Goal: Task Accomplishment & Management: Manage account settings

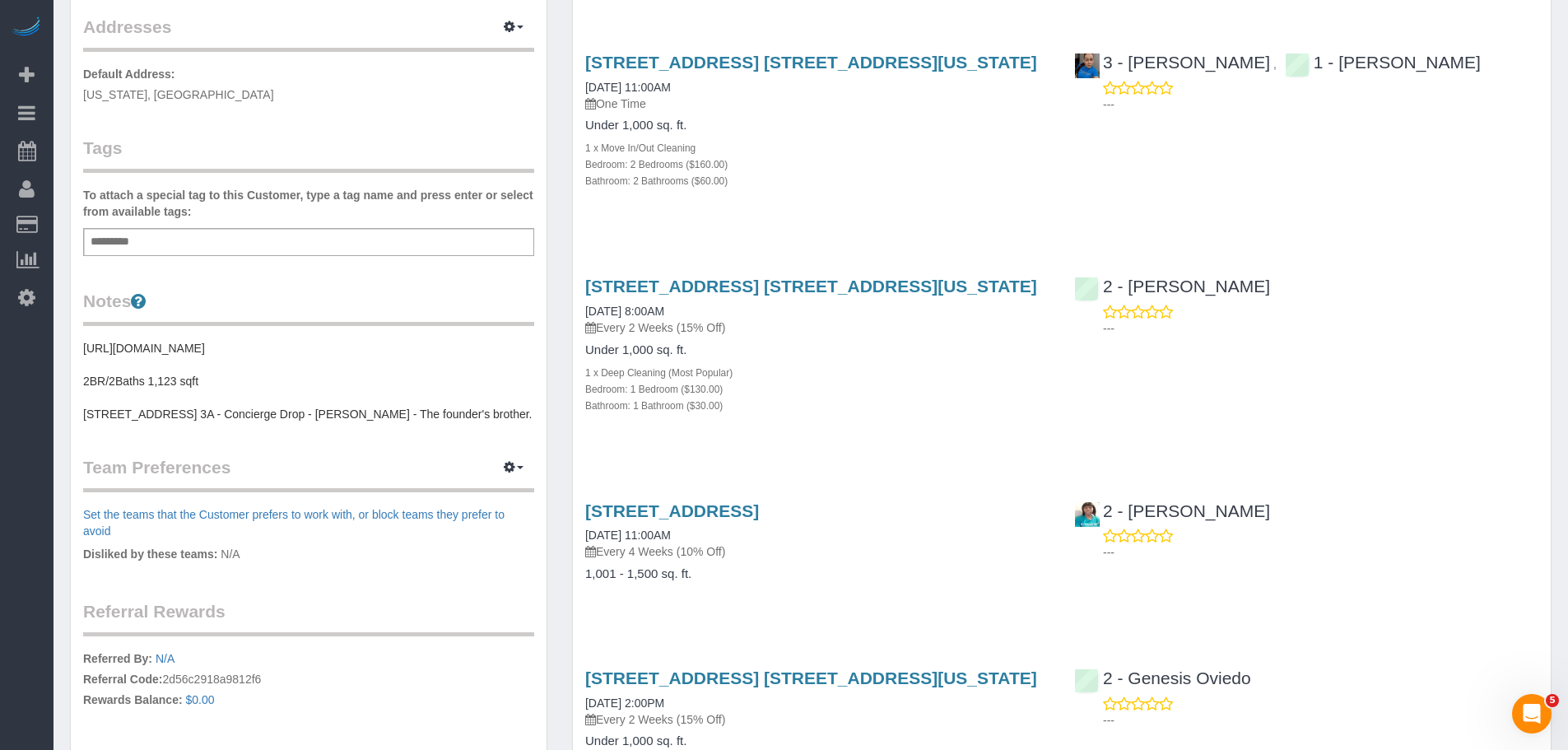
scroll to position [411, 0]
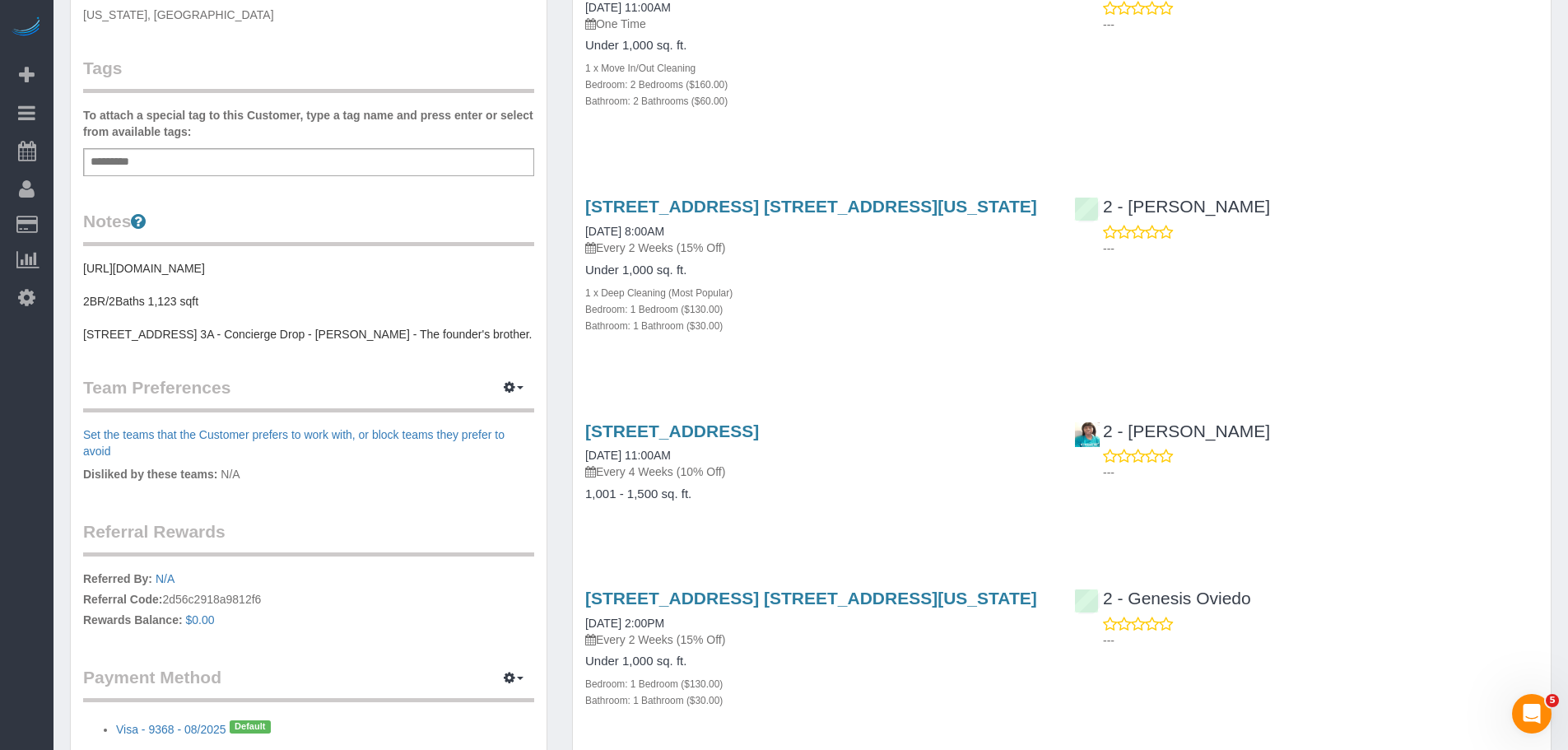
click at [908, 343] on div "225 Cherry Street, Apt. 74k, New York, NY 10002 09/30/2025 8:00AM Every 2 Weeks…" at bounding box center [818, 273] width 489 height 182
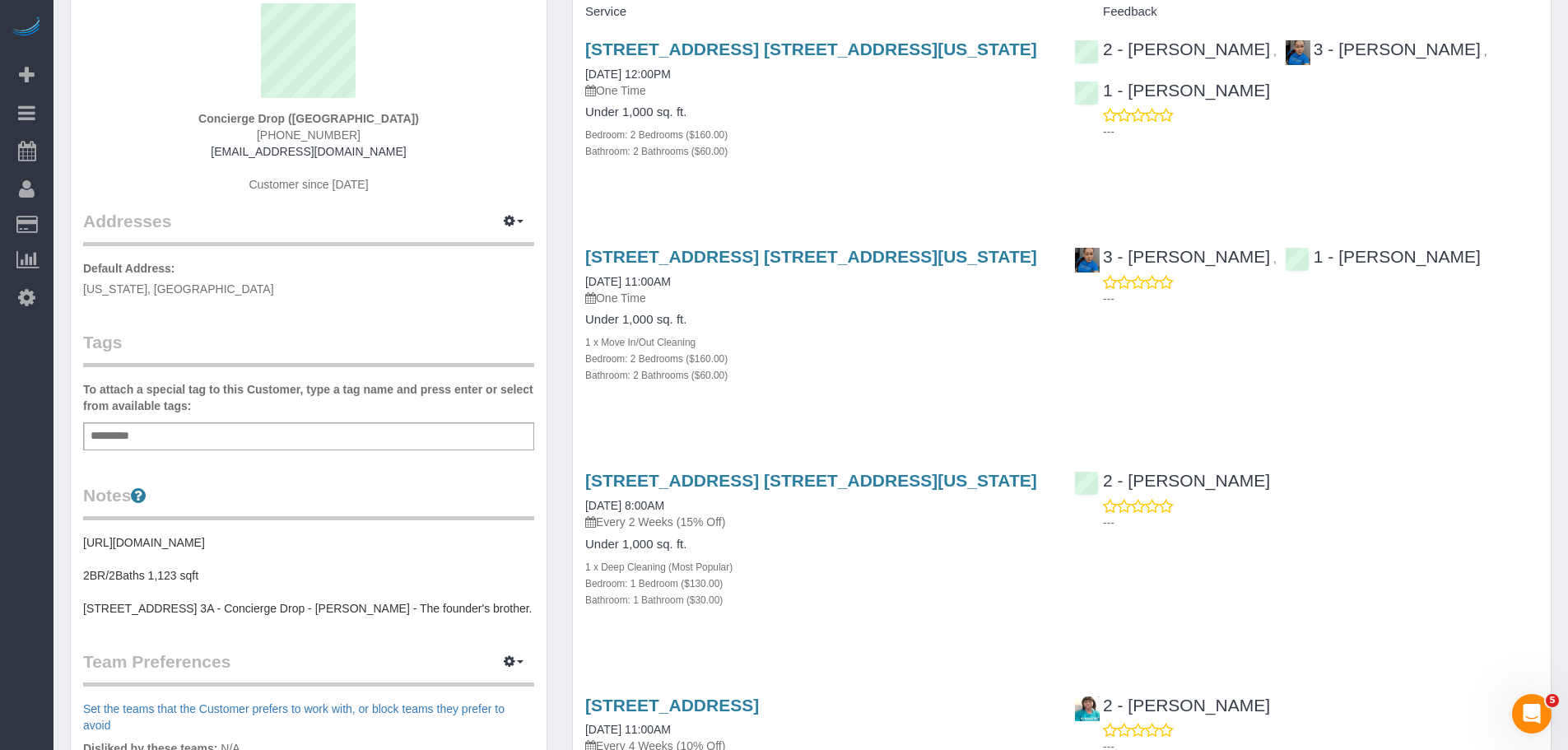
scroll to position [0, 0]
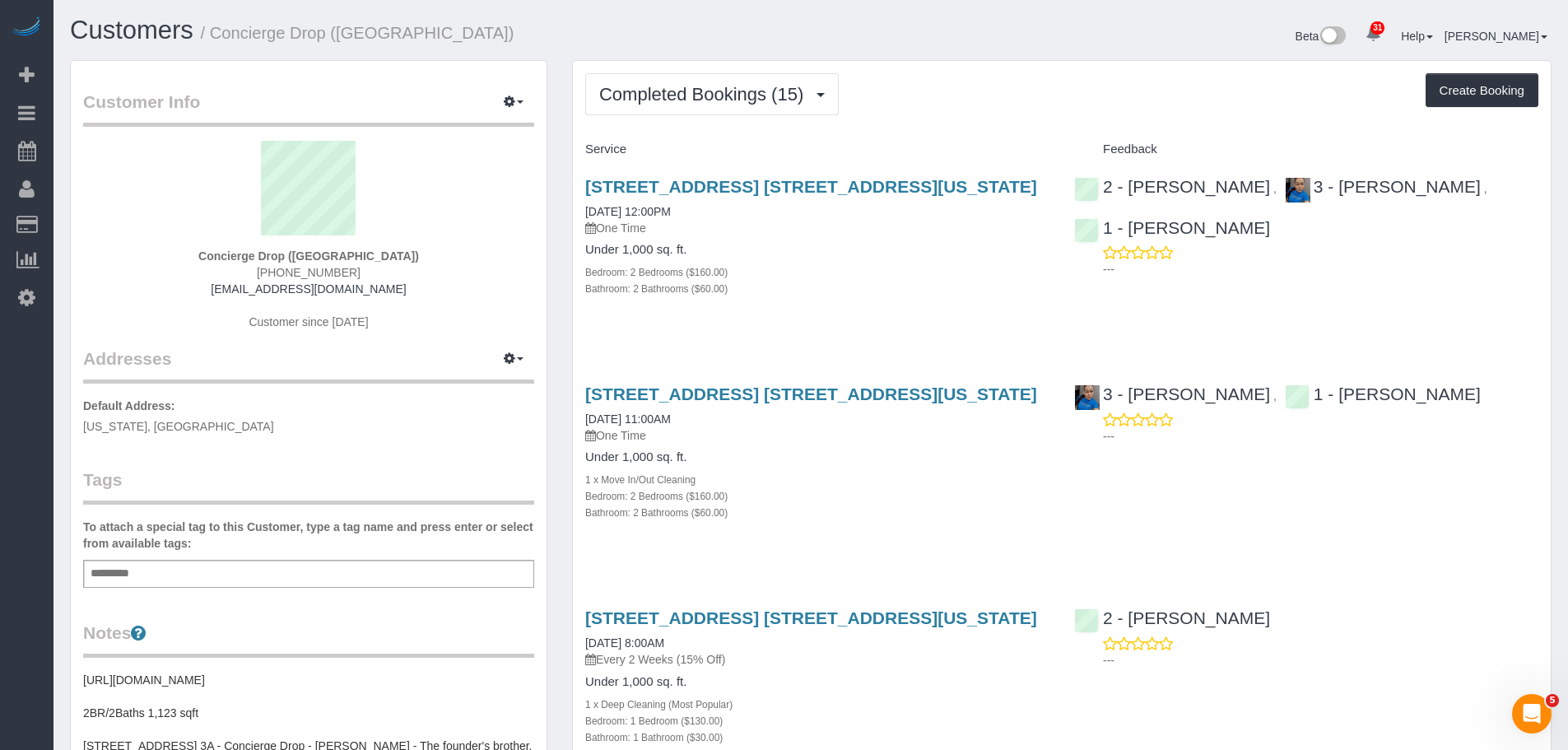
click at [819, 267] on div "Bedroom: 2 Bedrooms ($160.00)" at bounding box center [817, 271] width 464 height 16
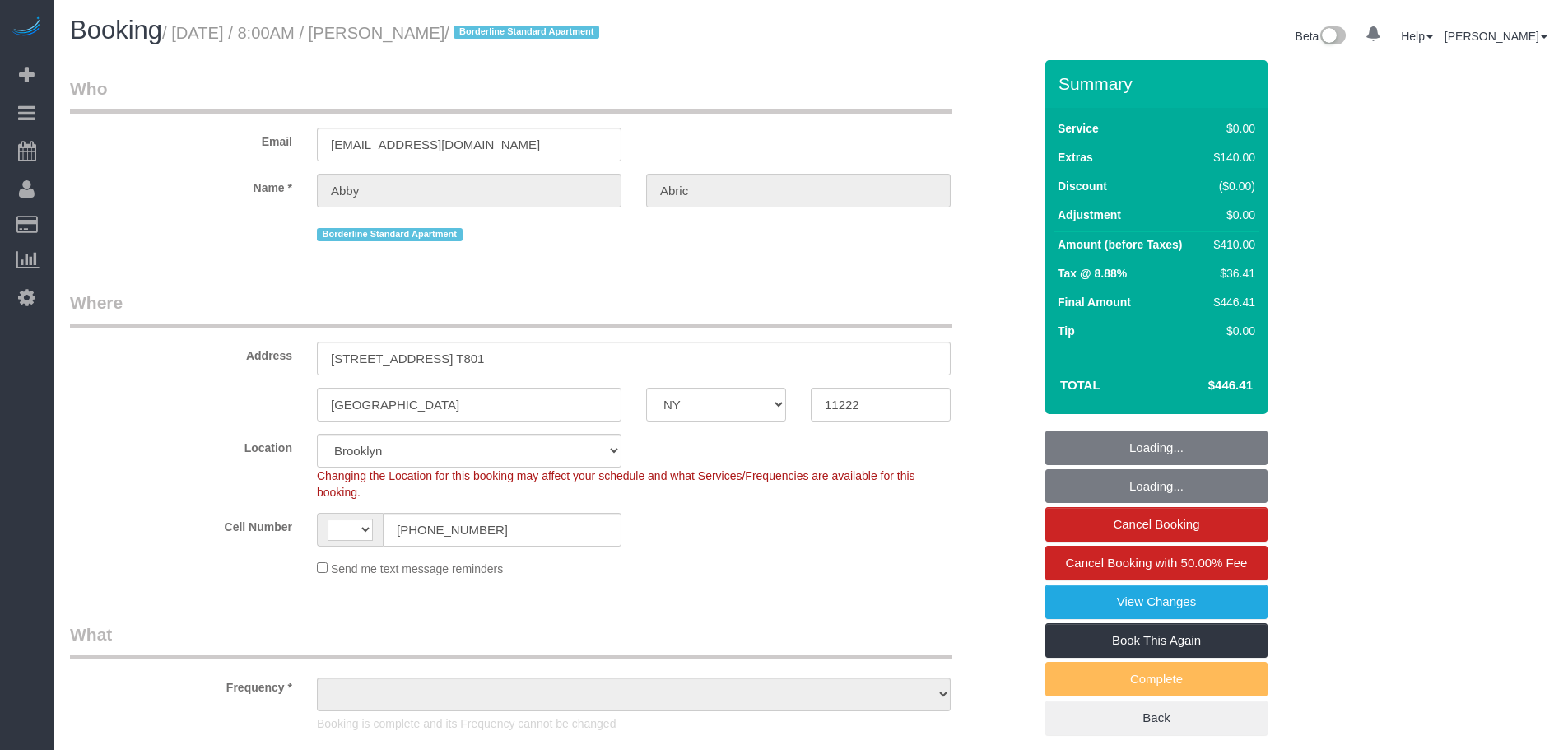
select select "NY"
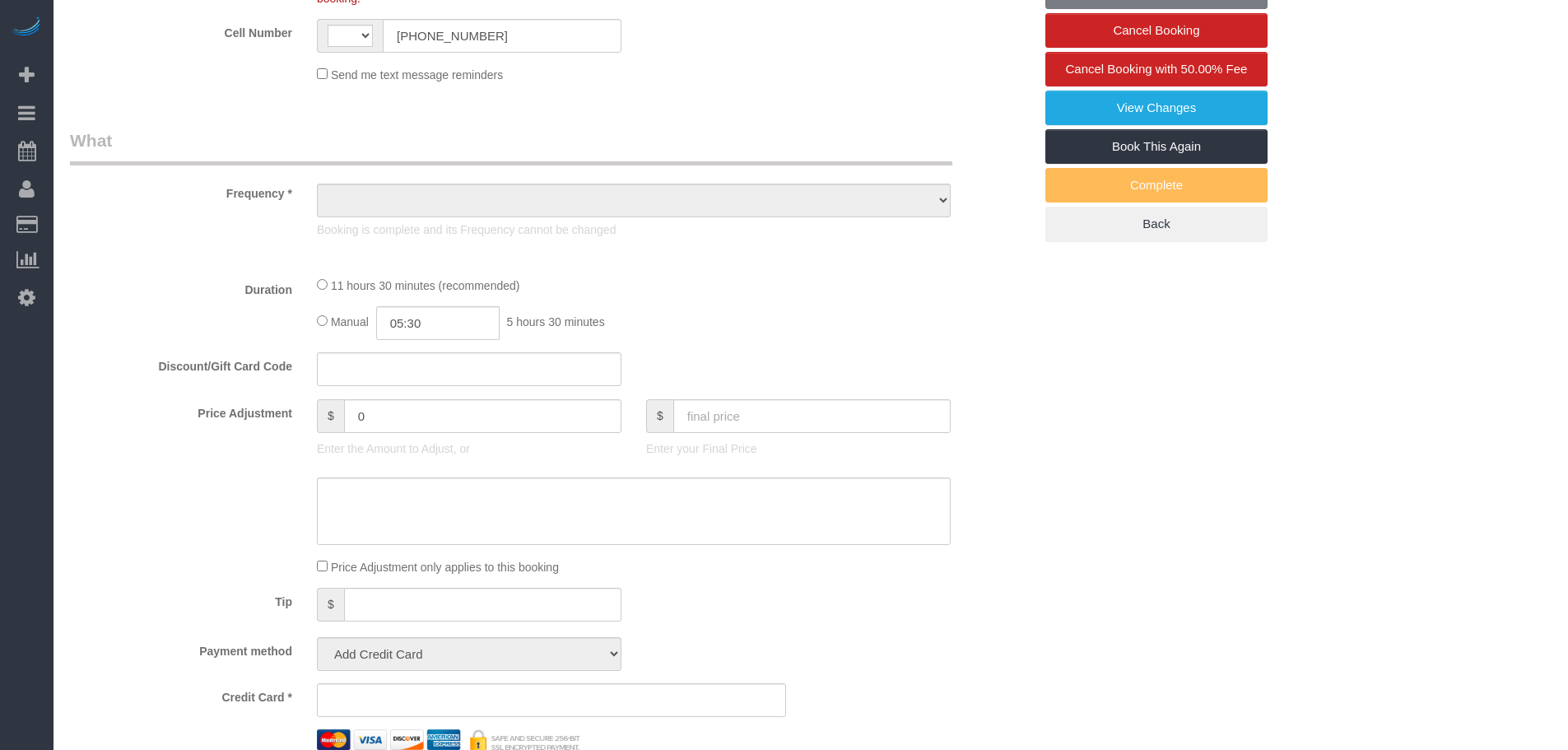
select select "string:US"
select select "spot1"
select select "number:56"
select select "number:72"
select select "number:15"
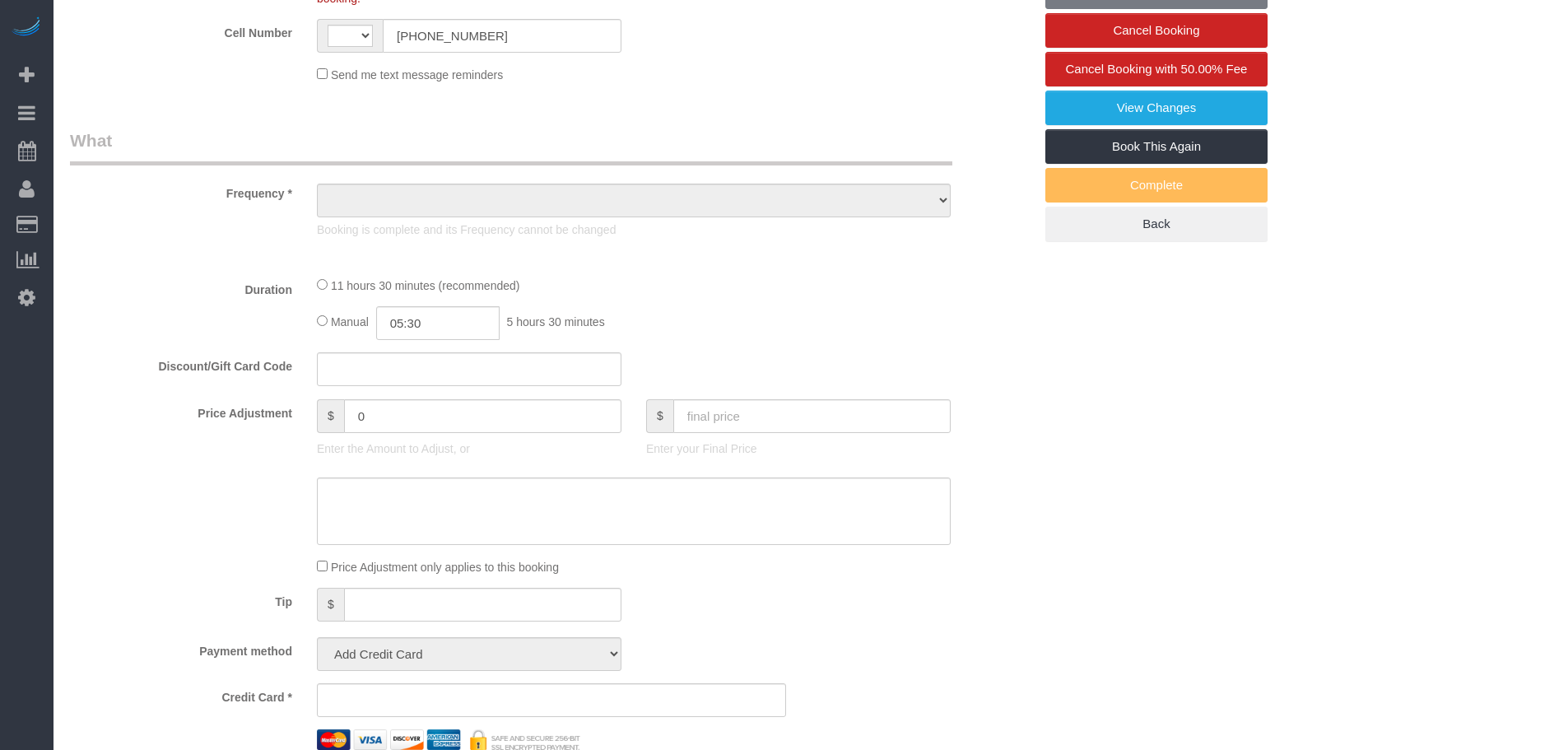
select select "number:5"
select select "object:980"
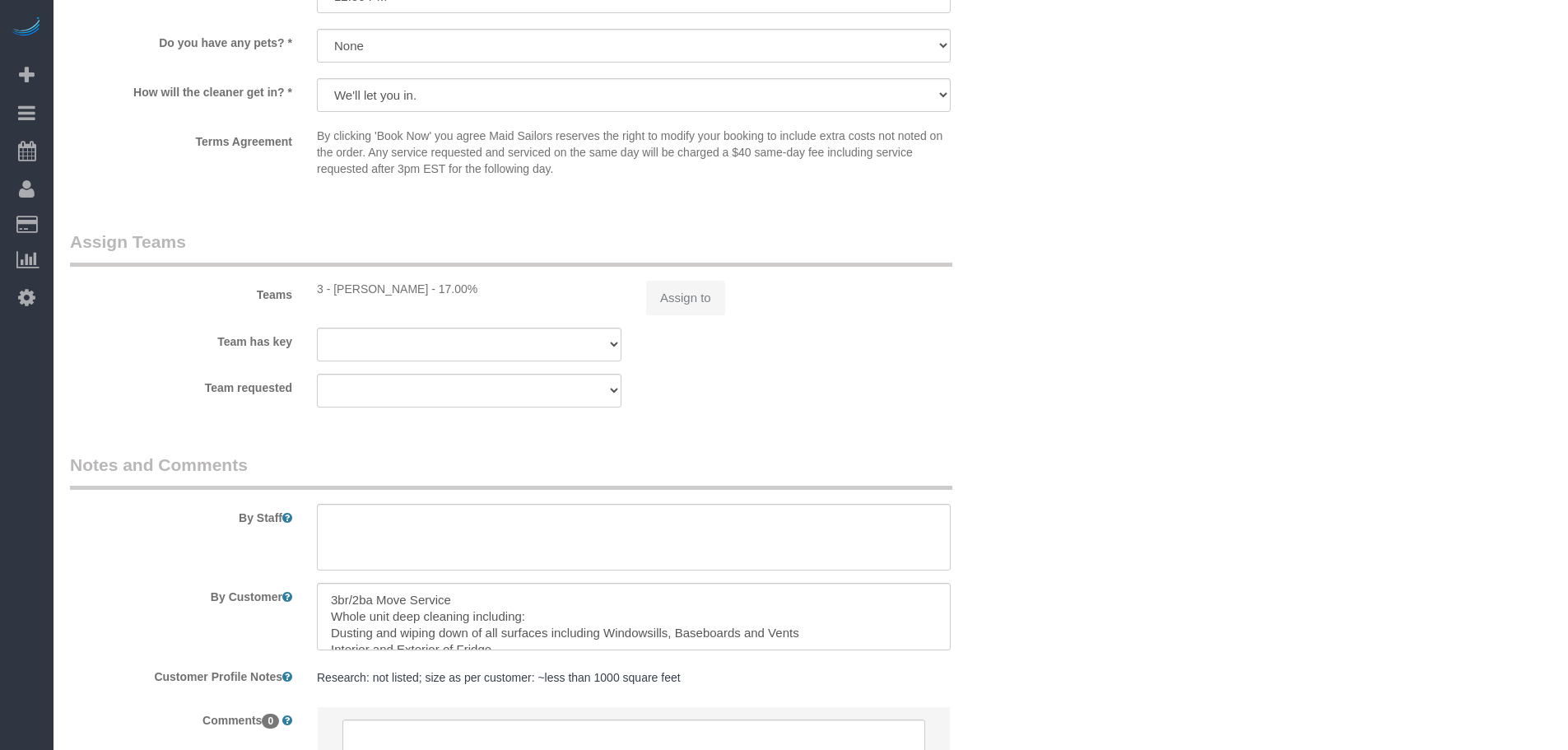
select select "3"
select select "2"
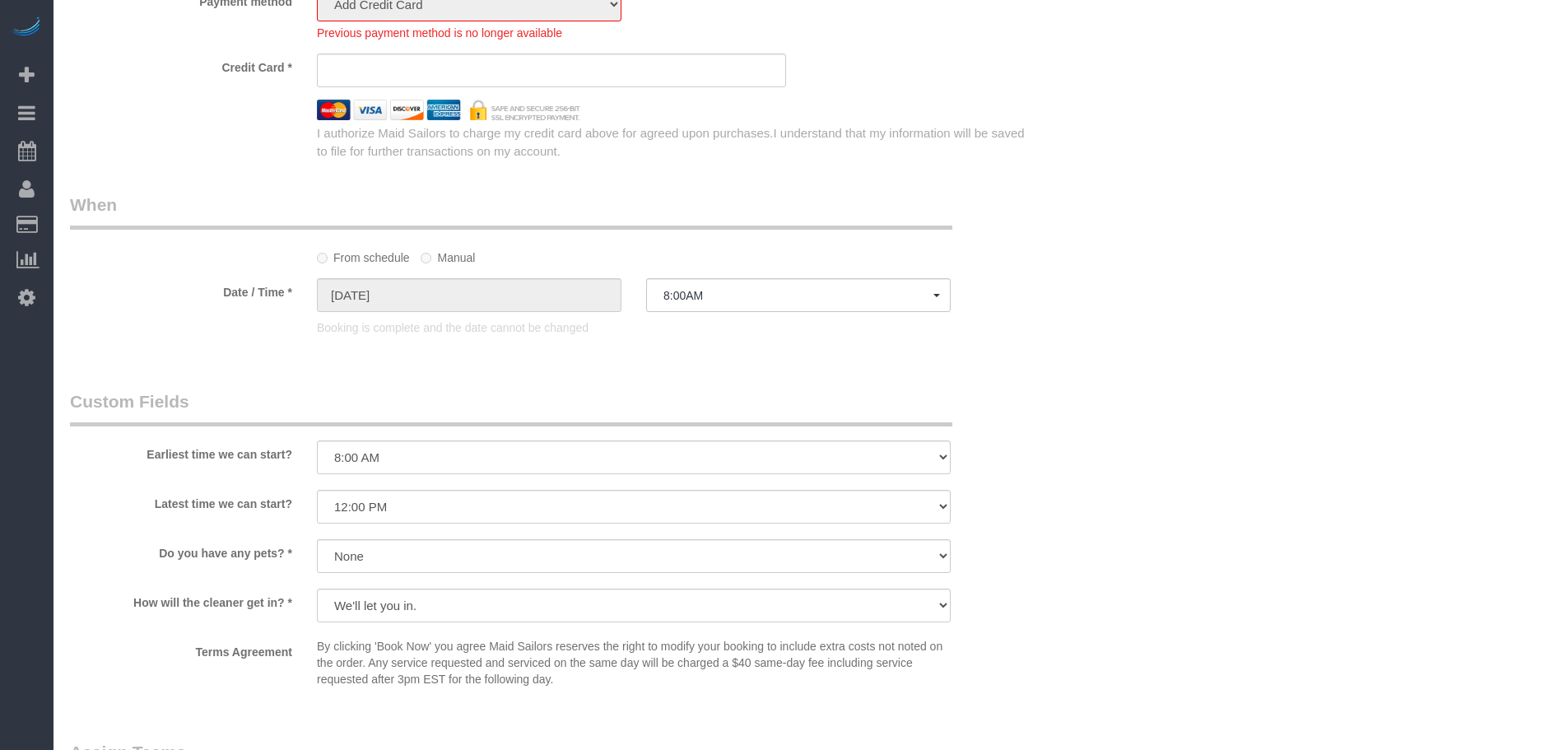
select select "object:1436"
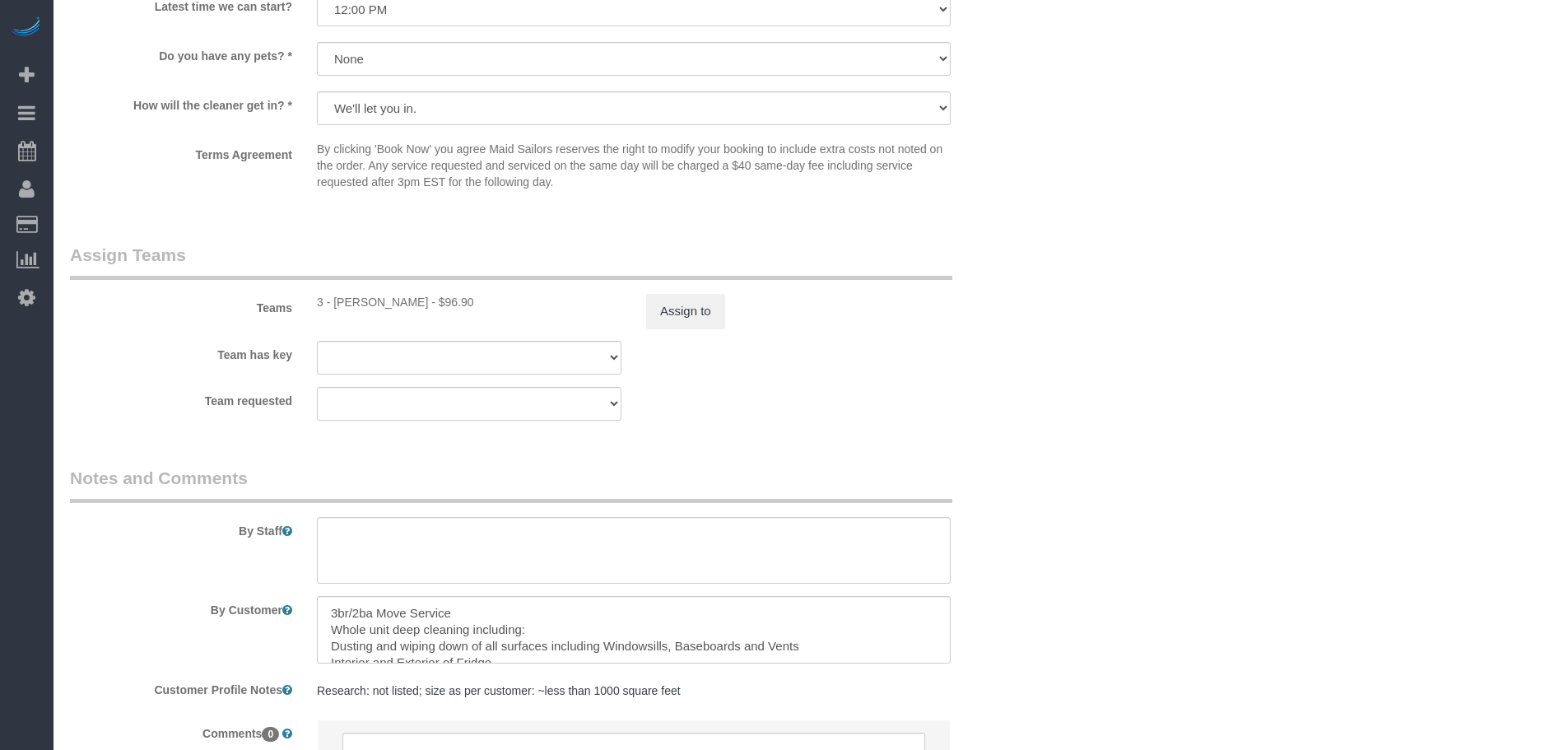
select select "3"
select select "2"
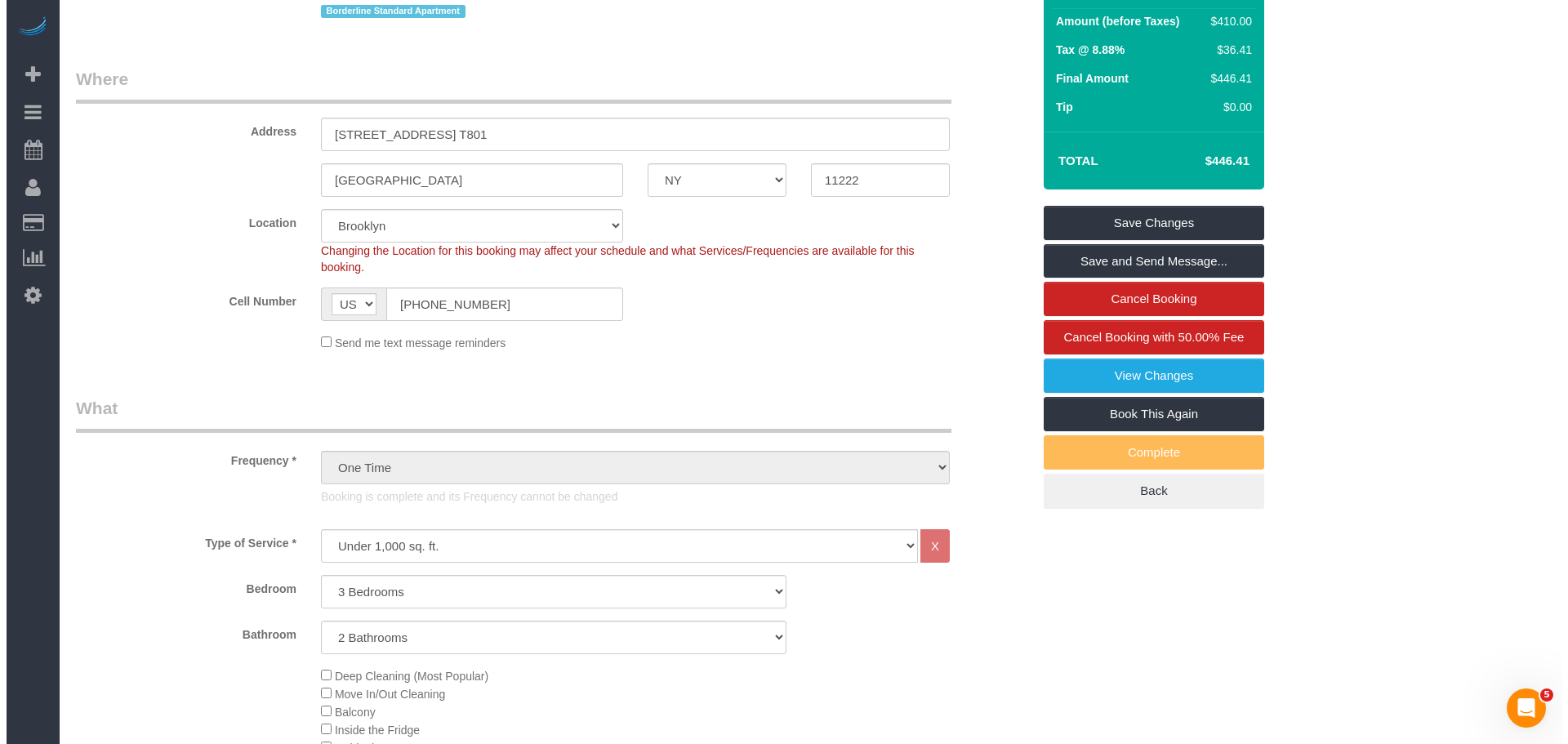
scroll to position [245, 0]
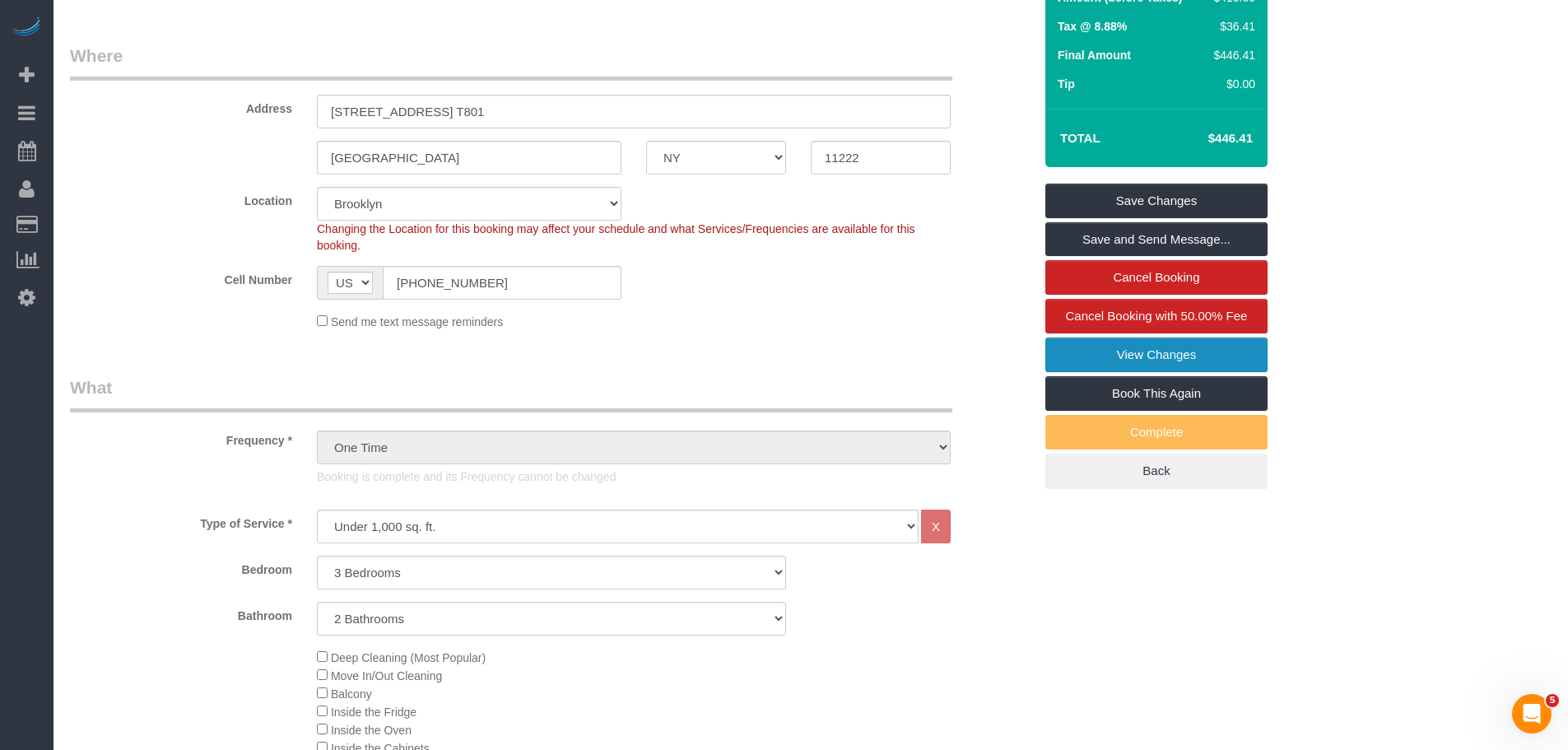
click at [1231, 365] on link "View Changes" at bounding box center [1157, 354] width 222 height 35
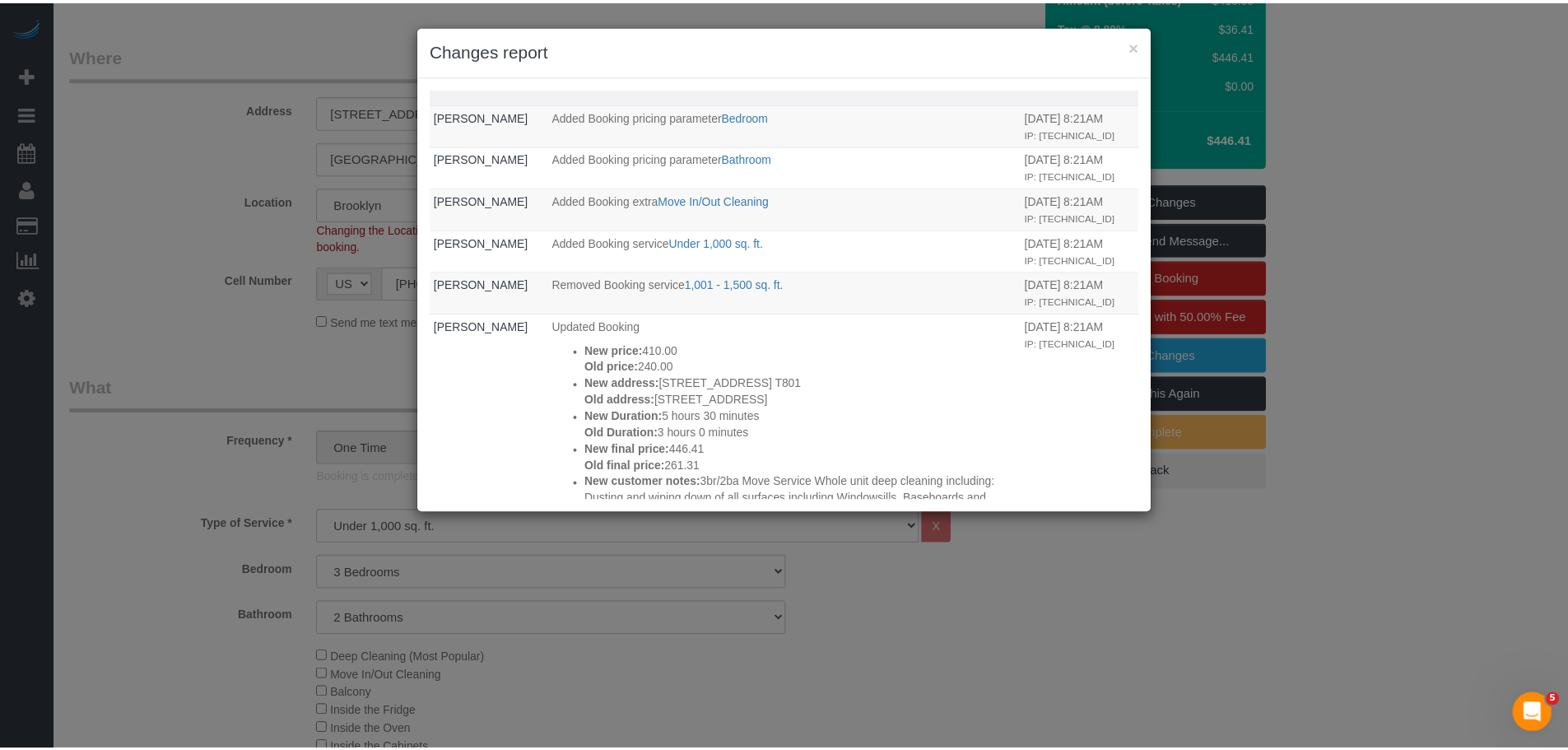
scroll to position [272, 0]
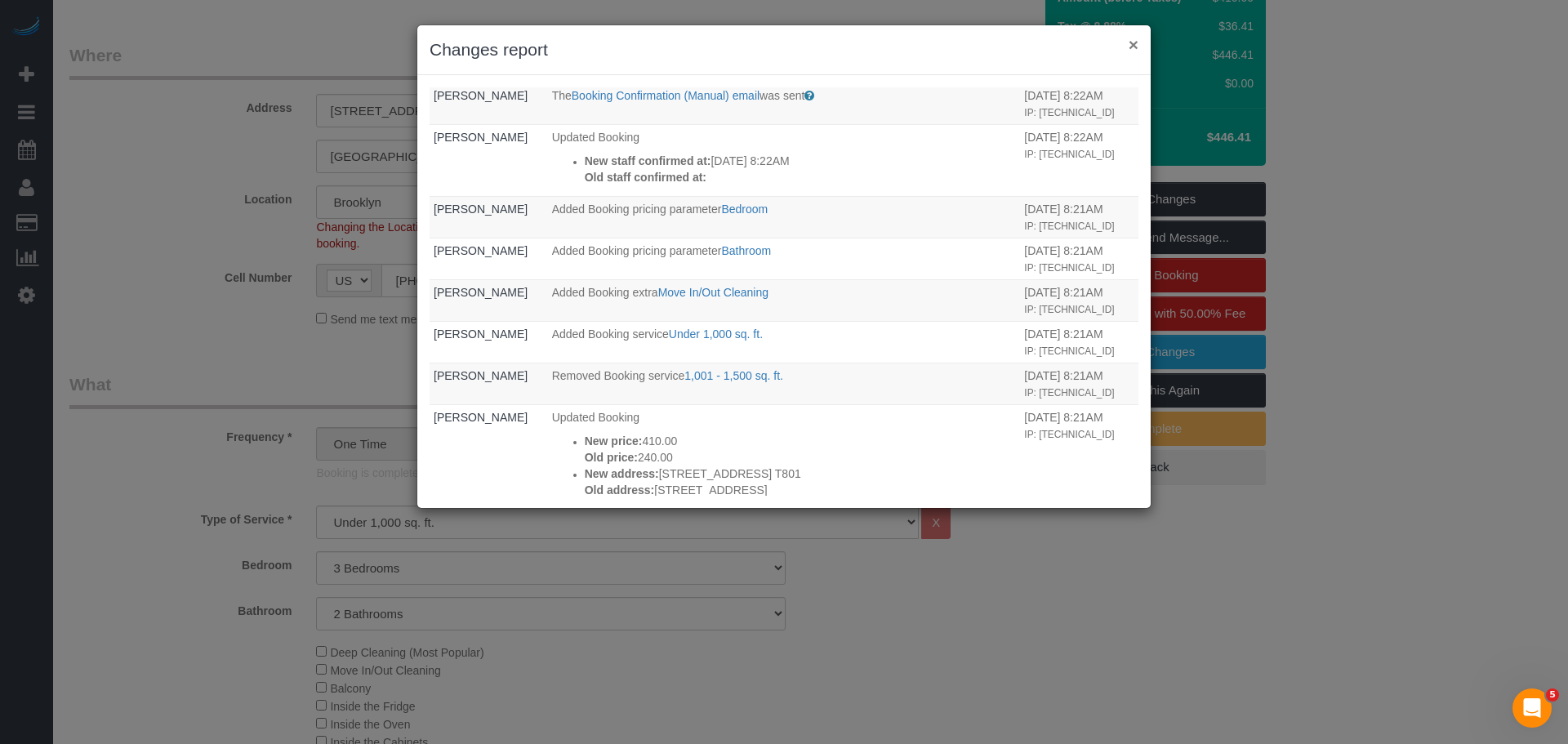
click at [1128, 51] on button "×" at bounding box center [1132, 45] width 9 height 17
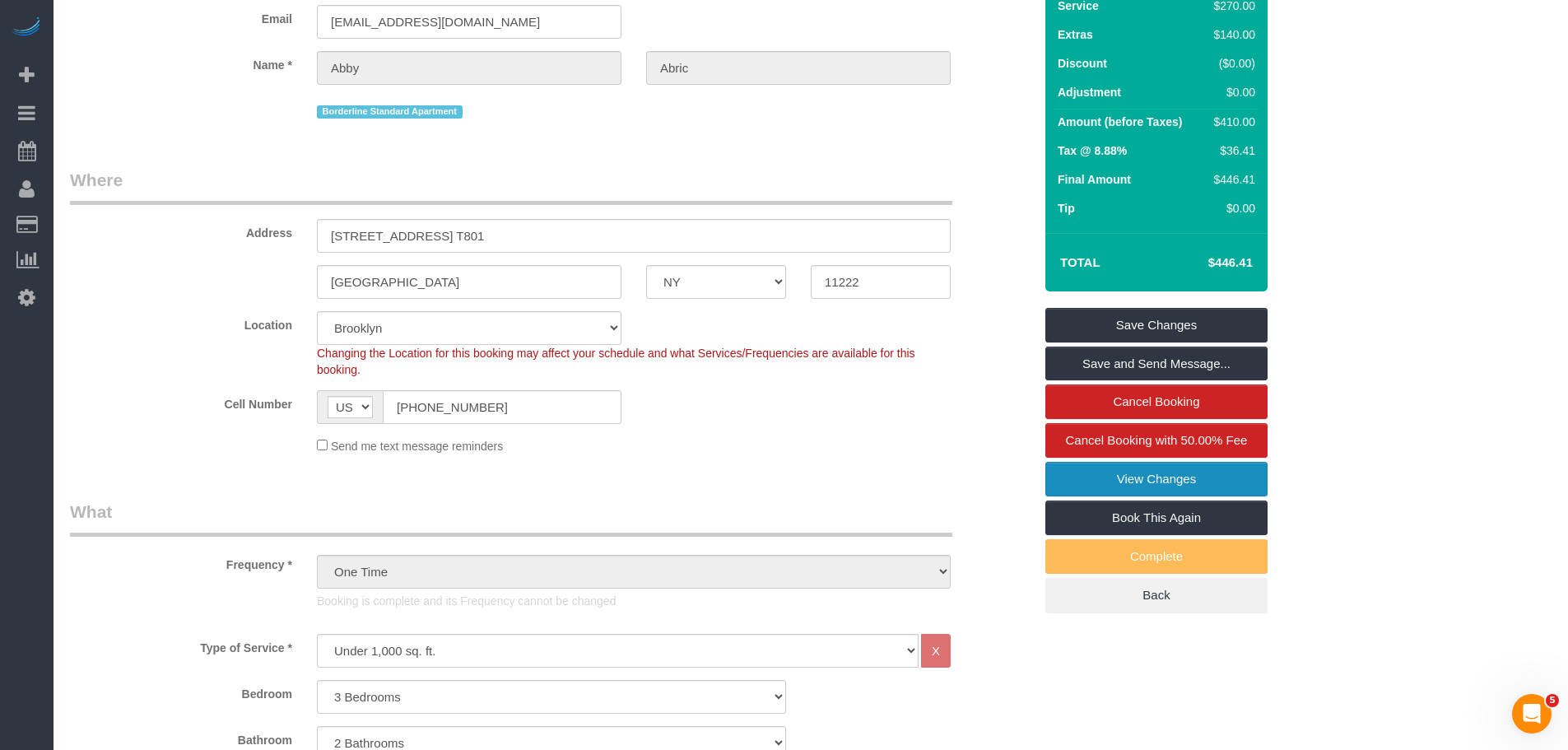
scroll to position [0, 0]
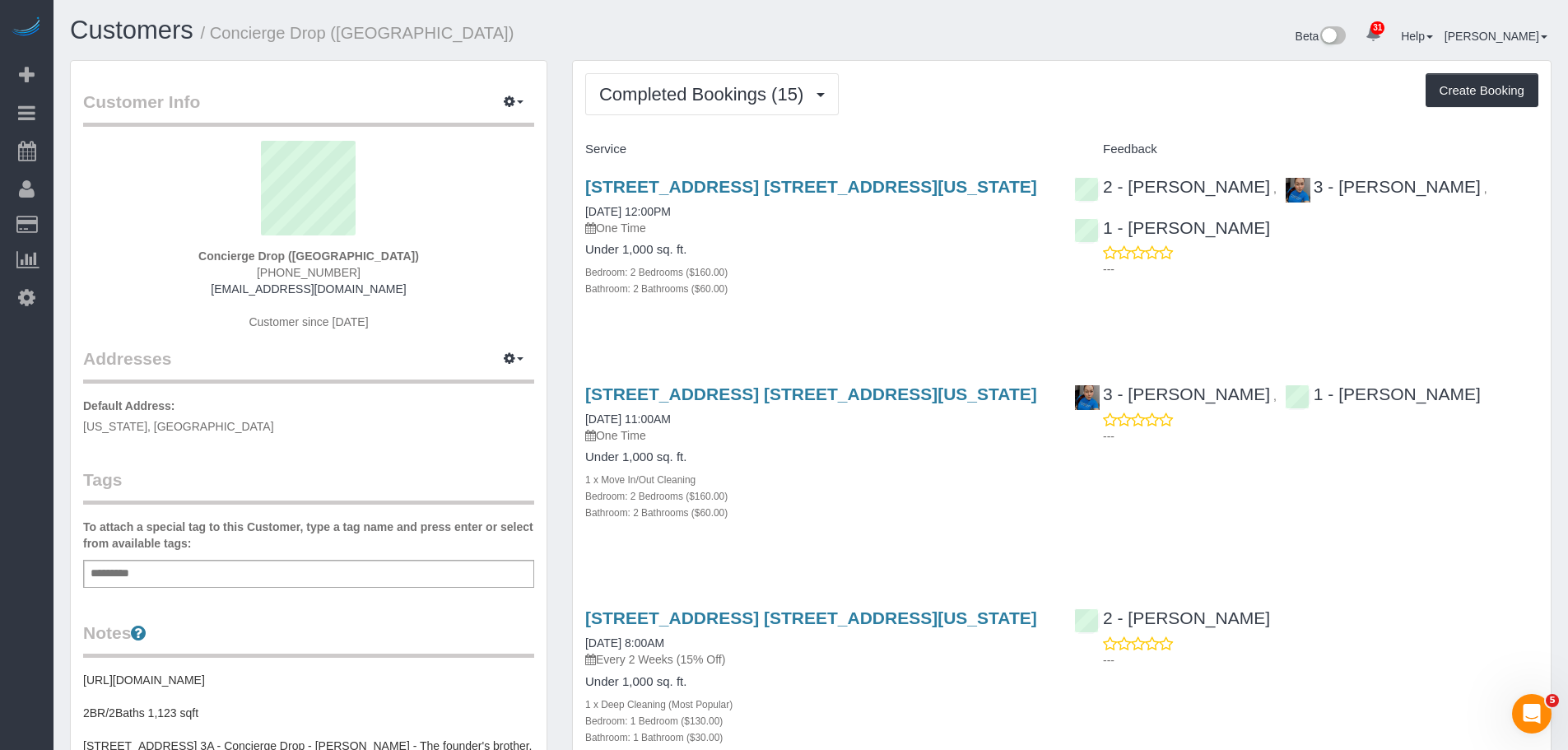
click at [904, 285] on div "Bathroom: 2 Bathrooms ($60.00)" at bounding box center [817, 288] width 464 height 16
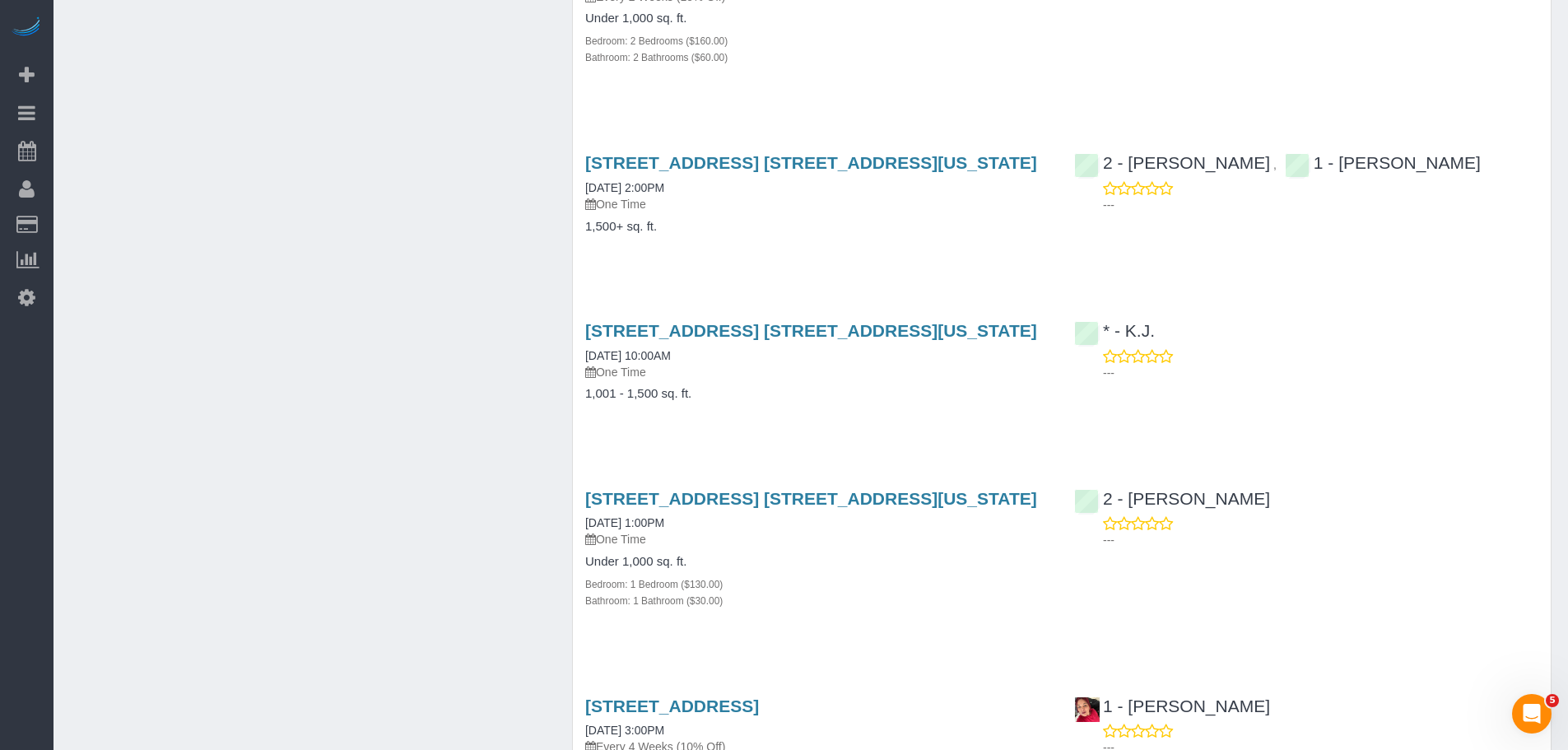
scroll to position [1307, 0]
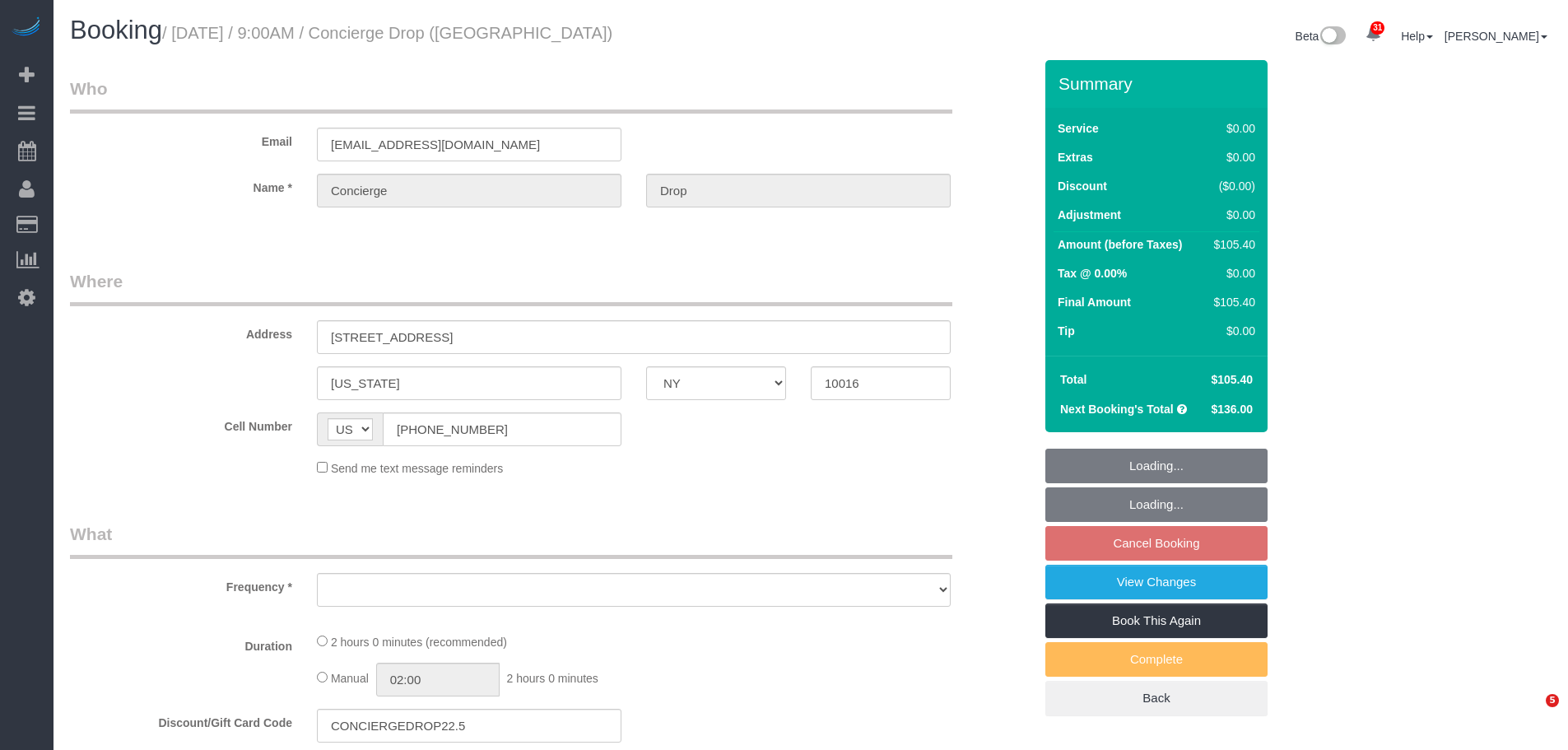
select select "NY"
select select "object:803"
select select "number:89"
select select "number:90"
select select "number:15"
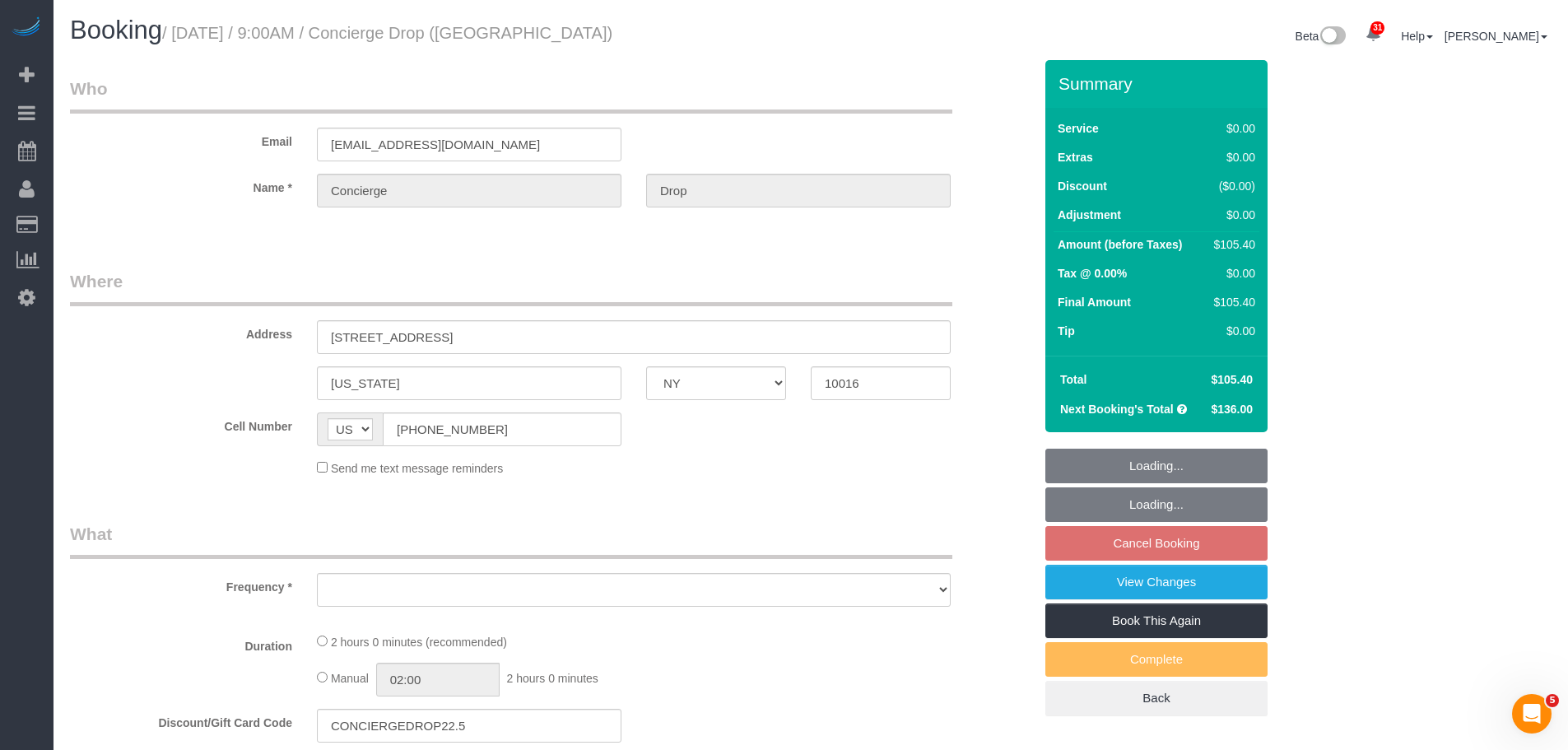
select select "number:6"
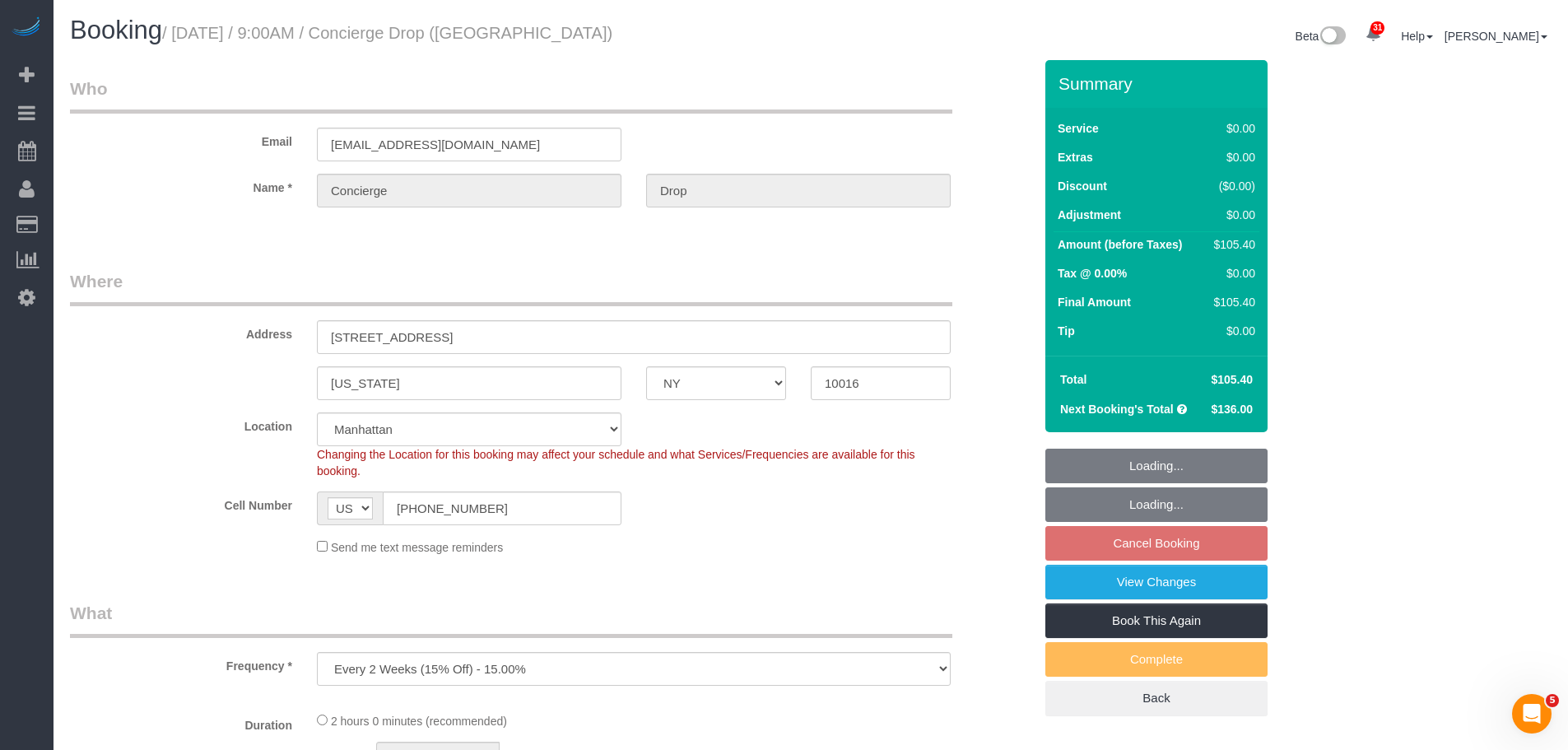
select select "string:stripe-pm_1RaQn24VGloSiKo7zeOF73Wj"
select select "1"
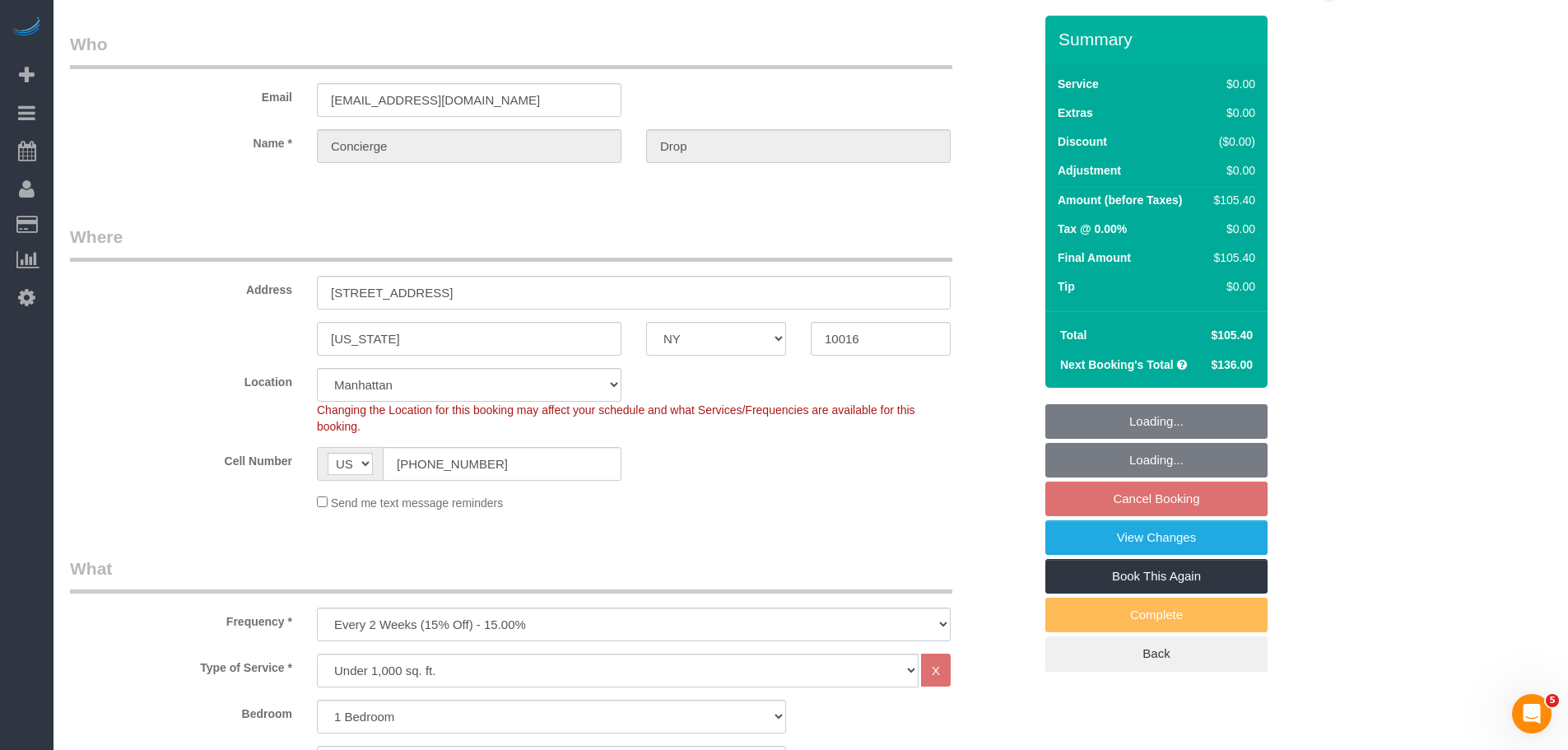
select select "spot2"
select select "1"
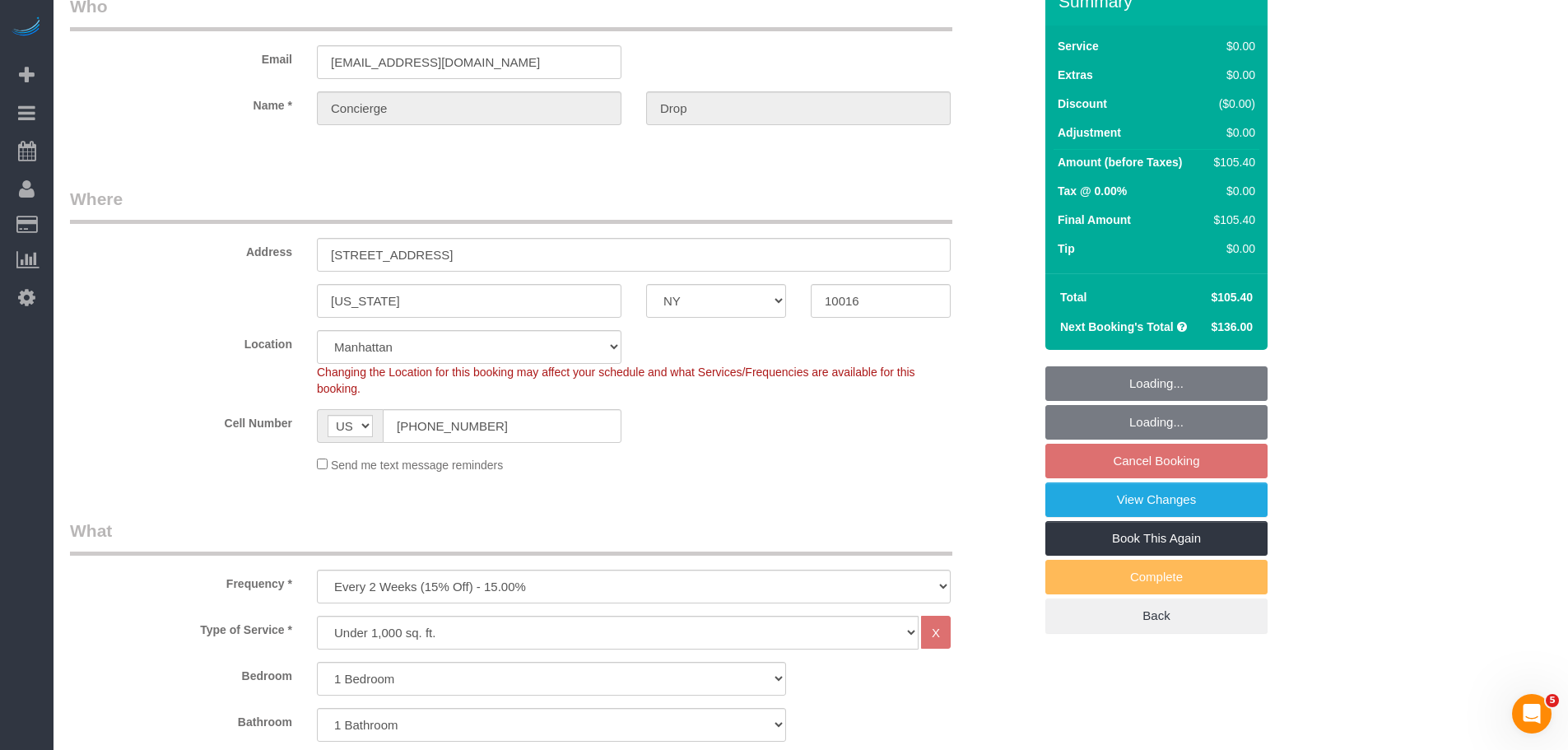
select select "object:1479"
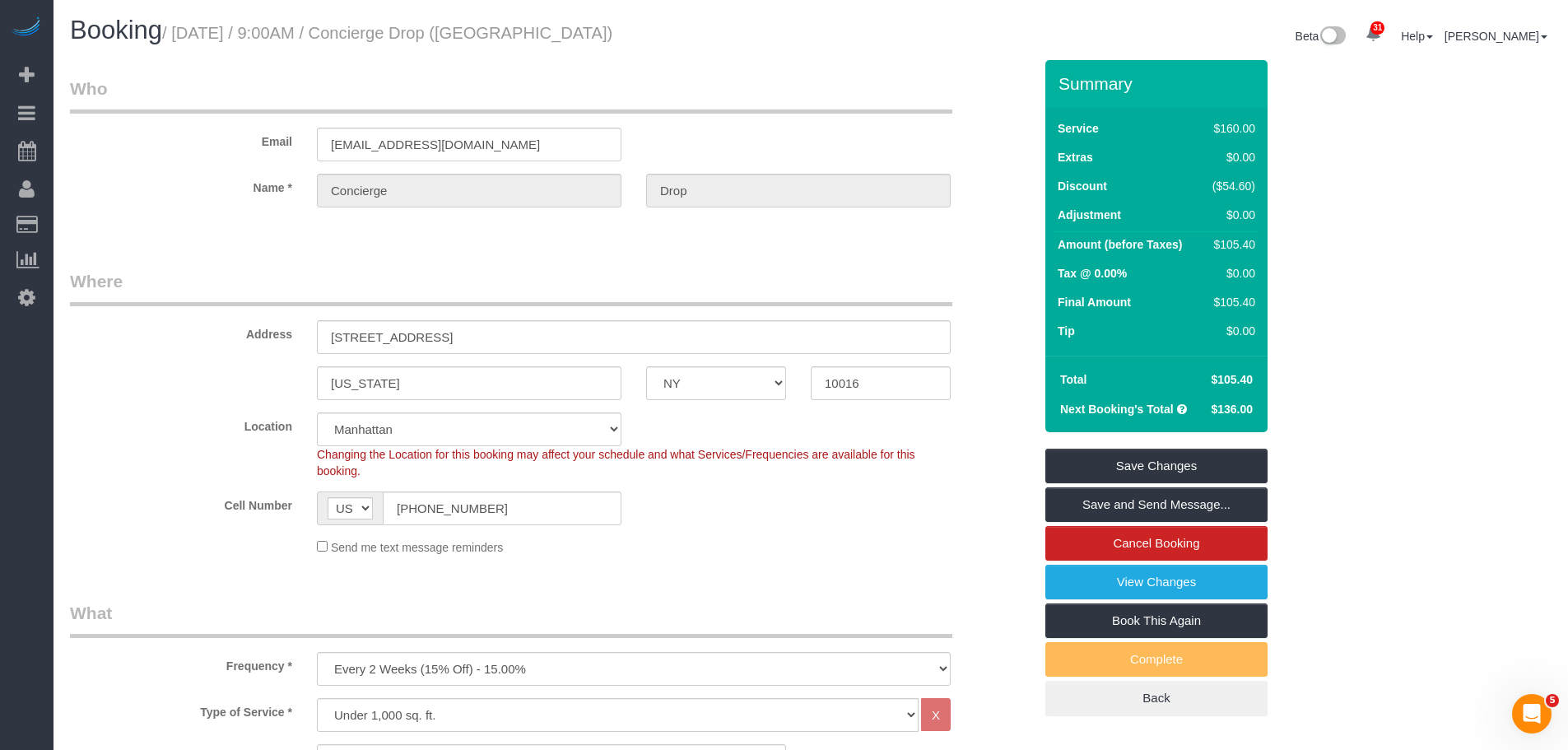
drag, startPoint x: 815, startPoint y: 52, endPoint x: 813, endPoint y: 3, distance: 49.0
click at [815, 52] on div "Beta 31 Your Notifications You have 0 alerts × You have 9 to charge for 09/30/2…" at bounding box center [1187, 38] width 753 height 43
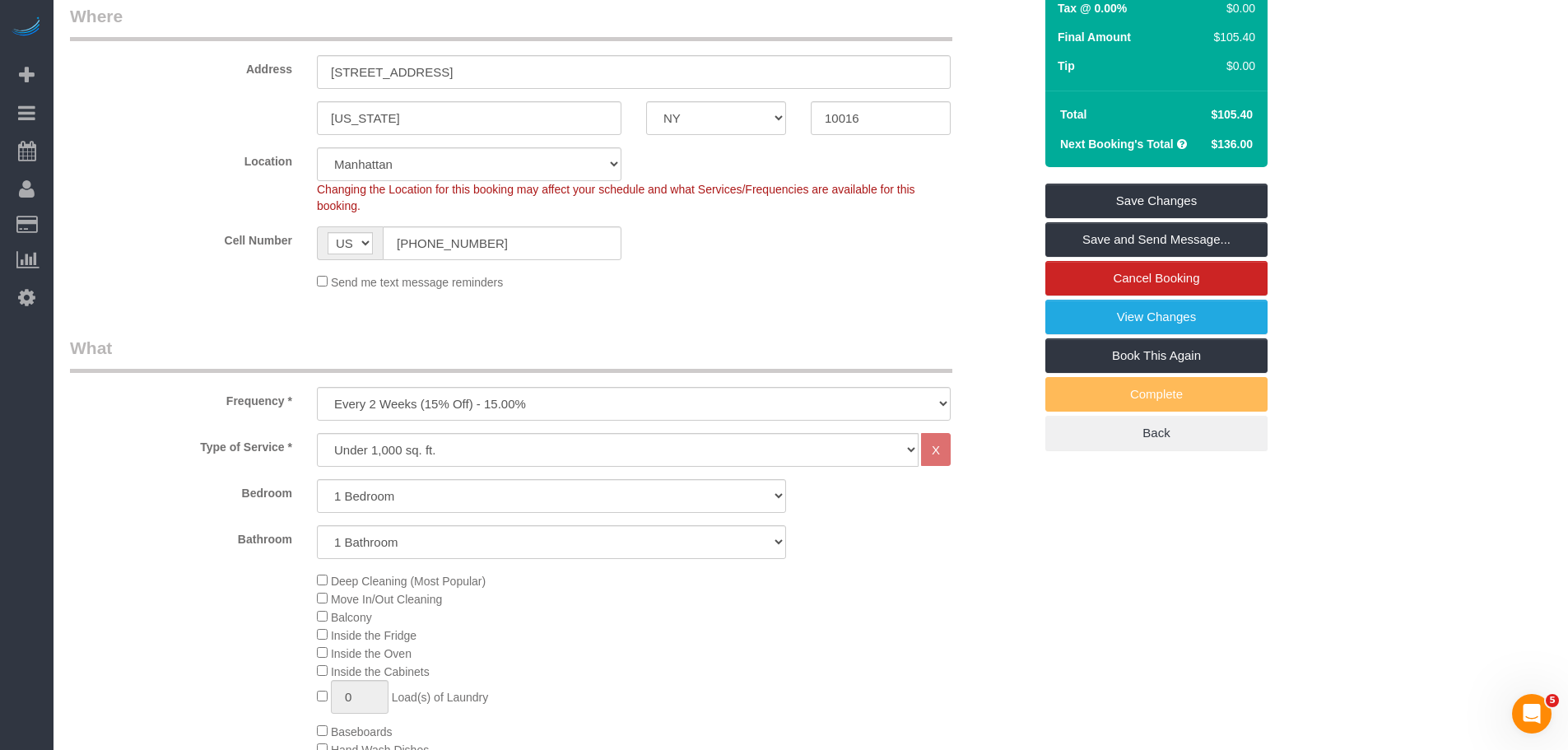
scroll to position [411, 0]
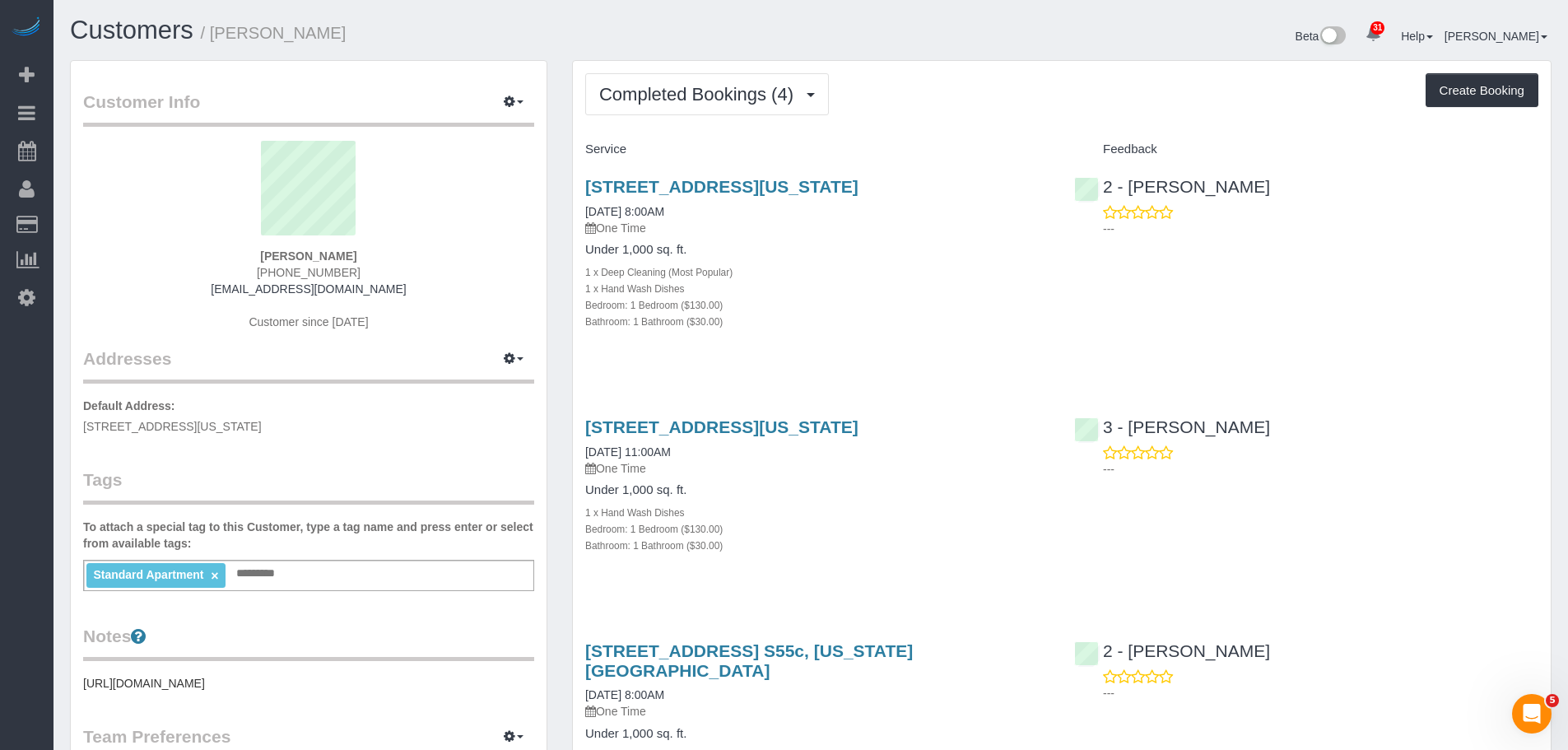
click at [1060, 82] on div "Completed Bookings (4) Completed Bookings (4) Upcoming Bookings (7) Cancelled B…" at bounding box center [1061, 94] width 953 height 42
click at [858, 183] on link "[STREET_ADDRESS][US_STATE]" at bounding box center [722, 187] width 273 height 19
click at [749, 98] on span "Completed Bookings (4)" at bounding box center [700, 94] width 202 height 21
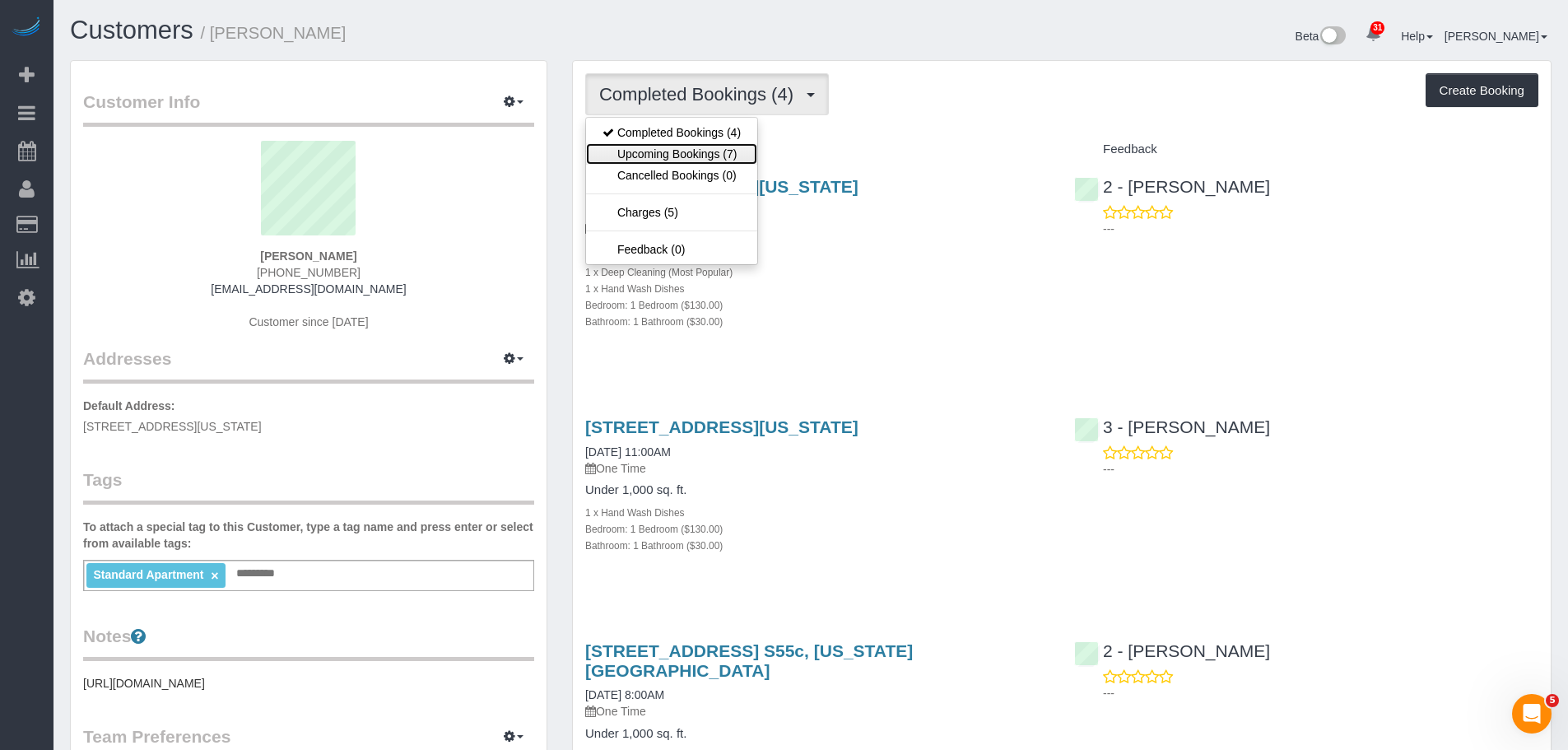
drag, startPoint x: 747, startPoint y: 148, endPoint x: 854, endPoint y: 133, distance: 108.0
click at [747, 148] on link "Upcoming Bookings (7)" at bounding box center [672, 154] width 171 height 22
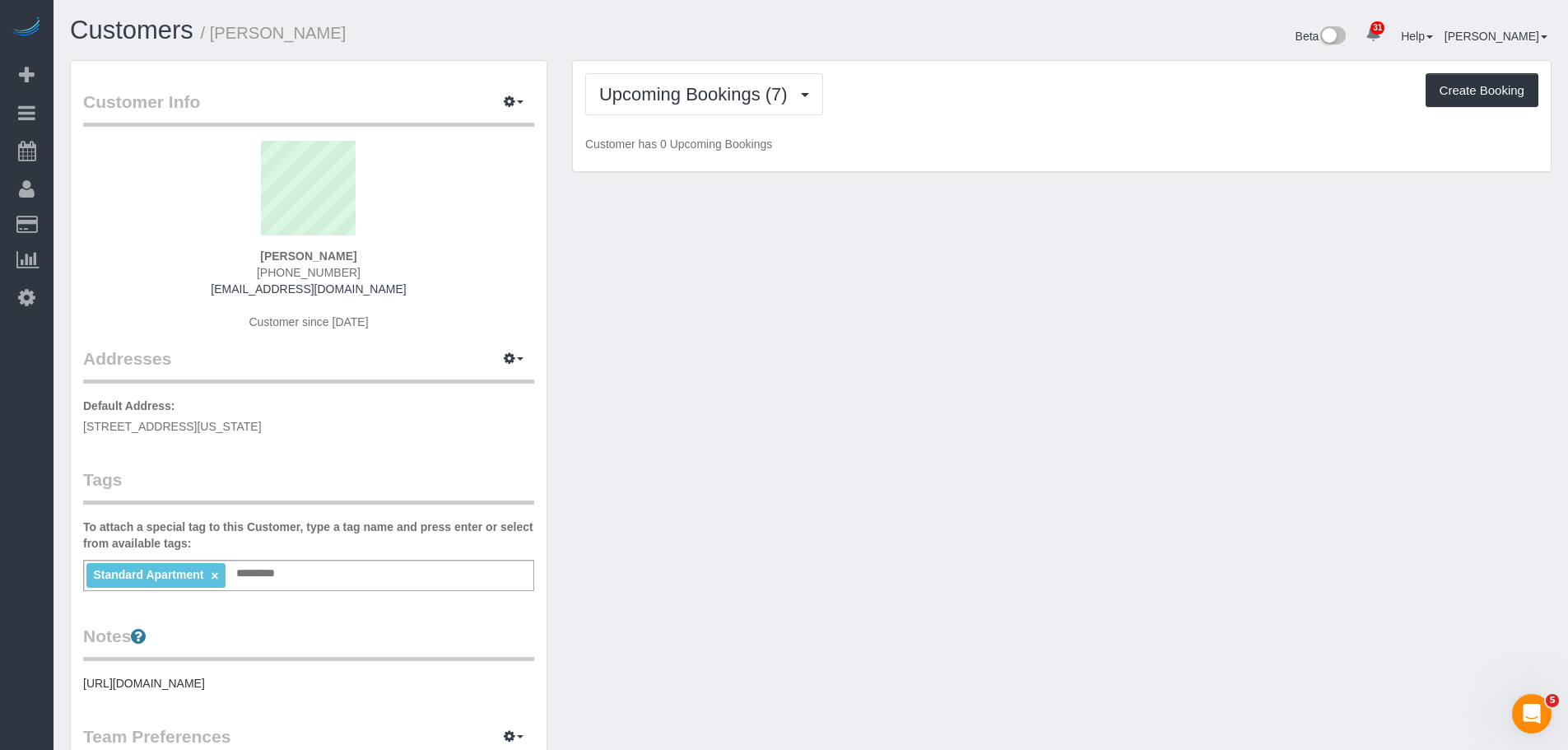
click at [1002, 112] on div "Upcoming Bookings (7) Completed Bookings (4) Upcoming Bookings (7) Cancelled Bo…" at bounding box center [1061, 94] width 953 height 42
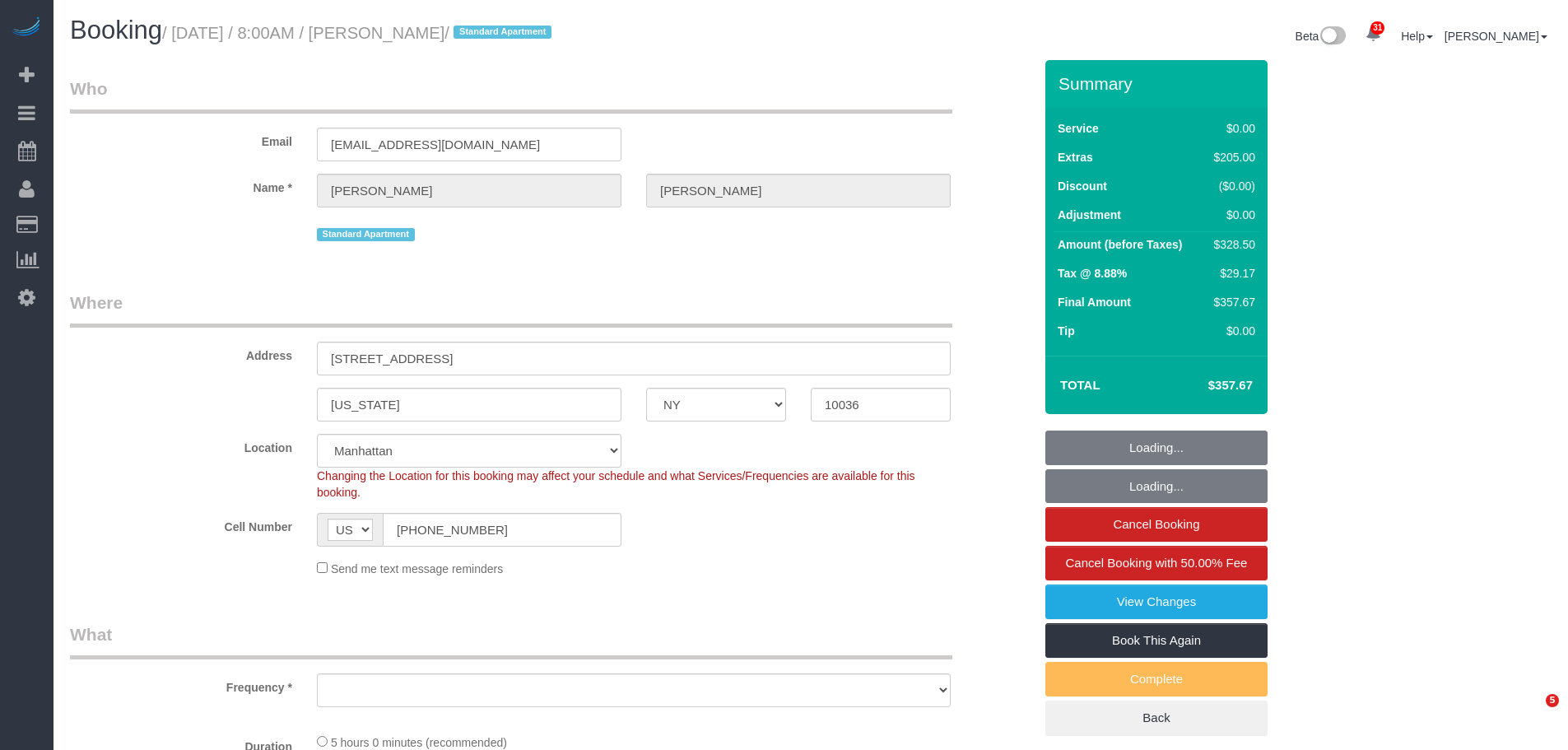
select select "NY"
select select "string:stripe-pm_1RzKk84VGloSiKo7bgUNgTTV"
select select "number:56"
select select "number:79"
select select "number:15"
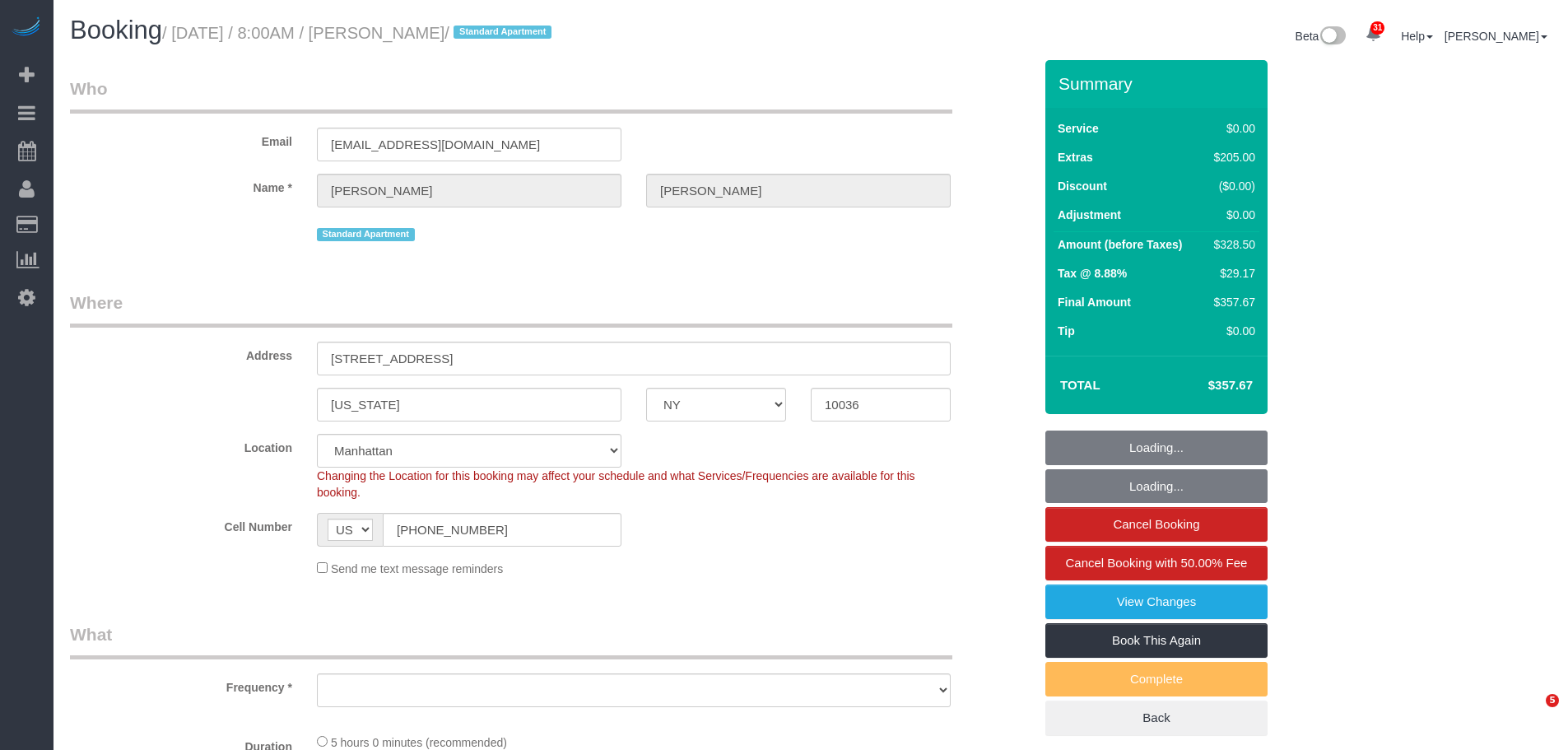
select select "number:6"
select select "object:1087"
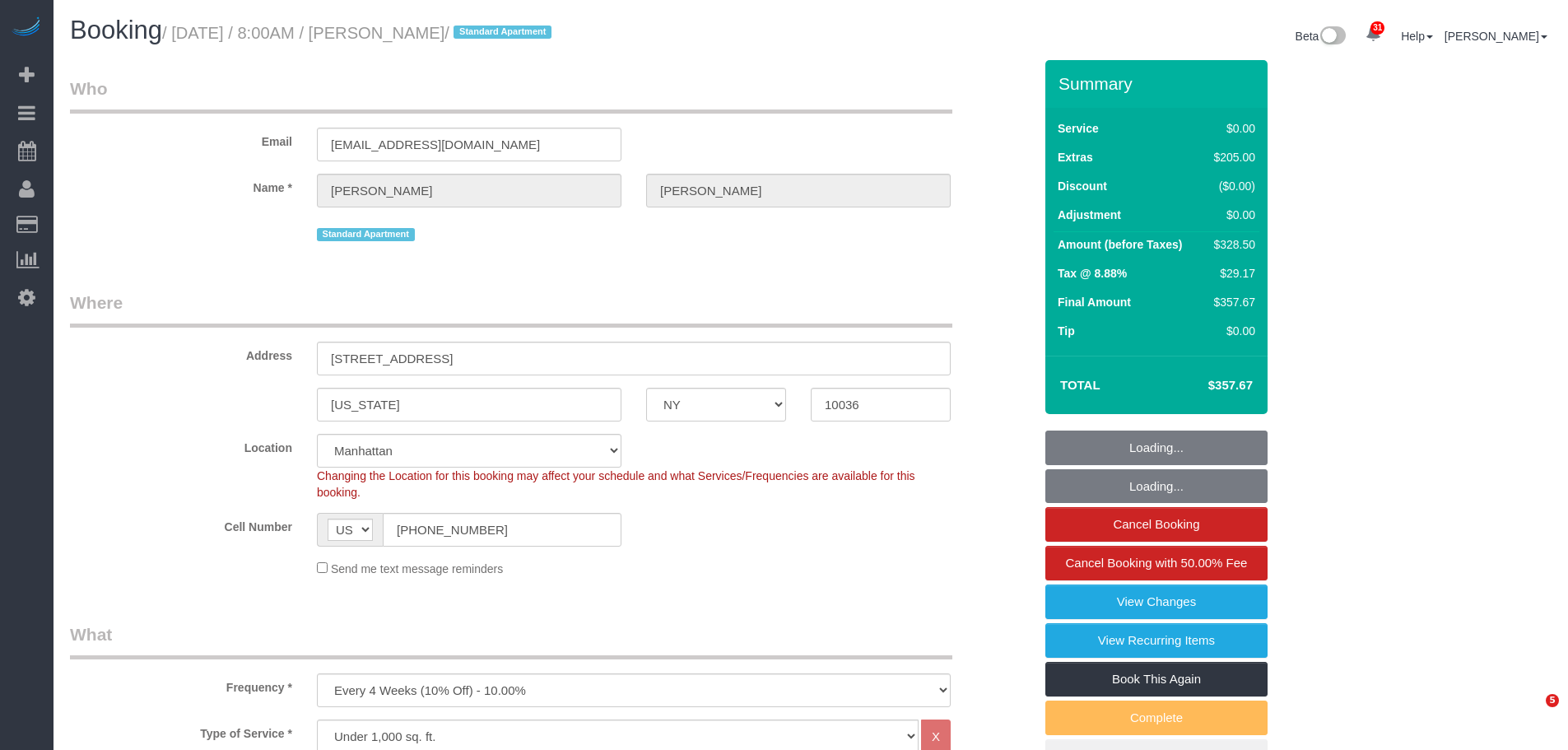
select select "spot1"
select select "1"
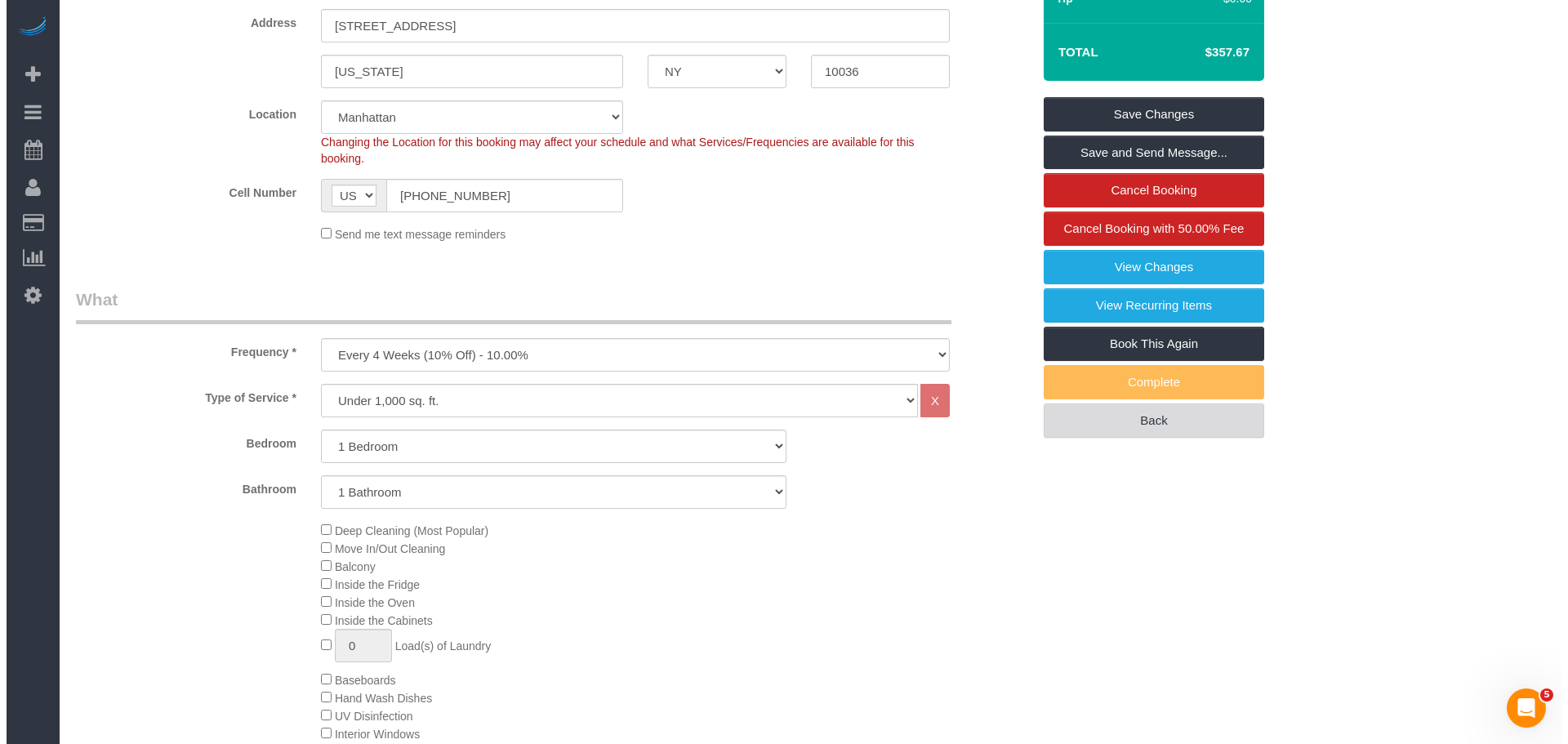
scroll to position [327, 0]
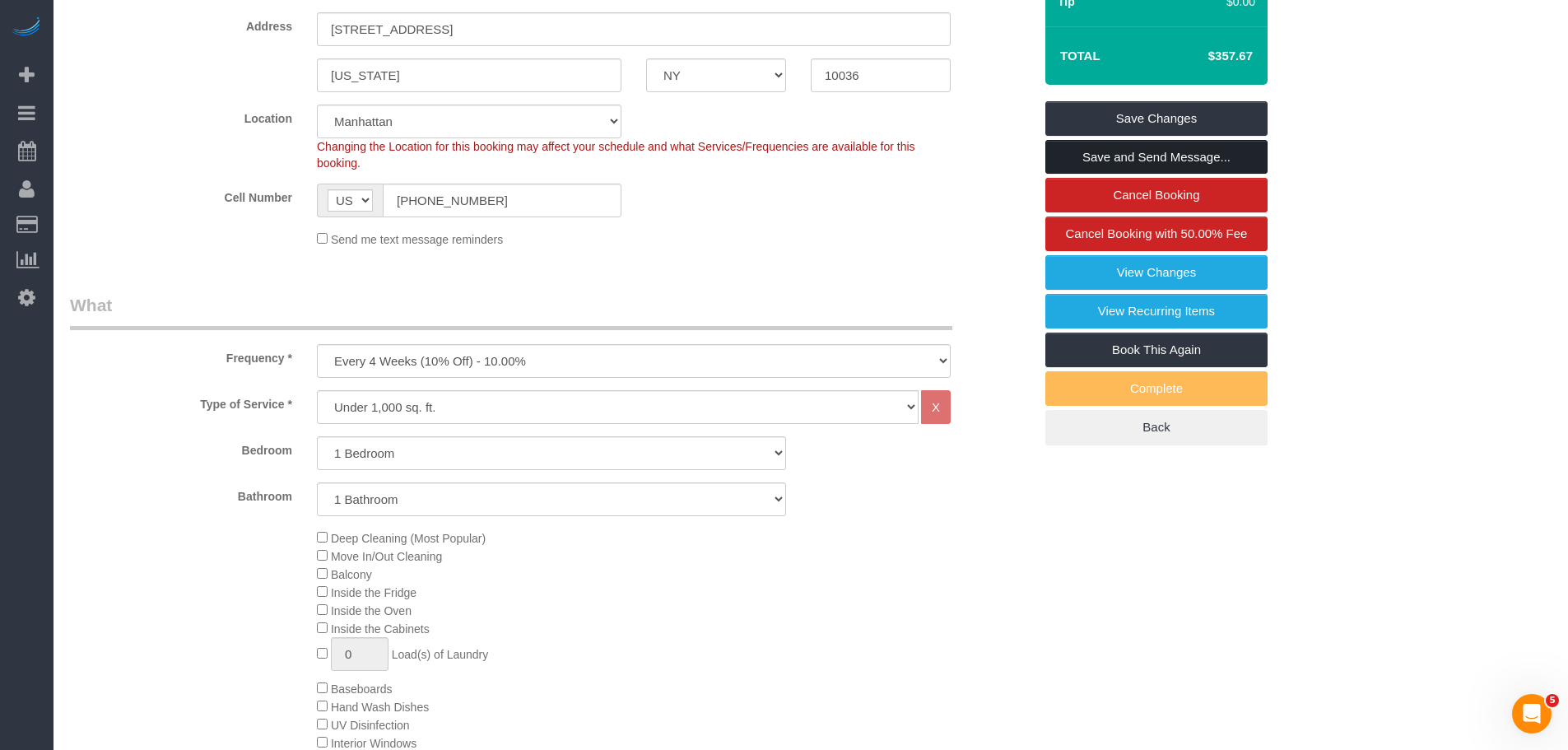
drag, startPoint x: 1178, startPoint y: 153, endPoint x: 1270, endPoint y: 162, distance: 92.4
click at [1178, 153] on link "Save and Send Message..." at bounding box center [1157, 157] width 222 height 35
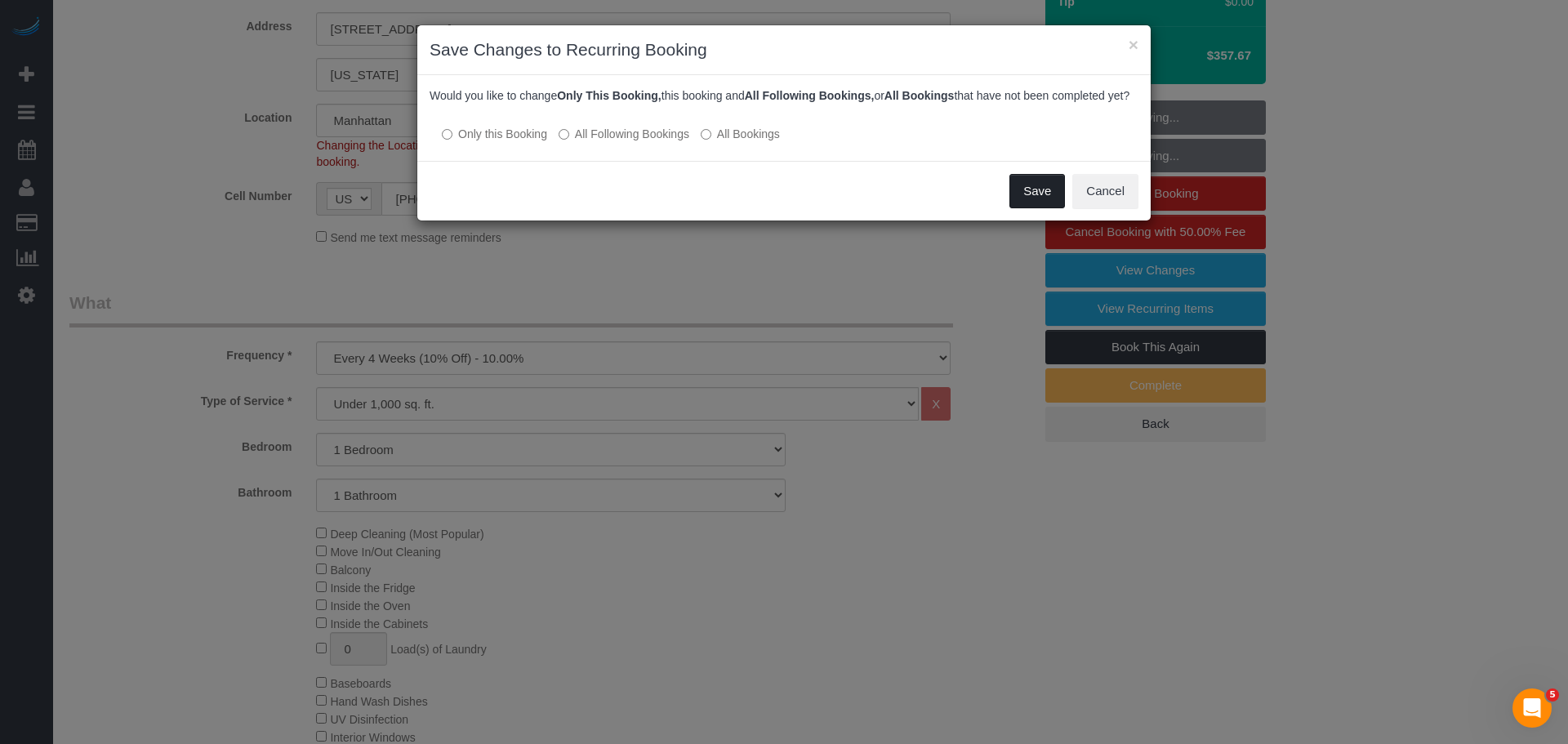
click at [1020, 201] on button "Save" at bounding box center [1036, 191] width 56 height 34
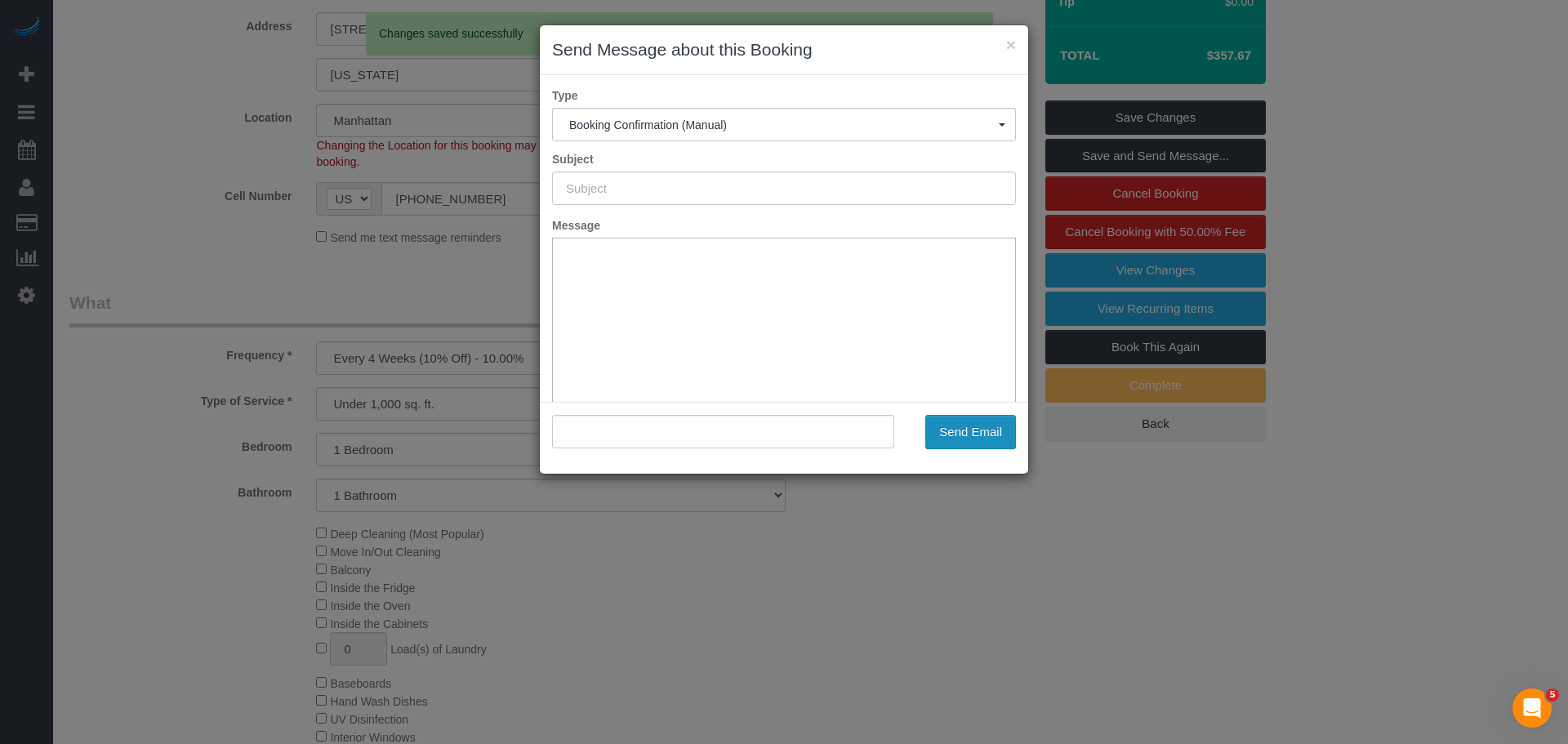
type input "Cleaning Confirmed for 10/02/2025 at 8:00am"
type input ""Komal Shah" <ks797627@gmail.com>"
click at [982, 423] on button "Send Email" at bounding box center [970, 432] width 91 height 34
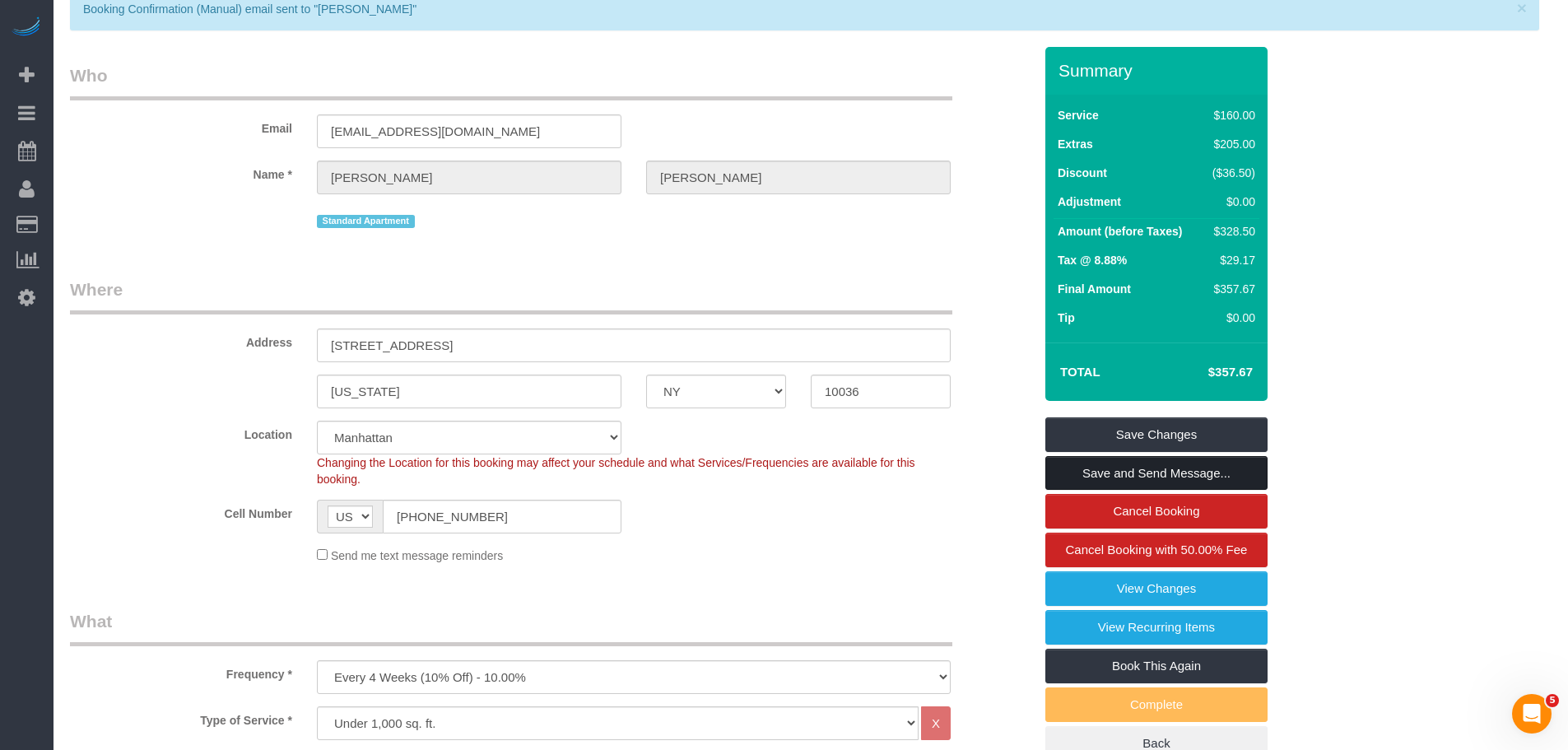
scroll to position [0, 0]
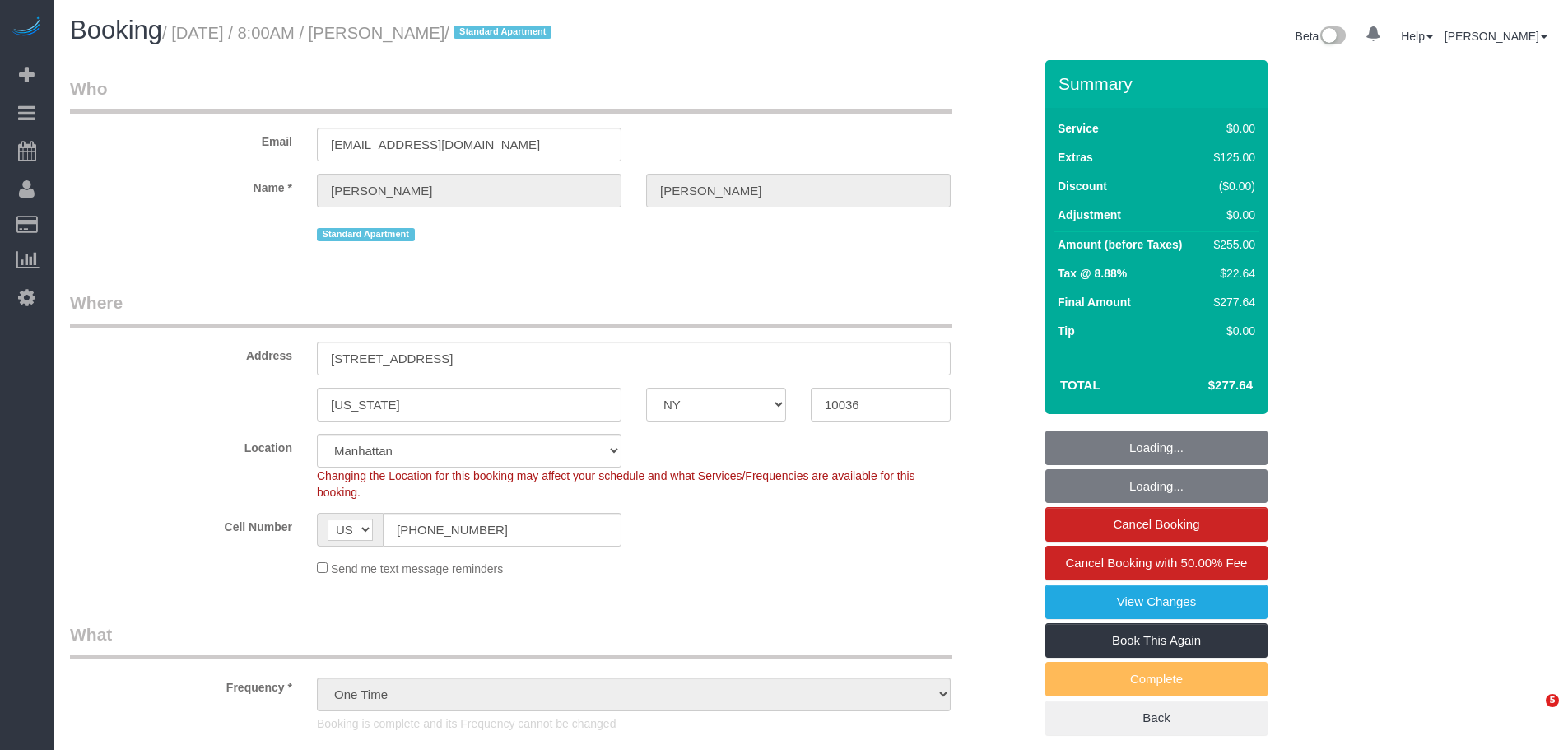
select select "NY"
select select "1"
select select "string:stripe-pm_1RzKk84VGloSiKo7bgUNgTTV"
select select "spot1"
select select "number:56"
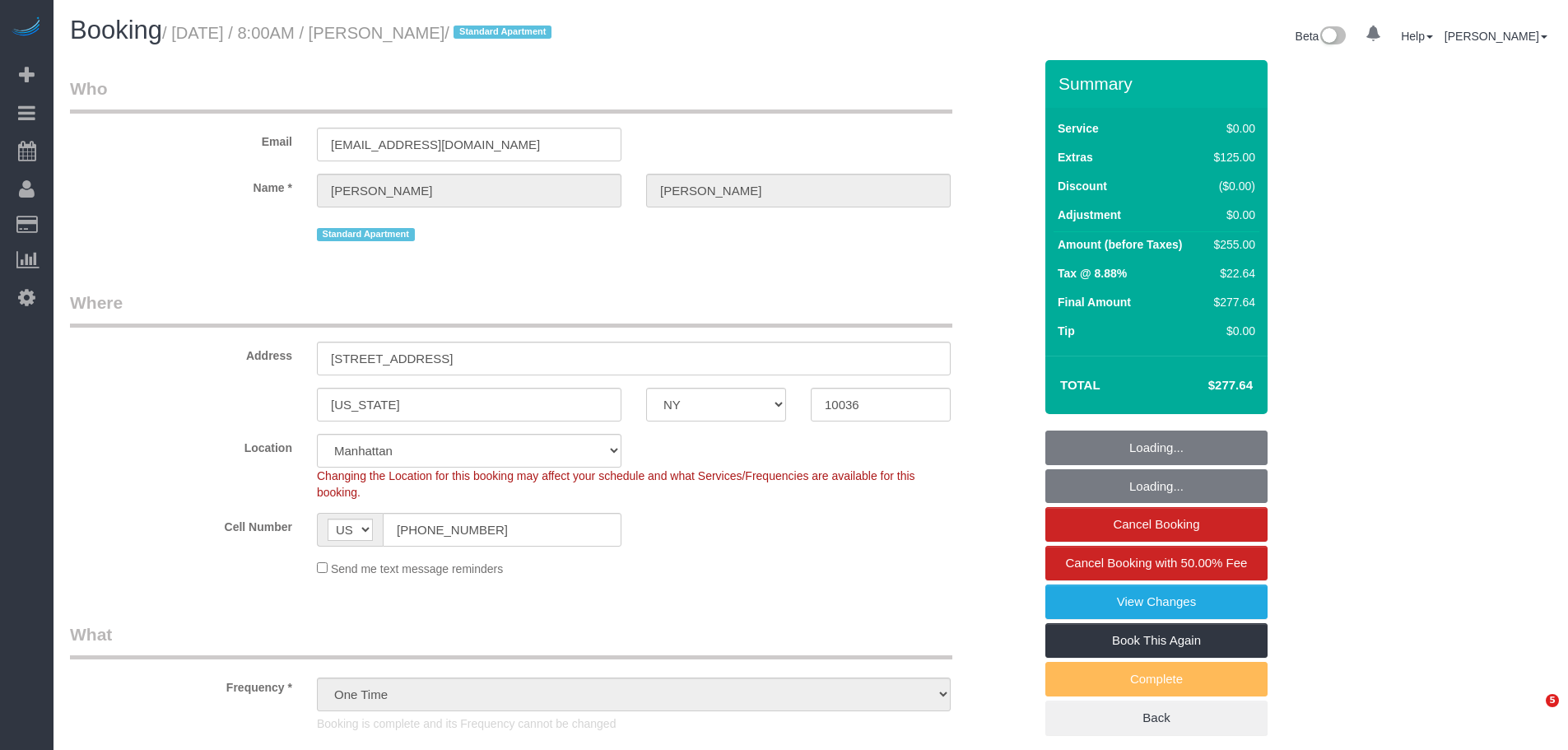
select select "number:79"
select select "number:15"
select select "number:6"
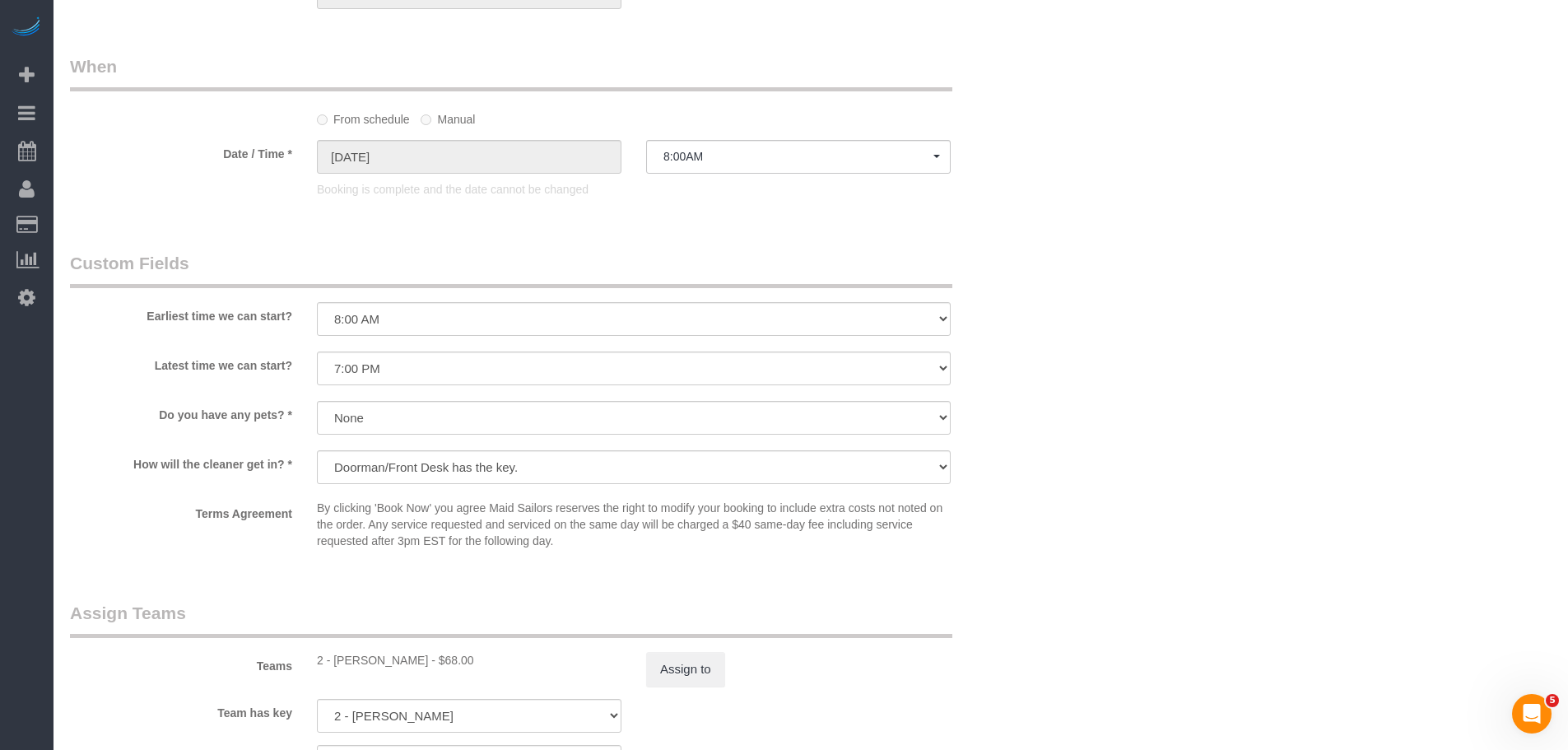
scroll to position [2057, 0]
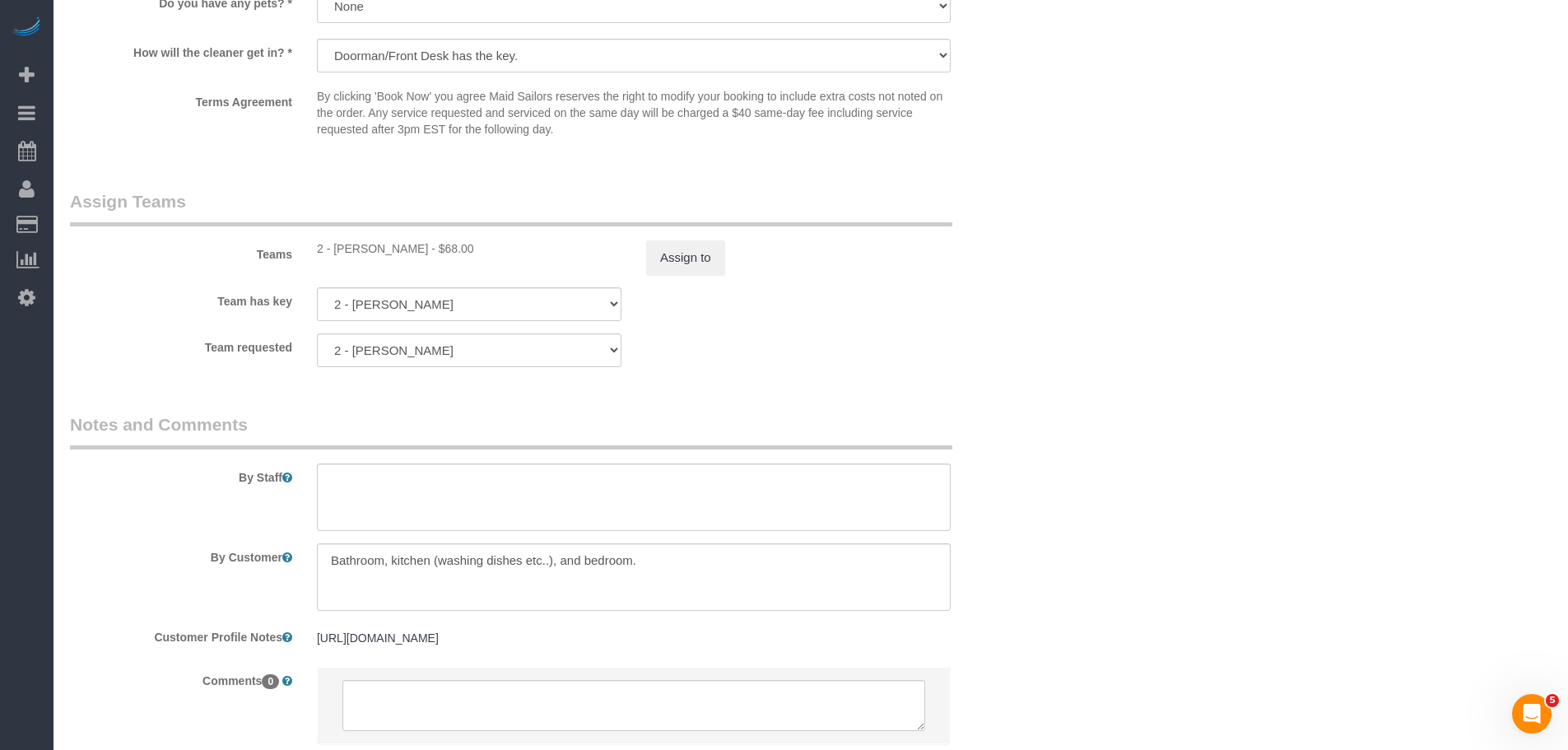
click at [907, 320] on div "Team has key 2 - Luis Maneiro 000- Donna Mercado 000 - Partnerships 000 - TEAM …" at bounding box center [551, 303] width 988 height 34
click at [516, 571] on textarea at bounding box center [634, 577] width 634 height 67
click at [931, 359] on div "Team requested 2 - Luis Maneiro 000- Donna Mercado 000 - Partnerships 000 - TEA…" at bounding box center [551, 350] width 988 height 34
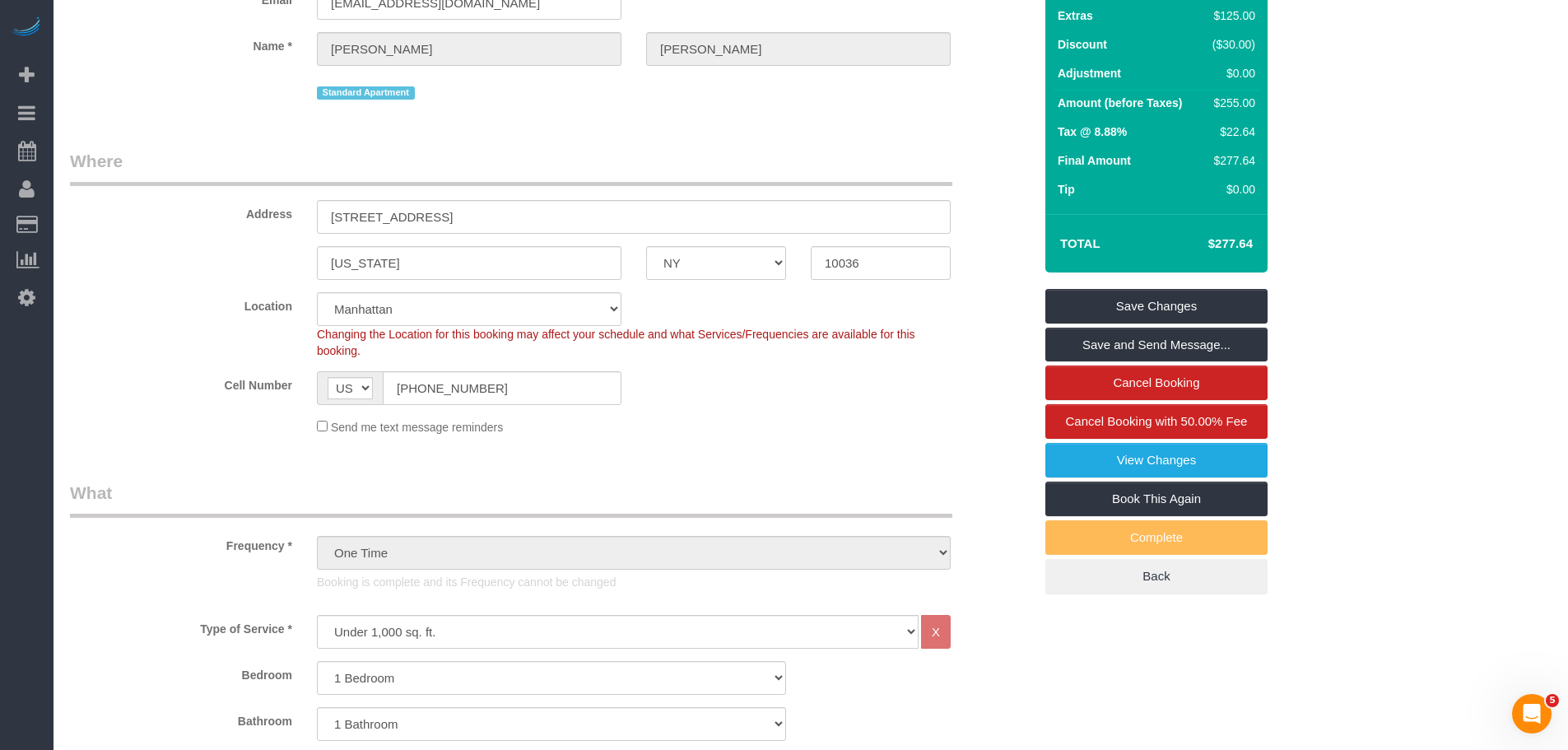
scroll to position [0, 0]
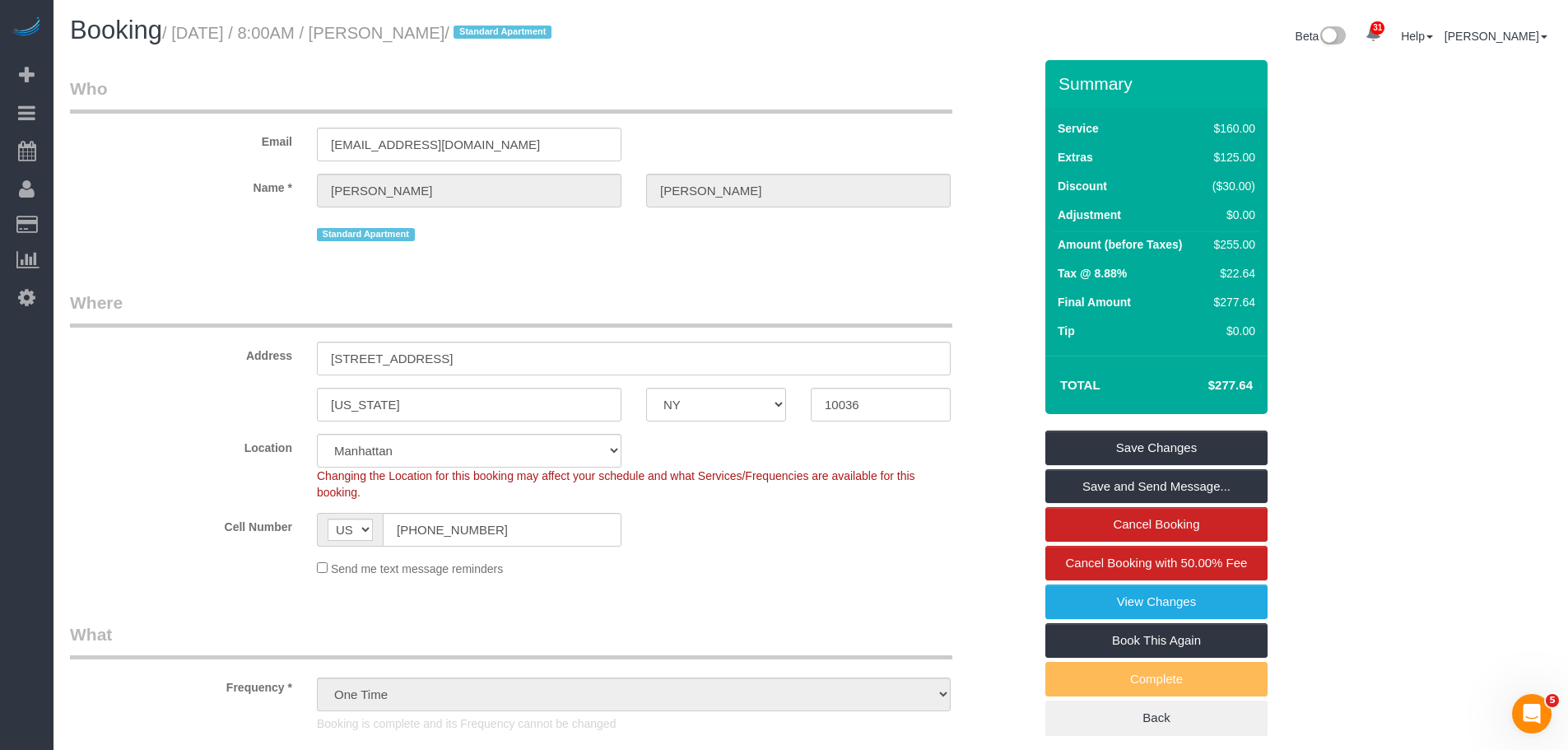
click at [826, 99] on legend "Who" at bounding box center [511, 95] width 883 height 37
click at [398, 41] on small "/ August 24, 2025 / 8:00AM / Komal Shah / Standard Apartment" at bounding box center [360, 33] width 394 height 18
click at [441, 31] on small "/ August 24, 2025 / 8:00AM / Komal Shah / Standard Apartment" at bounding box center [360, 33] width 394 height 18
copy small "Komal Shah"
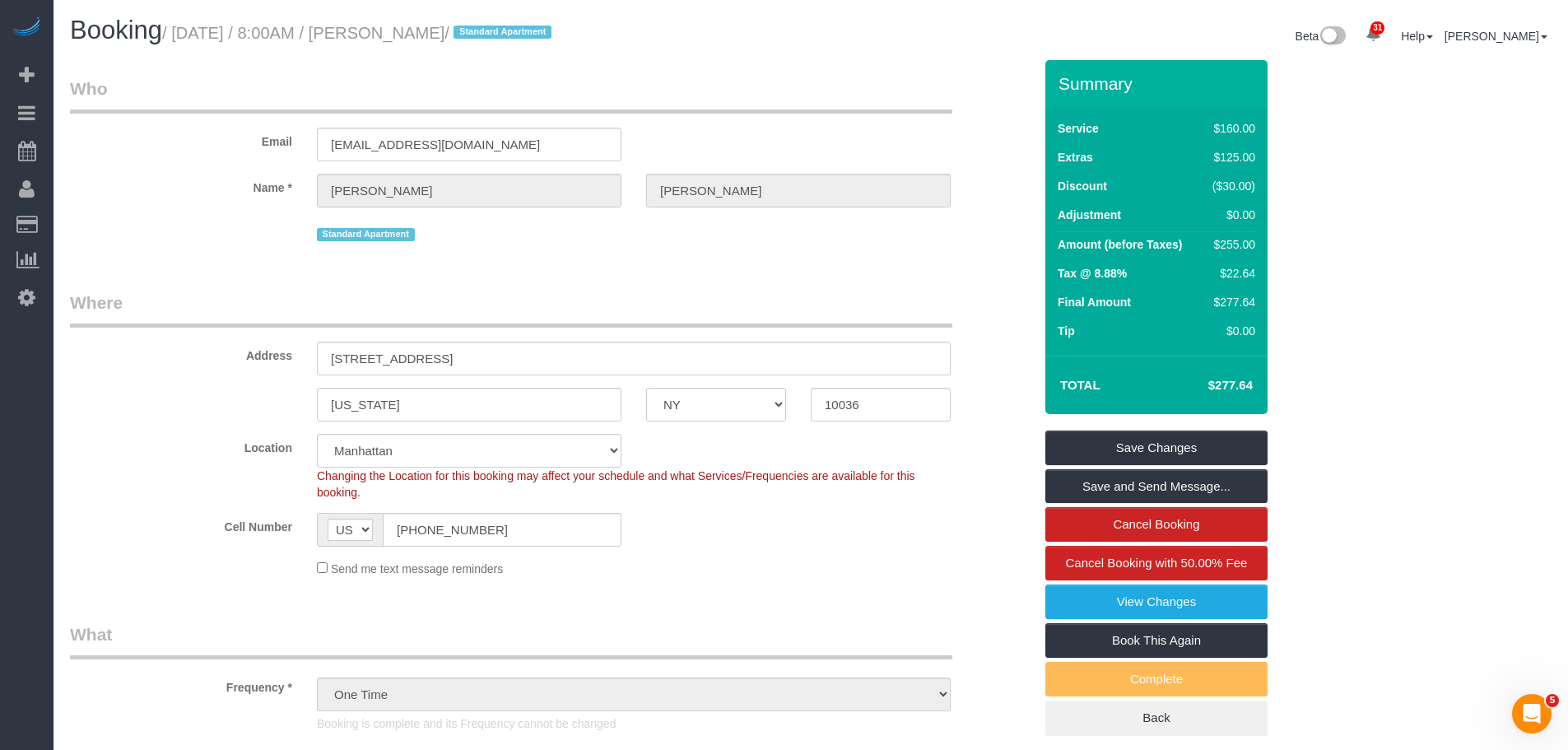
click at [754, 42] on h1 "Booking / August 24, 2025 / 8:00AM / Komal Shah / Standard Apartment" at bounding box center [434, 30] width 729 height 28
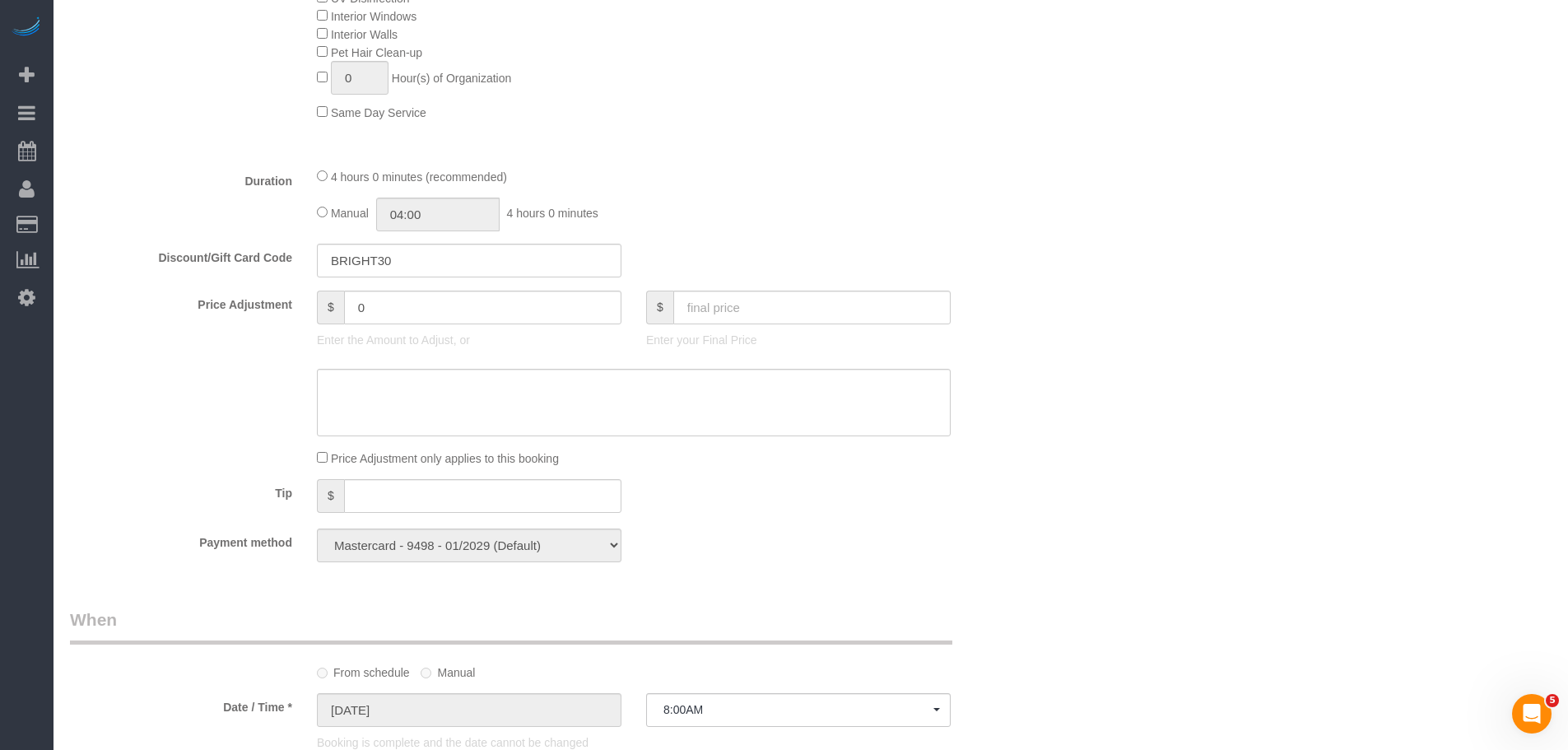
scroll to position [988, 0]
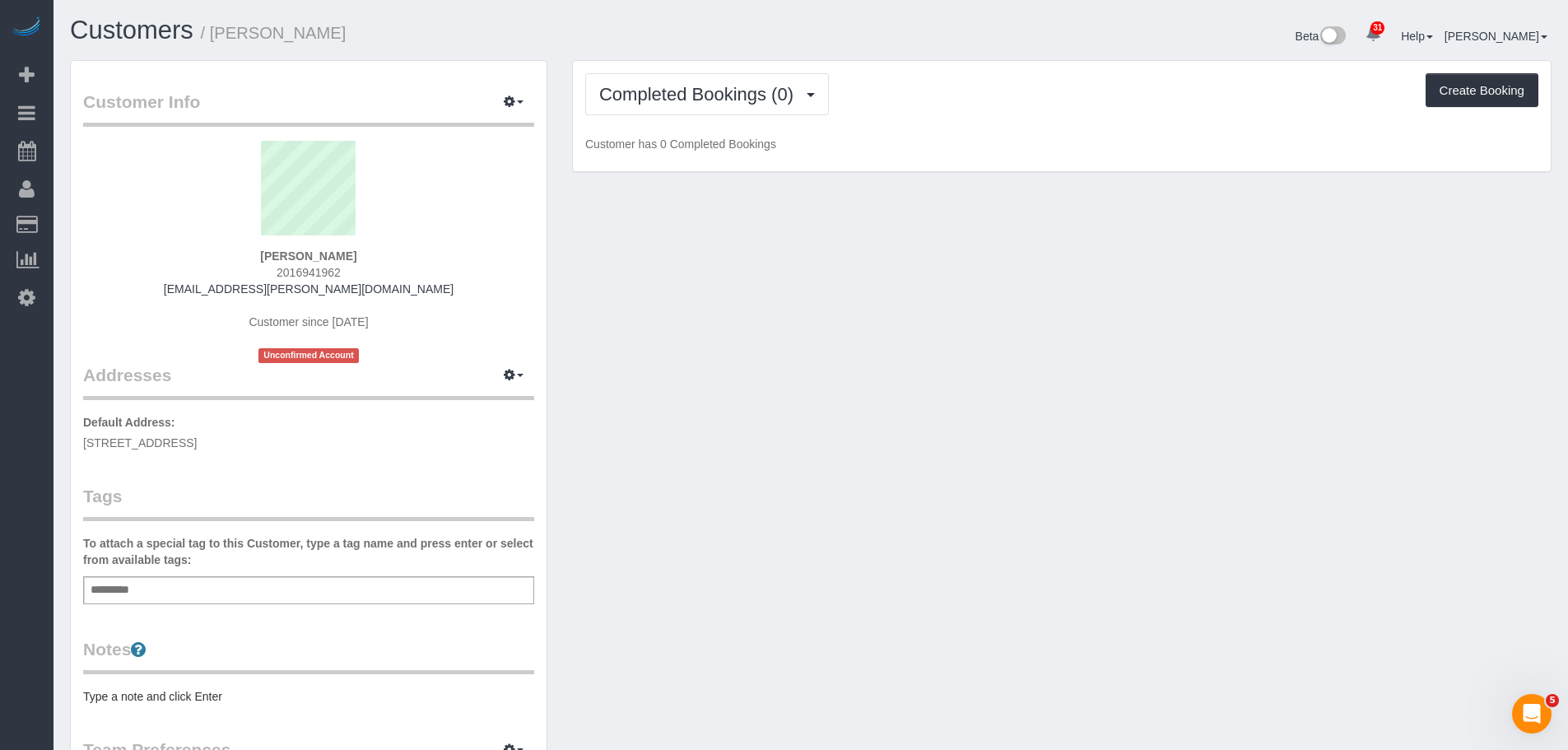
click at [316, 587] on div "Add a tag" at bounding box center [309, 590] width 451 height 28
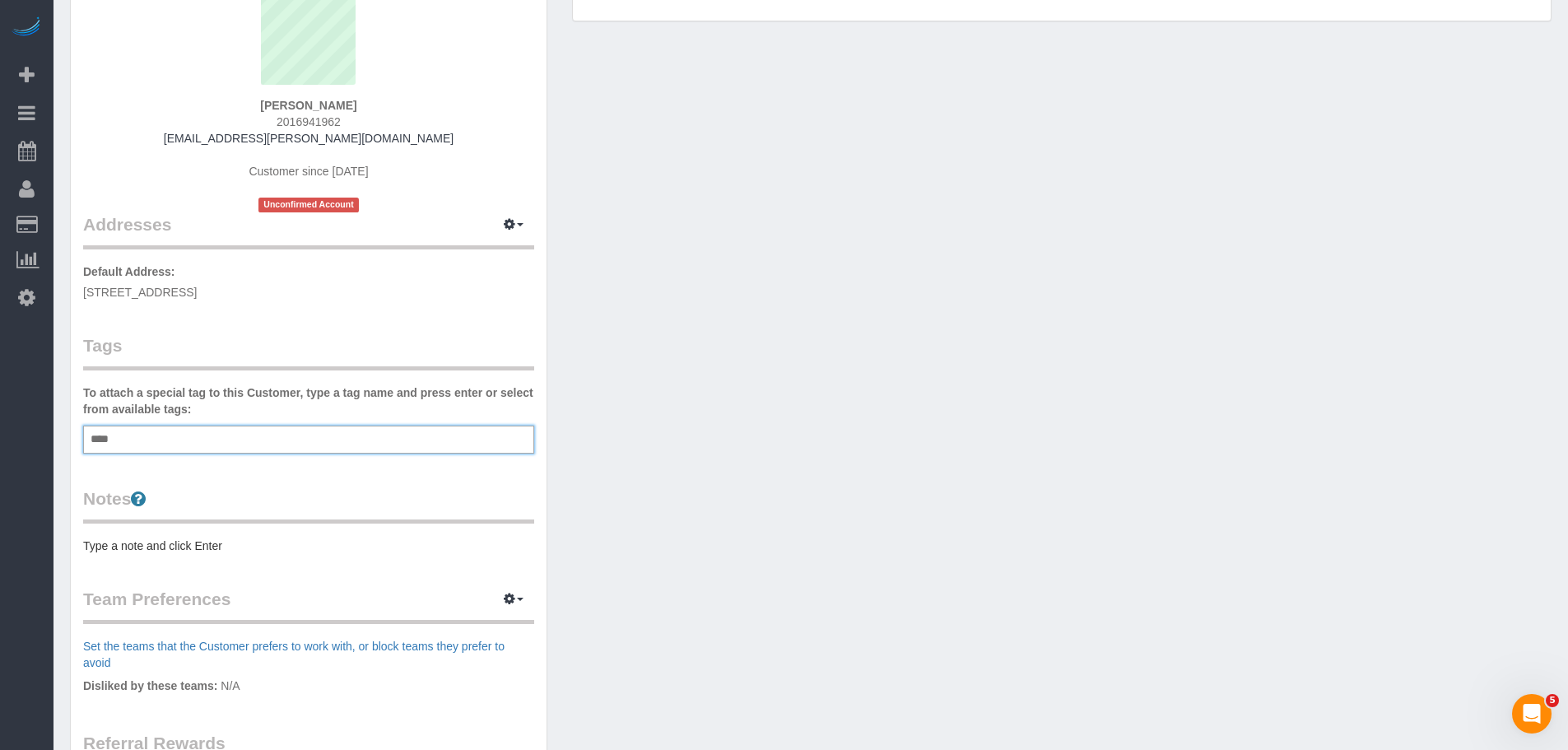
scroll to position [164, 0]
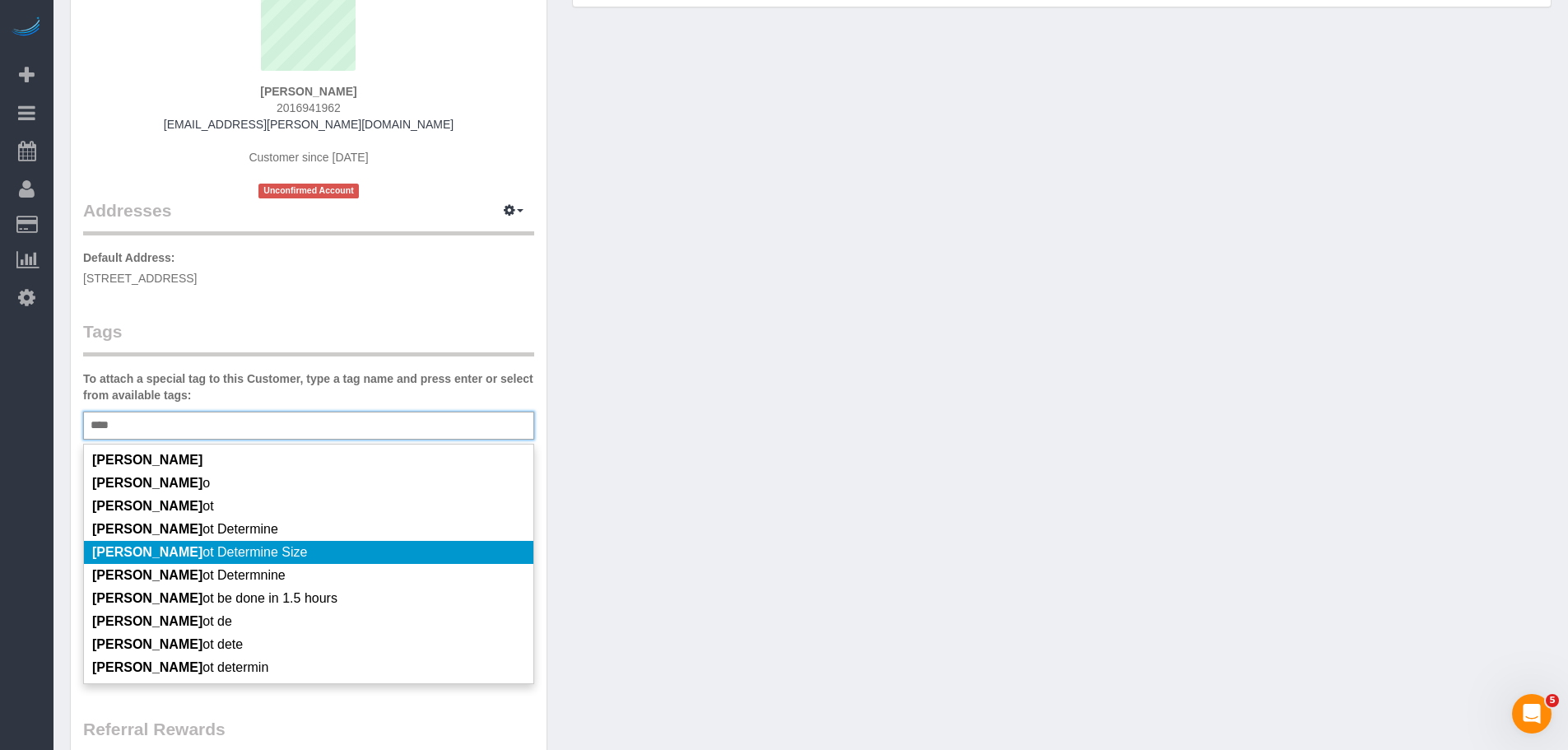
type input "****"
click at [324, 547] on li "[PERSON_NAME] ot Determine Size" at bounding box center [309, 552] width 449 height 23
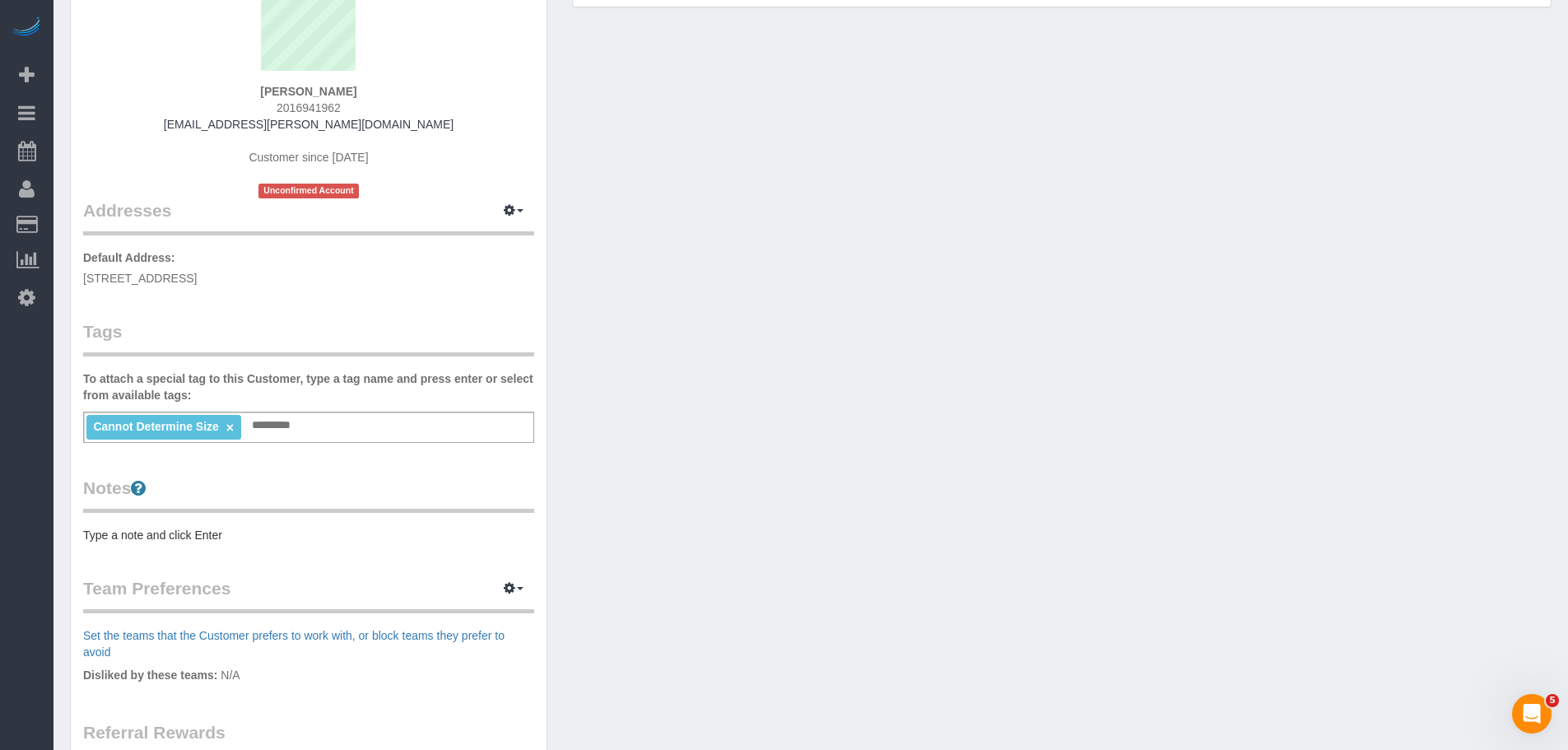
click at [174, 543] on div "Customer Info Edit Contact Info Send Message Email Preferences Special Sales Ta…" at bounding box center [309, 440] width 475 height 1088
click at [179, 540] on pre "Type a note and click Enter" at bounding box center [309, 535] width 451 height 16
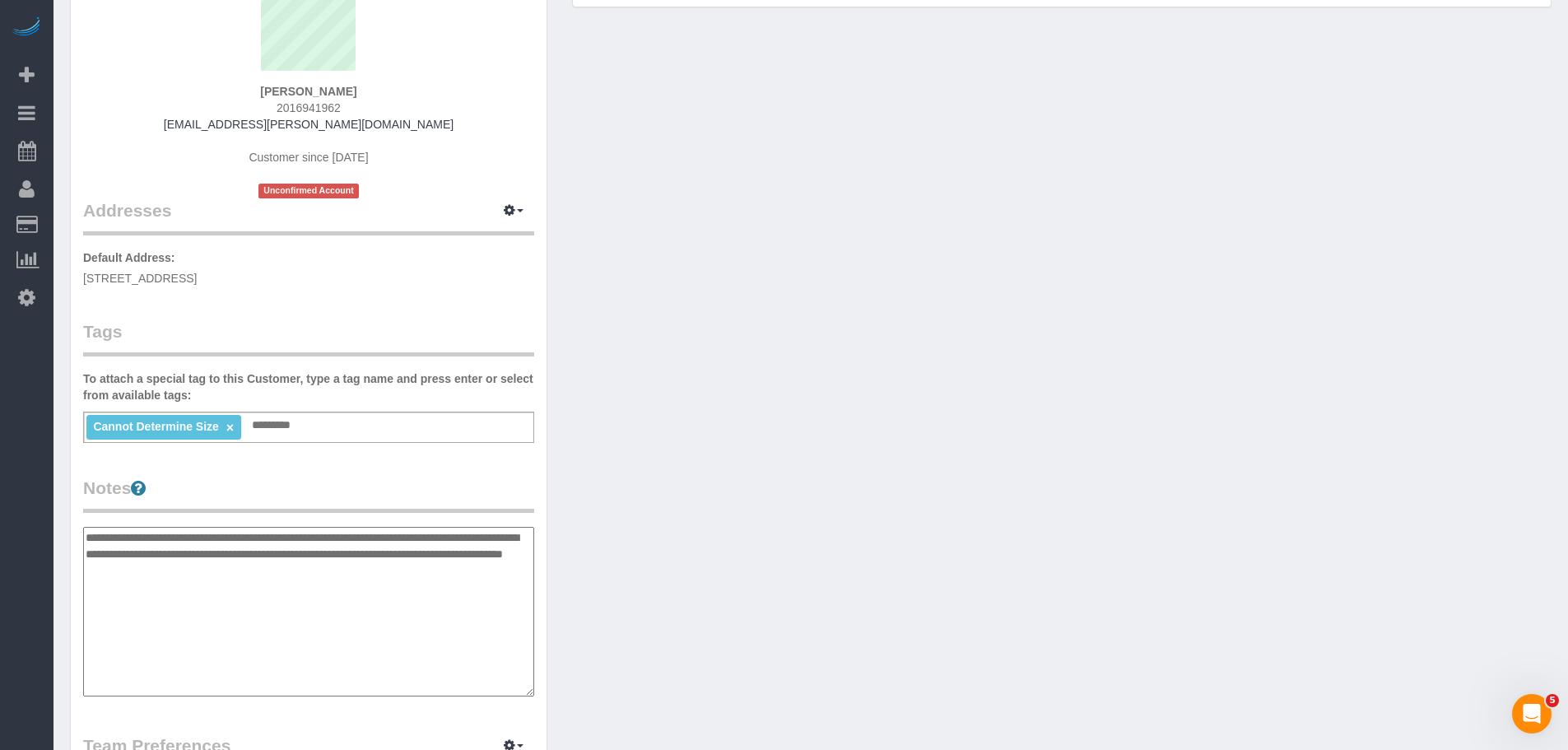
type textarea "**********"
click at [698, 531] on div "Customer Info Edit Contact Info Send Message Email Preferences Special Sales Ta…" at bounding box center [811, 527] width 1507 height 1263
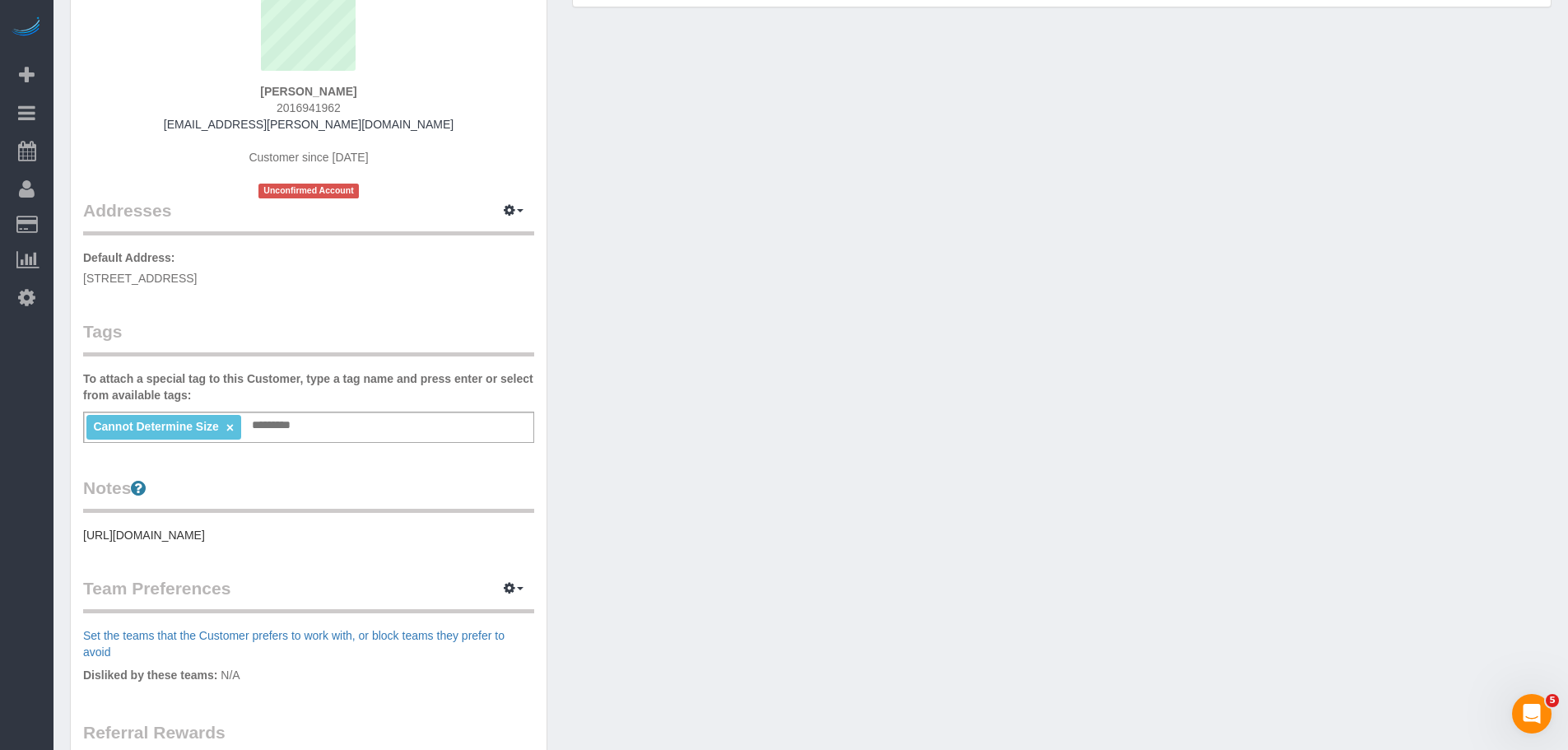
click at [455, 330] on legend "Tags" at bounding box center [309, 338] width 451 height 37
click at [512, 217] on button "button" at bounding box center [513, 212] width 41 height 26
click at [491, 234] on button "Manage Addresses" at bounding box center [467, 242] width 133 height 23
click at [784, 253] on div "Customer Info Edit Contact Info Send Message Email Preferences Special Sales Ta…" at bounding box center [811, 448] width 1507 height 1106
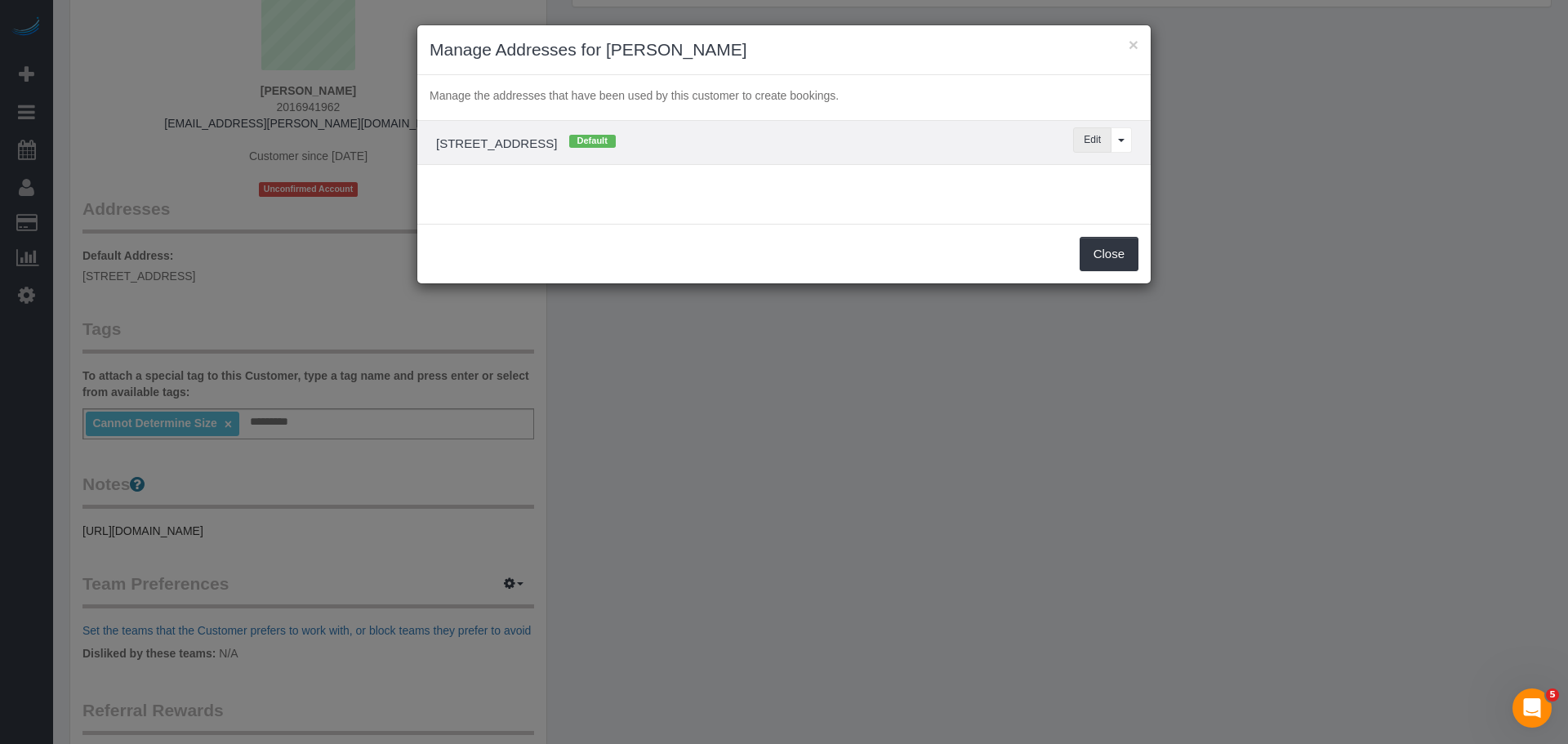
click at [1075, 135] on button "Edit" at bounding box center [1091, 141] width 39 height 26
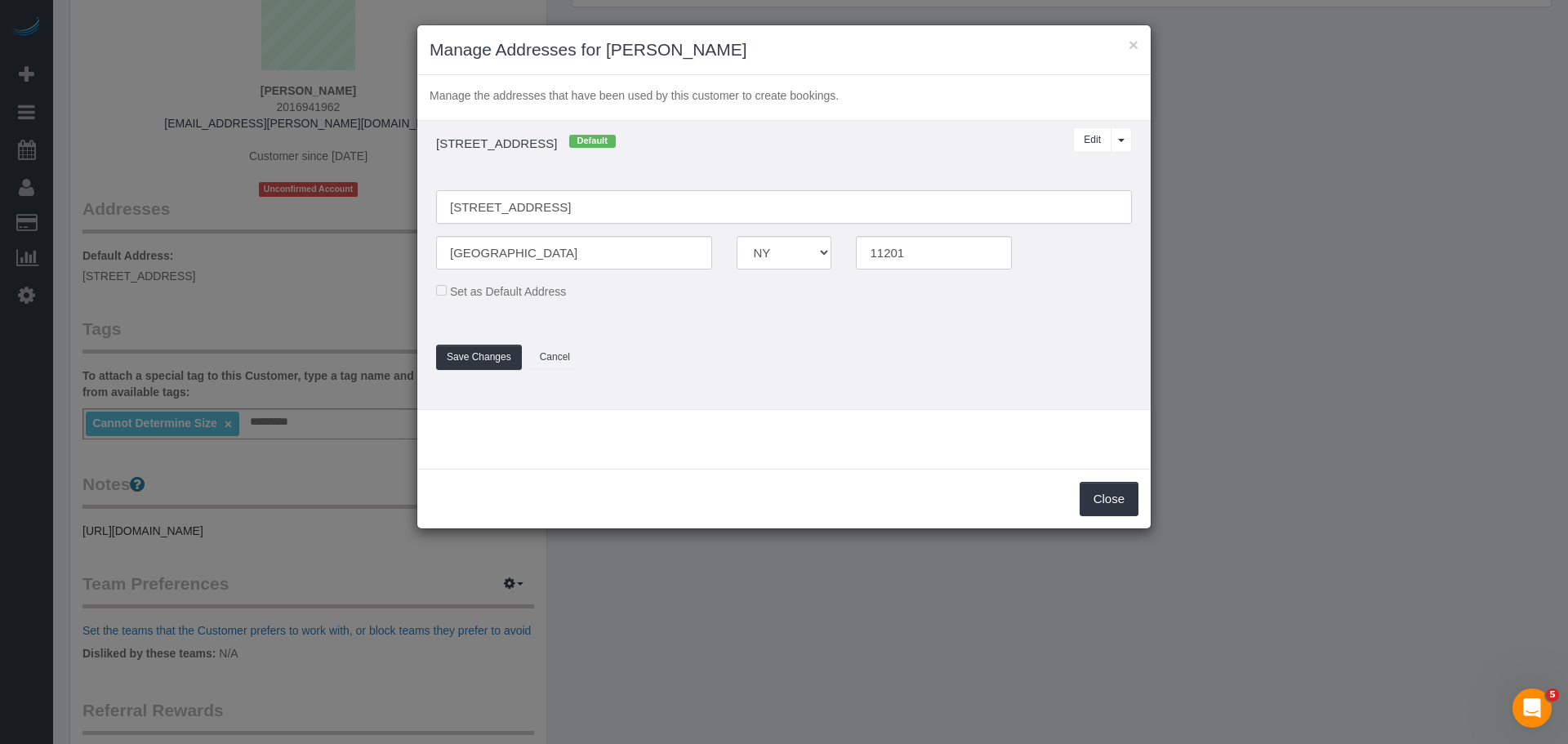
click at [550, 207] on input "[STREET_ADDRESS]" at bounding box center [784, 207] width 695 height 33
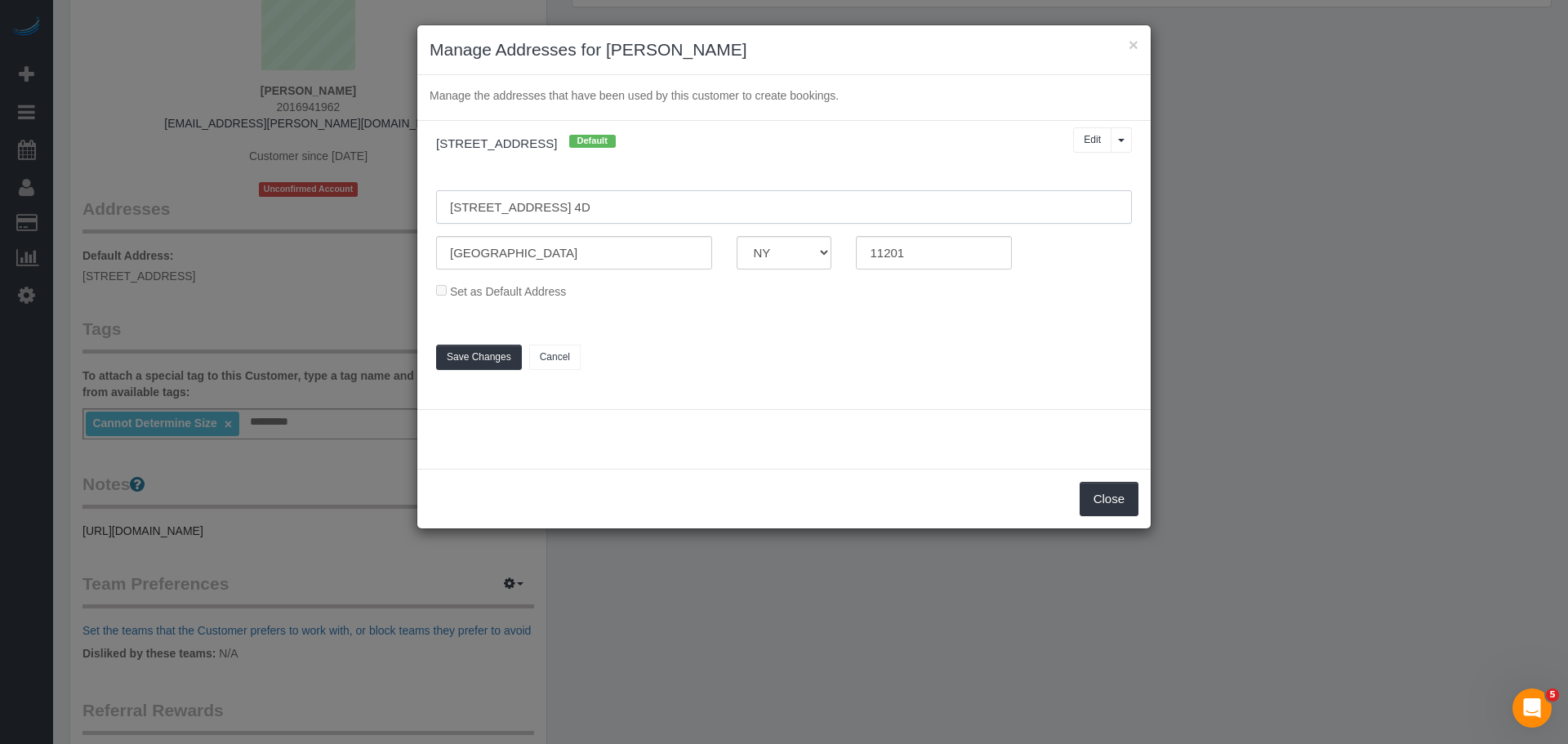
type input "49 Willow Street, Apt. 4D"
click at [482, 359] on button "Save Changes" at bounding box center [479, 357] width 86 height 26
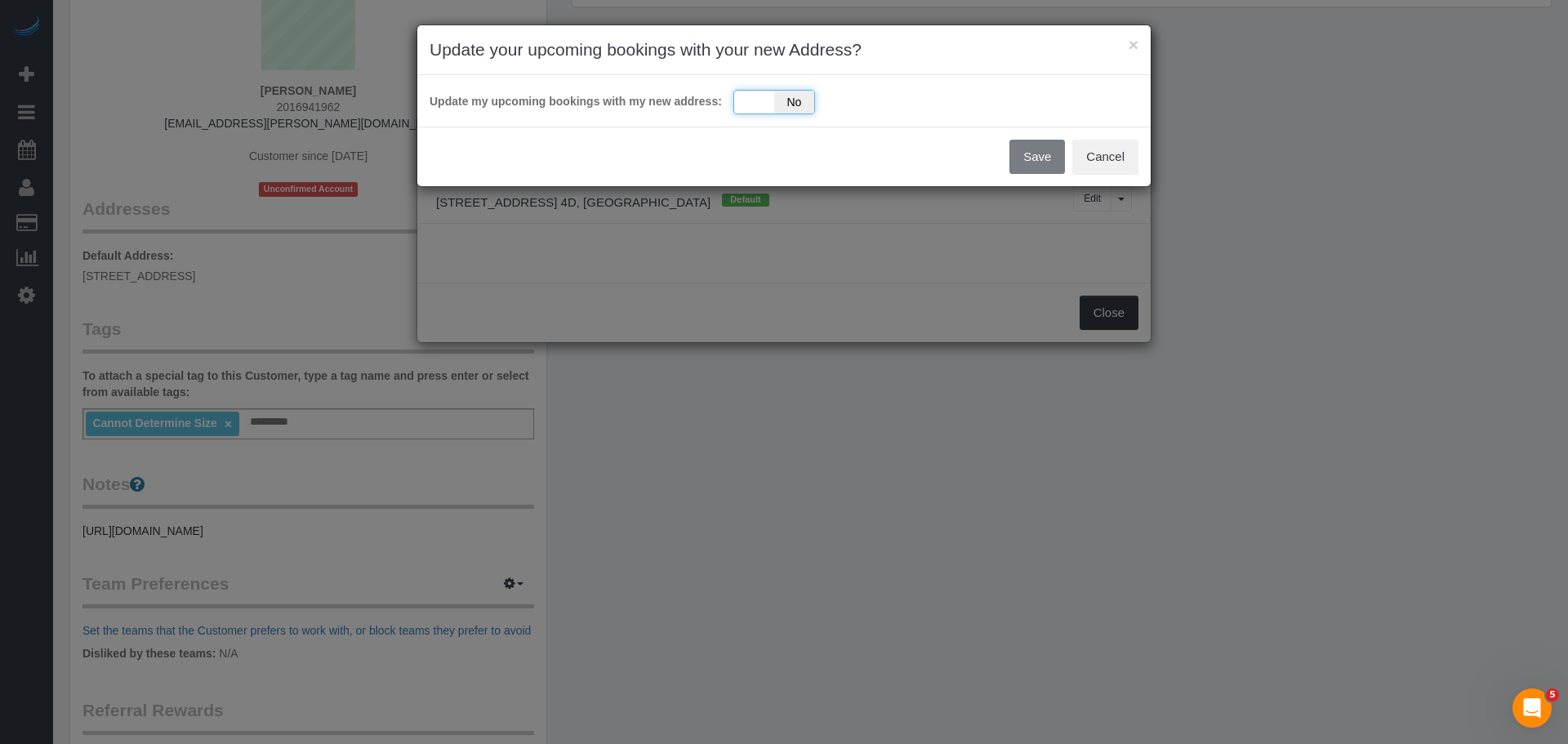
click at [770, 98] on div "Yes No" at bounding box center [773, 102] width 81 height 25
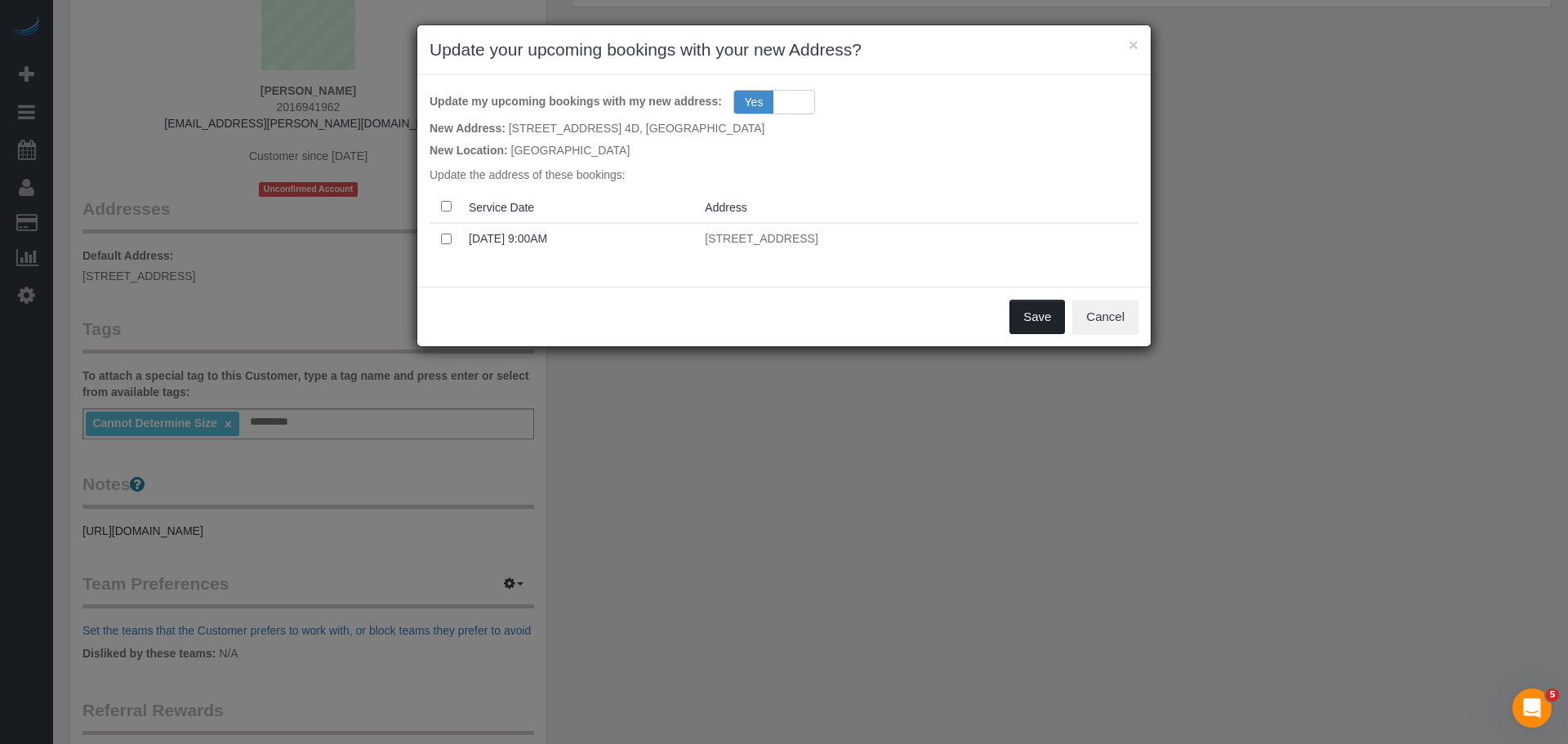
click at [1048, 321] on button "Save" at bounding box center [1036, 317] width 56 height 34
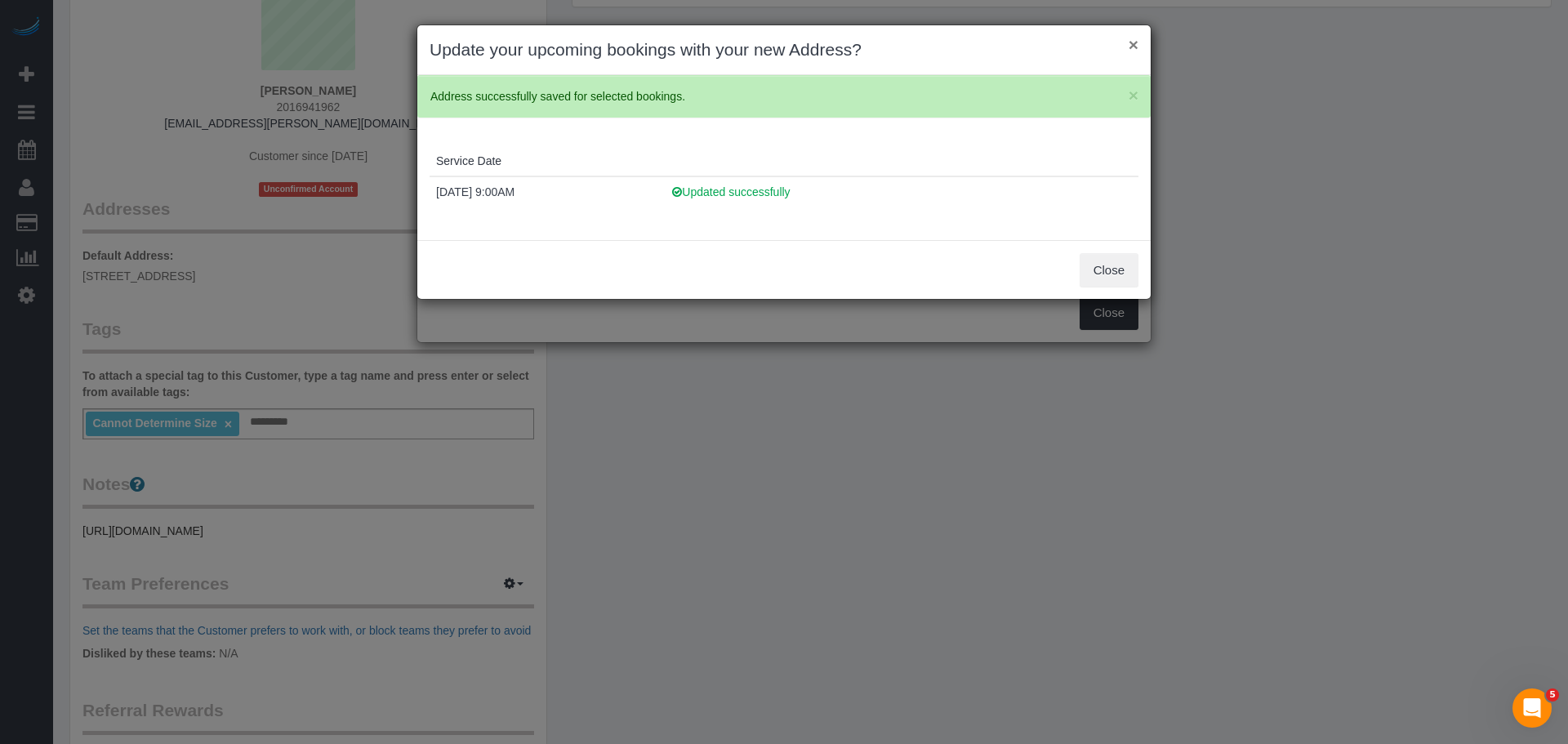
click at [1132, 50] on button "×" at bounding box center [1132, 45] width 9 height 17
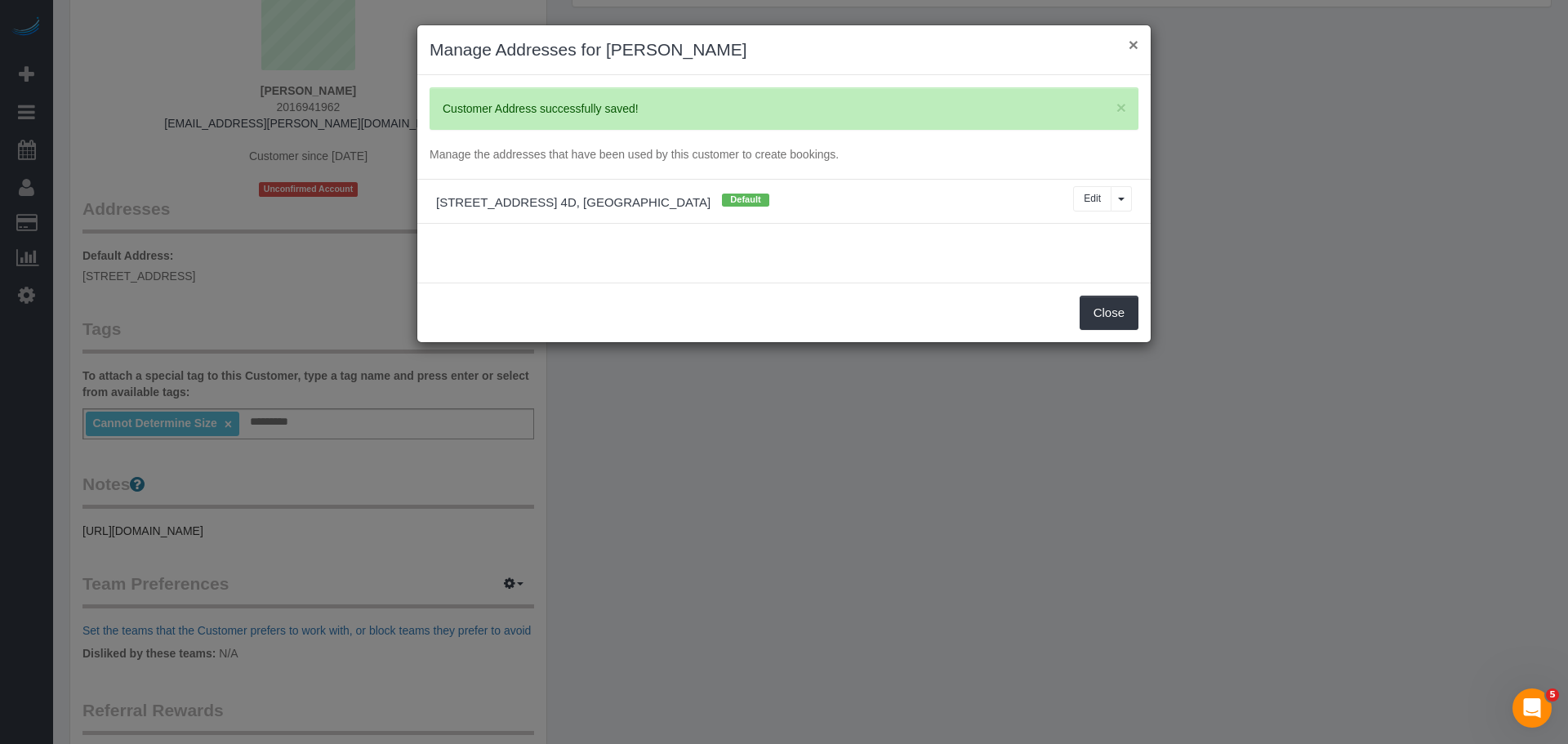
click at [1134, 47] on button "×" at bounding box center [1132, 45] width 9 height 17
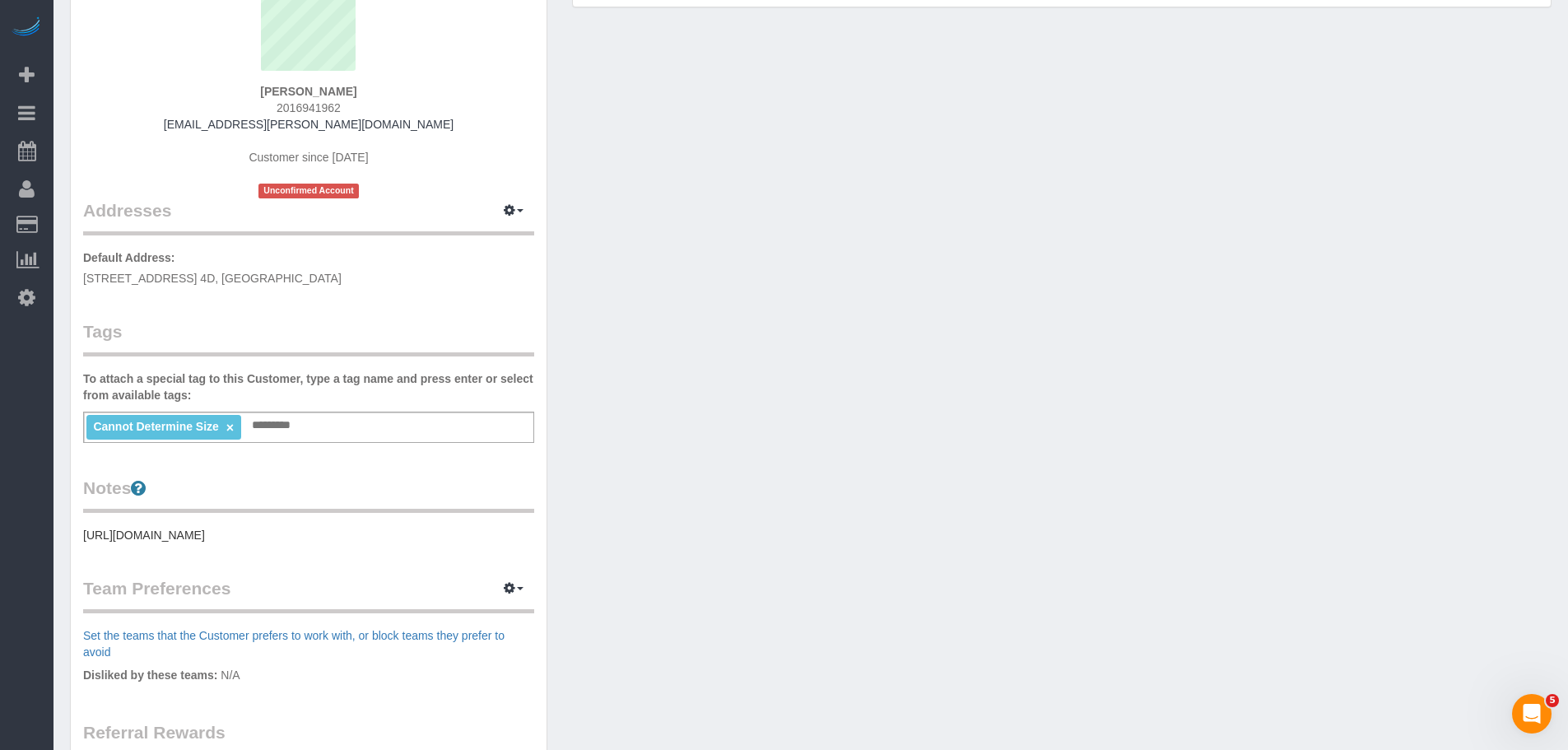
drag, startPoint x: 890, startPoint y: 172, endPoint x: 885, endPoint y: 130, distance: 42.3
click at [890, 168] on div "Customer Info Edit Contact Info Send Message Email Preferences Special Sales Ta…" at bounding box center [811, 448] width 1507 height 1106
click at [1004, 250] on div "Customer Info Edit Contact Info Send Message Email Preferences Special Sales Ta…" at bounding box center [811, 448] width 1507 height 1106
drag, startPoint x: 1052, startPoint y: 228, endPoint x: 1425, endPoint y: 213, distance: 373.3
click at [1053, 228] on div "Customer Info Edit Contact Info Send Message Email Preferences Special Sales Ta…" at bounding box center [811, 448] width 1507 height 1106
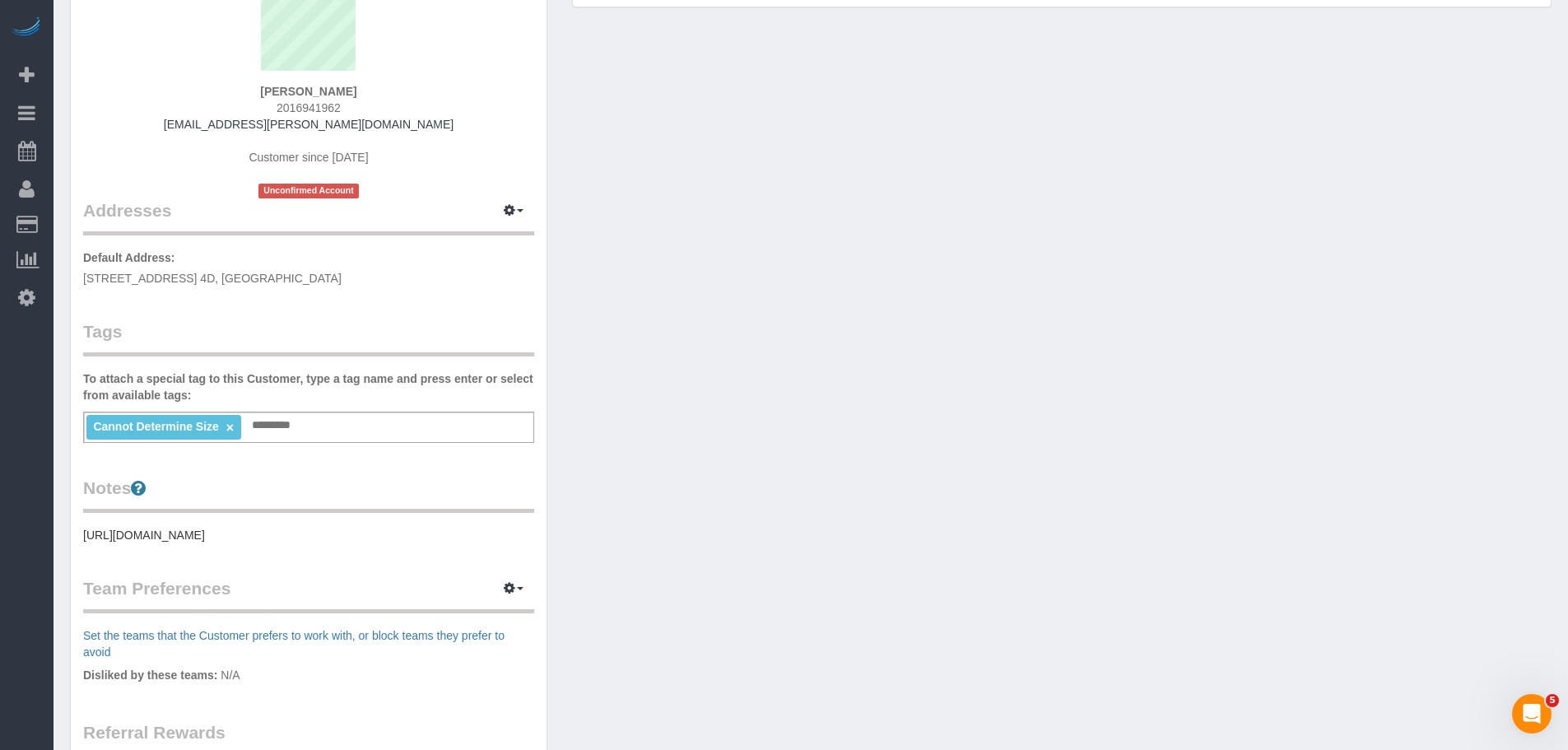
drag, startPoint x: 754, startPoint y: 184, endPoint x: 741, endPoint y: 175, distance: 15.8
click at [754, 184] on div "Customer Info Edit Contact Info Send Message Email Preferences Special Sales Ta…" at bounding box center [811, 448] width 1507 height 1106
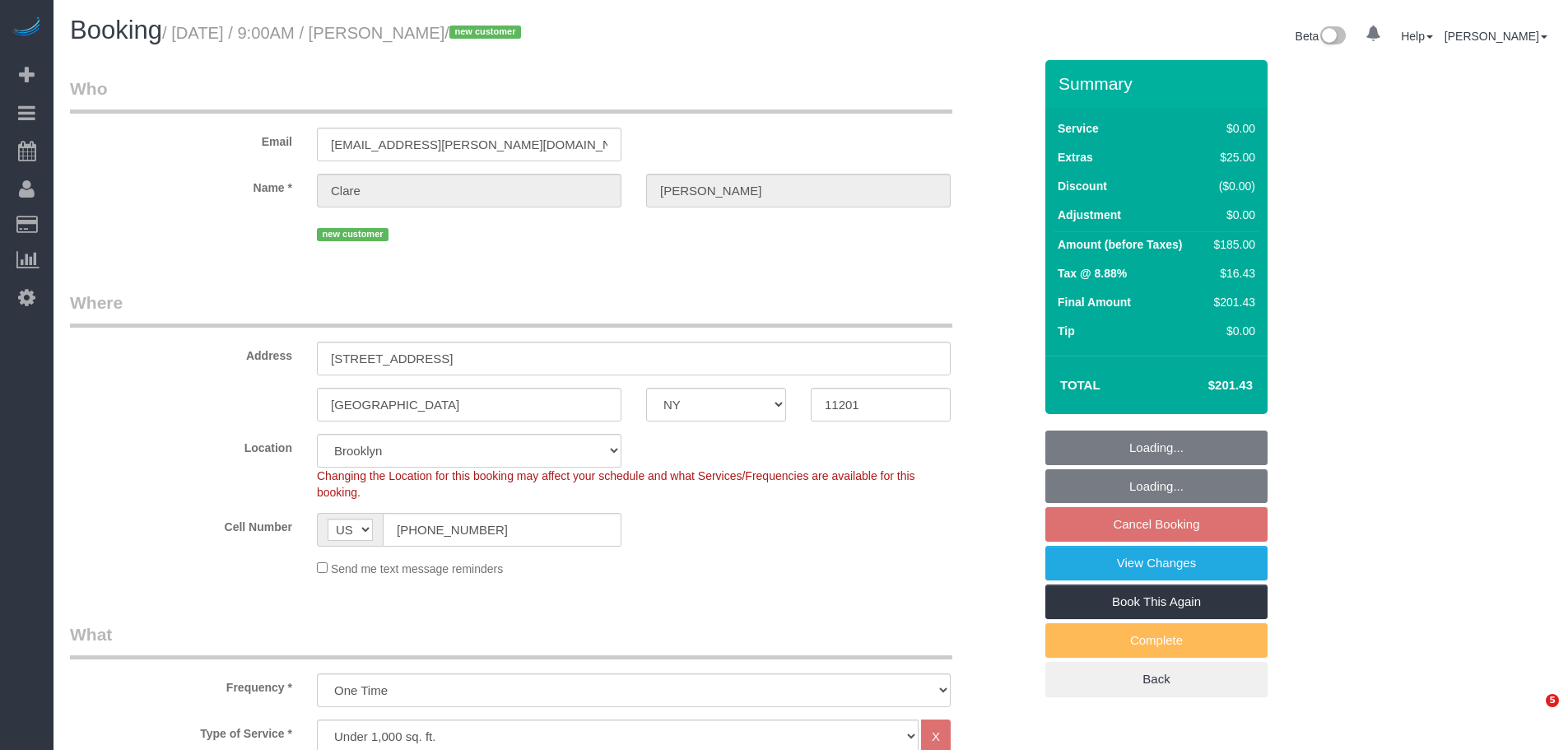
select select "NY"
select select "1"
select select "spot1"
select select "number:89"
select select "number:90"
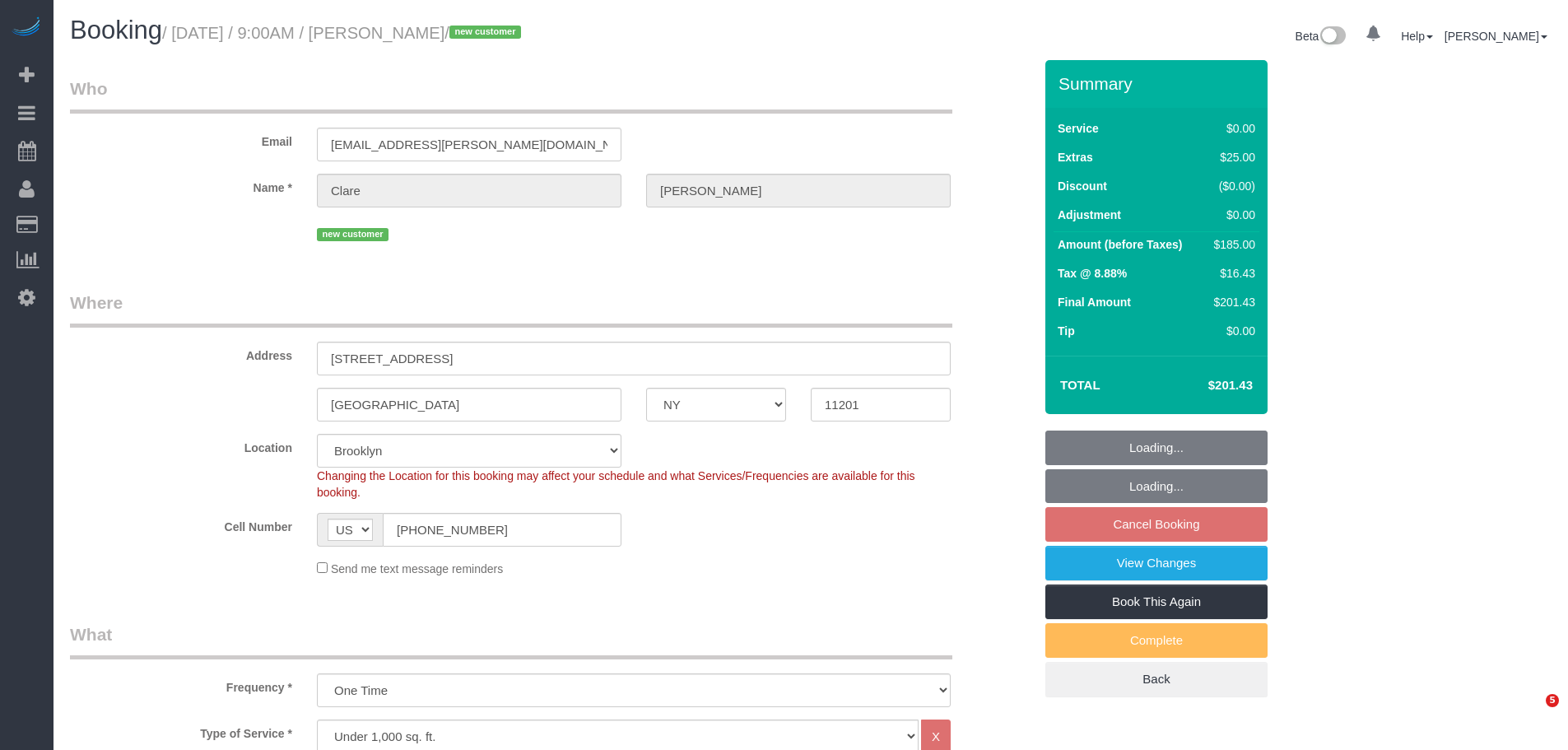
select select "number:15"
select select "number:5"
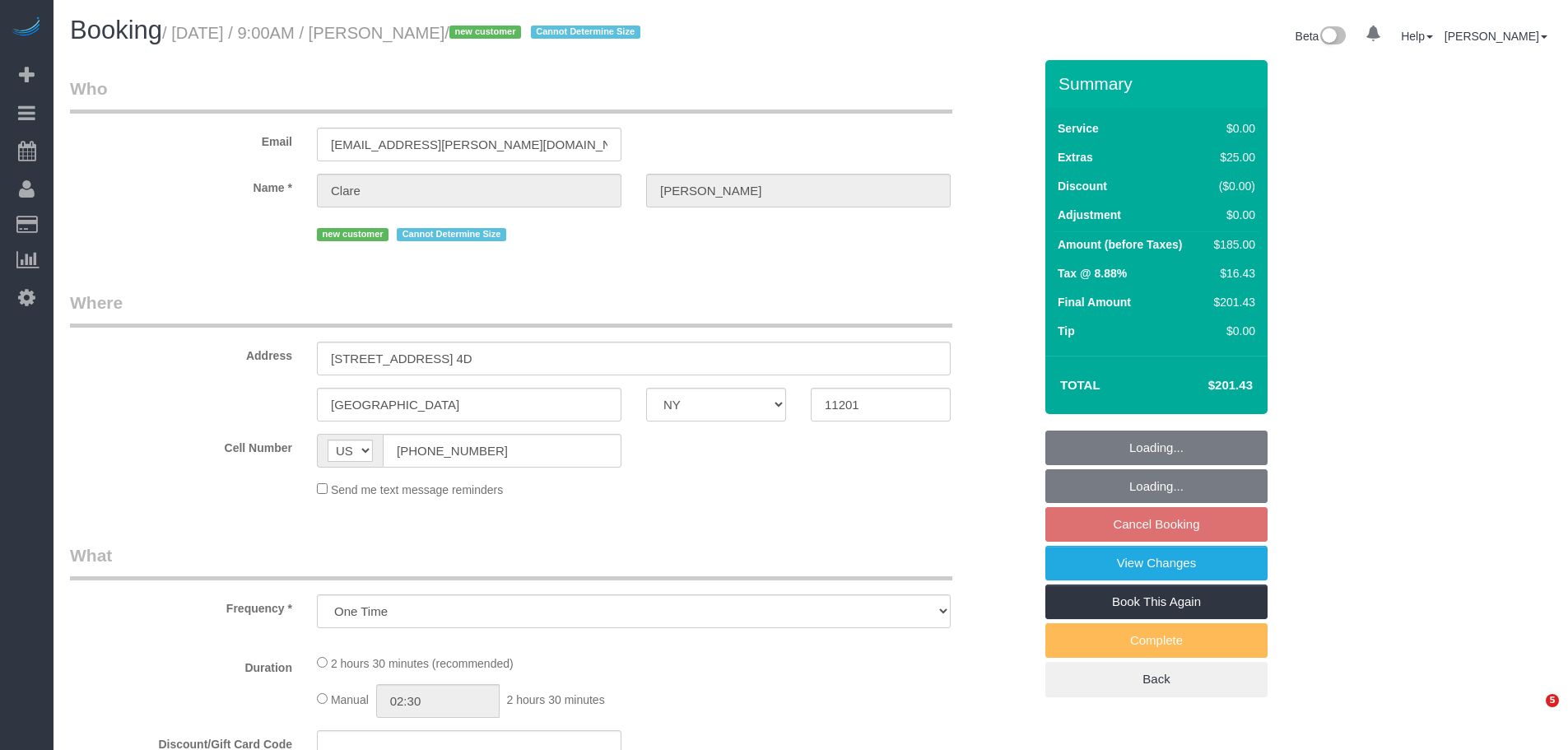
select select "NY"
select select "string:stripe-pm_1SDDjP4VGloSiKo7mcaH4gn6"
select select "number:89"
select select "number:90"
select select "number:15"
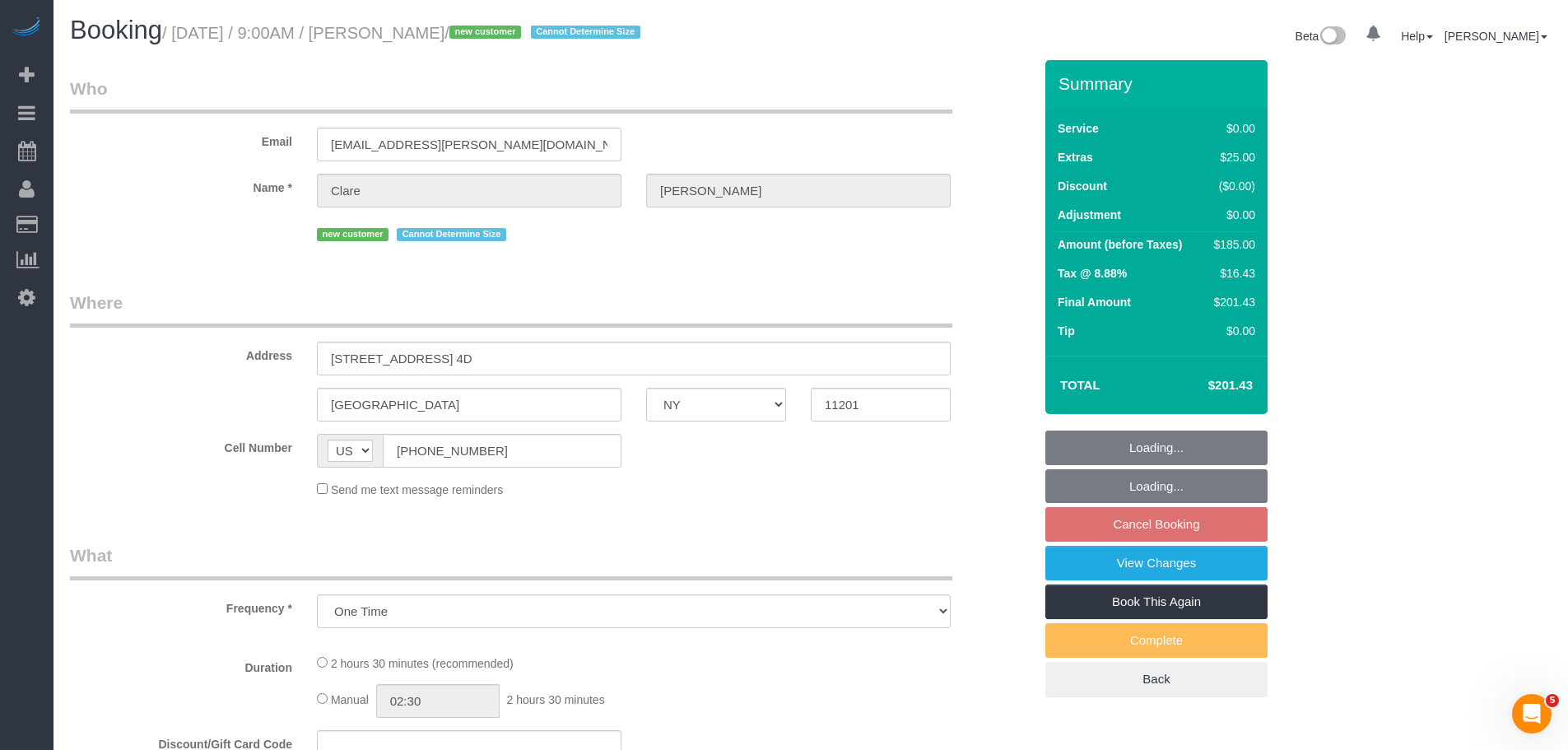
select select "number:5"
click at [825, 292] on legend "Where" at bounding box center [511, 308] width 883 height 37
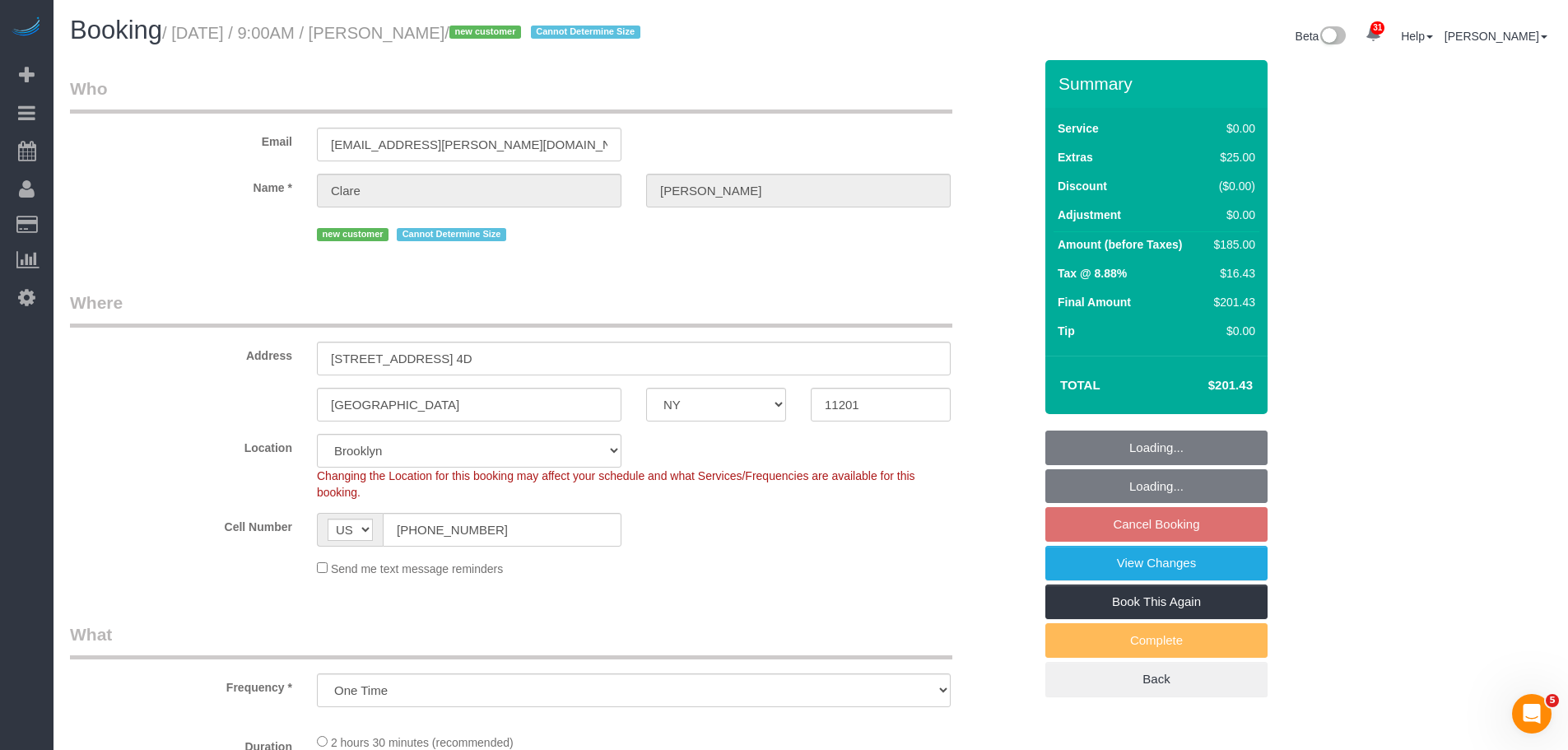
select select "spot1"
select select "1"
select select "object:1426"
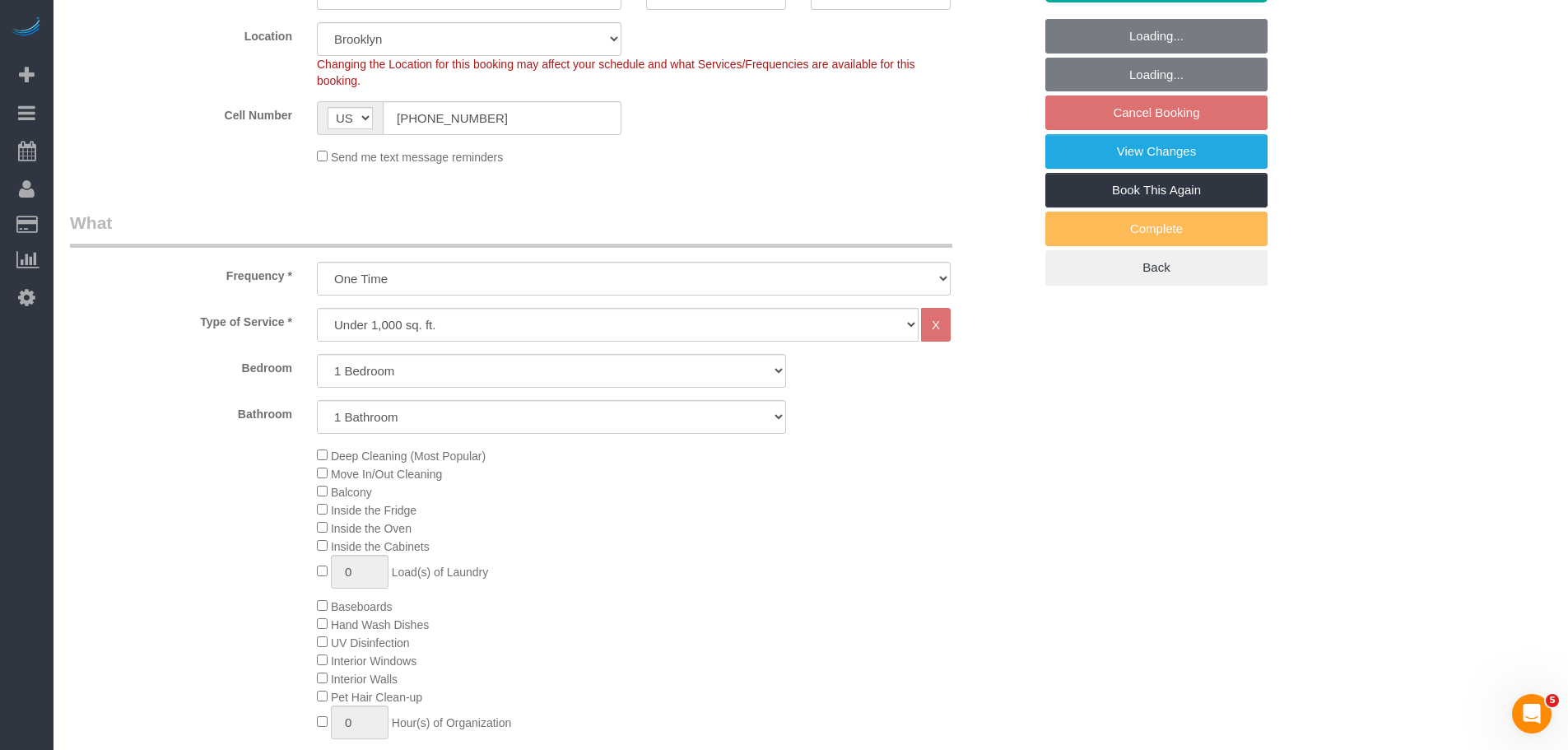
select select "1"
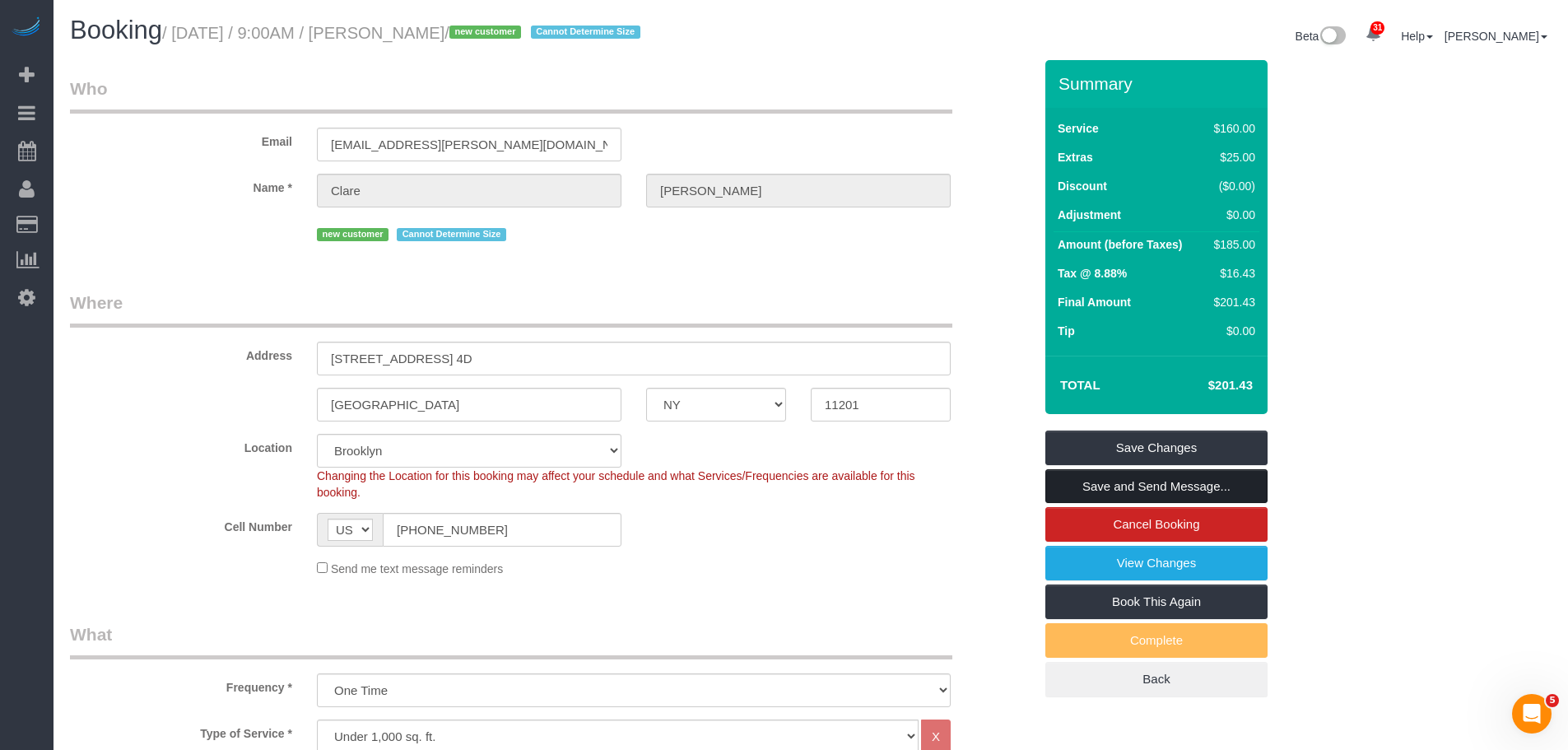
click at [1219, 478] on link "Save and Send Message..." at bounding box center [1157, 486] width 222 height 35
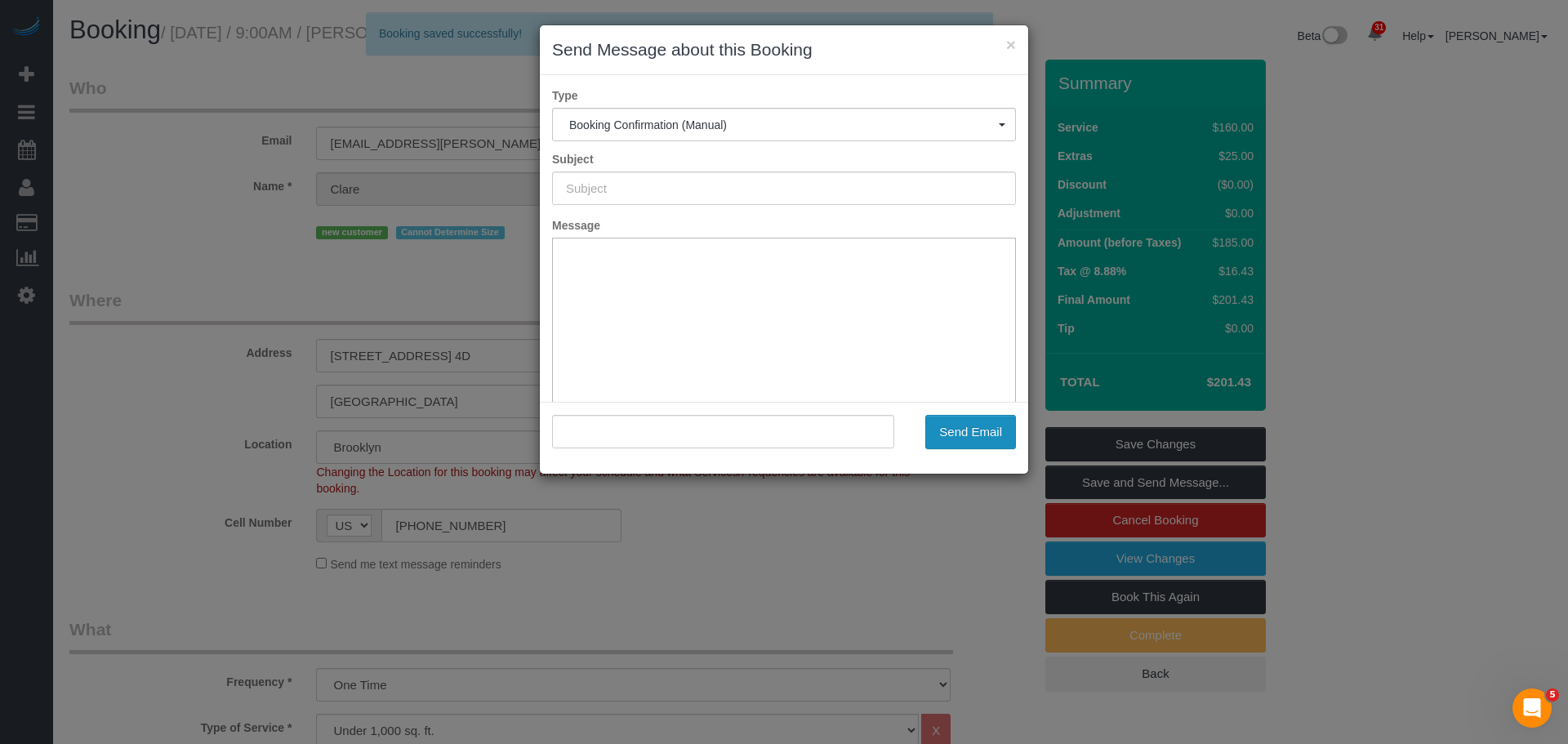
click at [992, 420] on button "Send Email" at bounding box center [970, 432] width 91 height 34
type input "Cleaning Confirmed for 10/02/2025 at 9:00am"
type input ""Clare Tilton" <clare.tilton@gmail.com>"
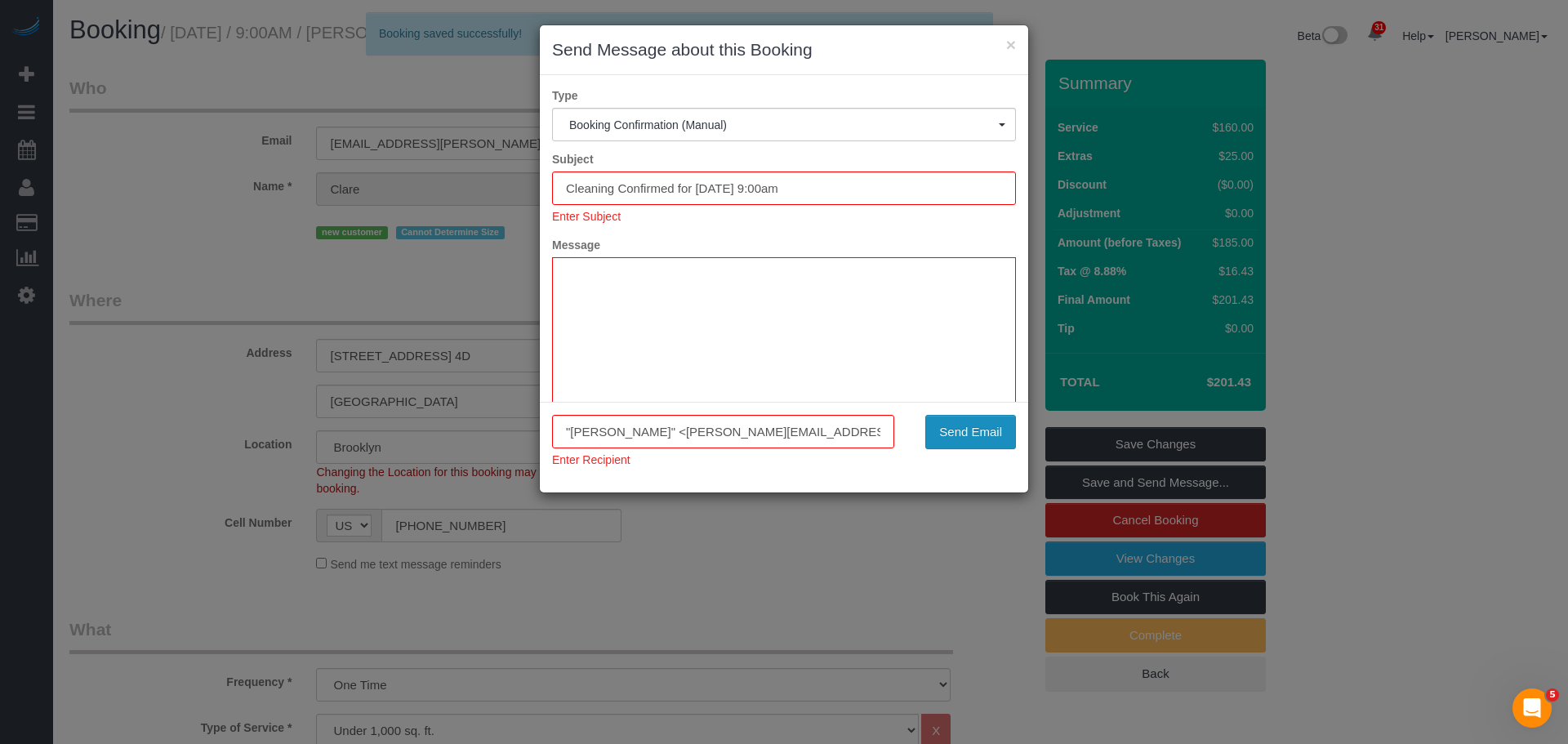
click at [970, 429] on button "Send Email" at bounding box center [970, 432] width 91 height 34
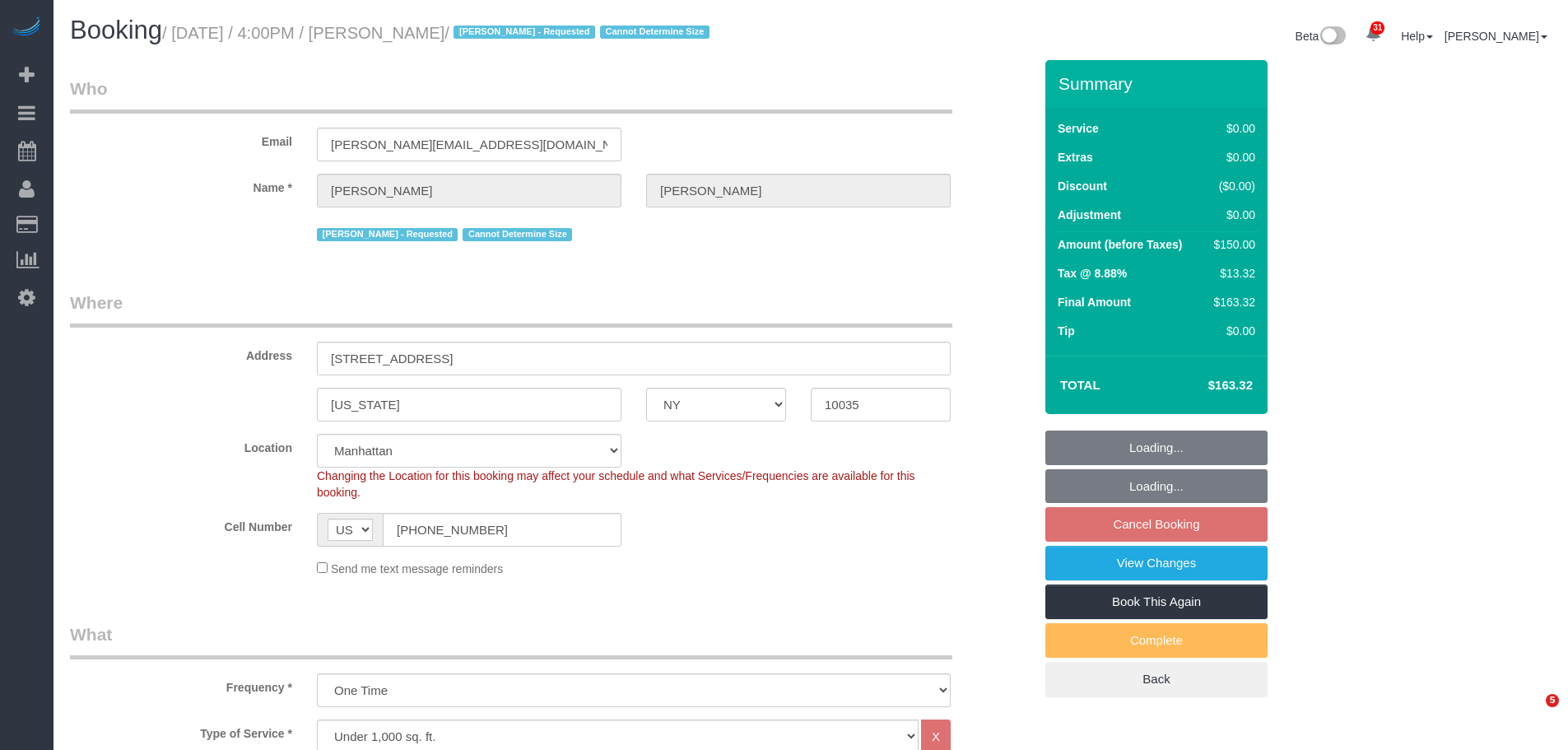
select select "NY"
select select "string:stripe-pm_1RNZ9t4VGloSiKo7bDyXvmZO"
select select "number:89"
select select "number:90"
select select "number:15"
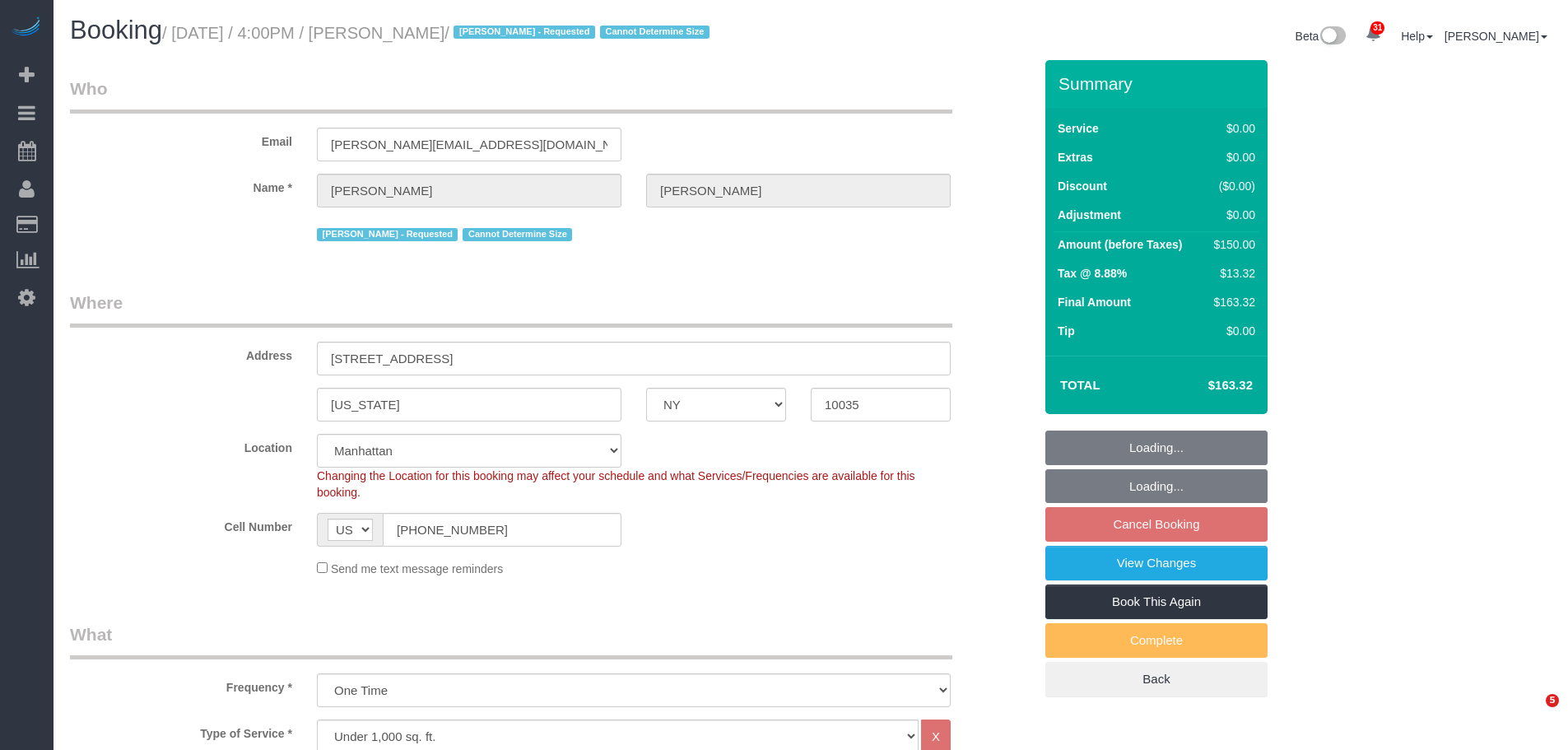
select select "number:5"
select select "object:1497"
select select "spot9"
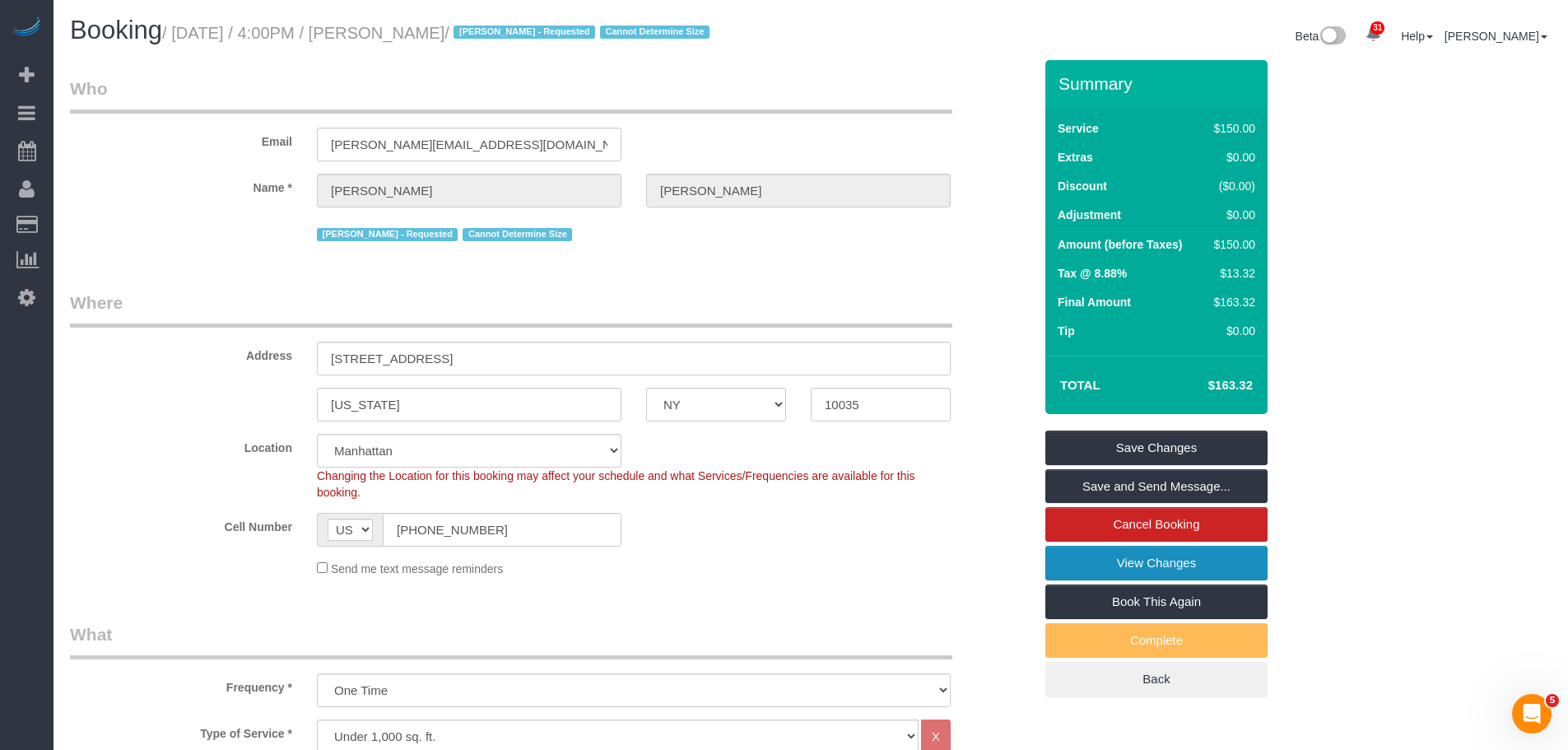
click at [1202, 564] on link "View Changes" at bounding box center [1157, 562] width 222 height 35
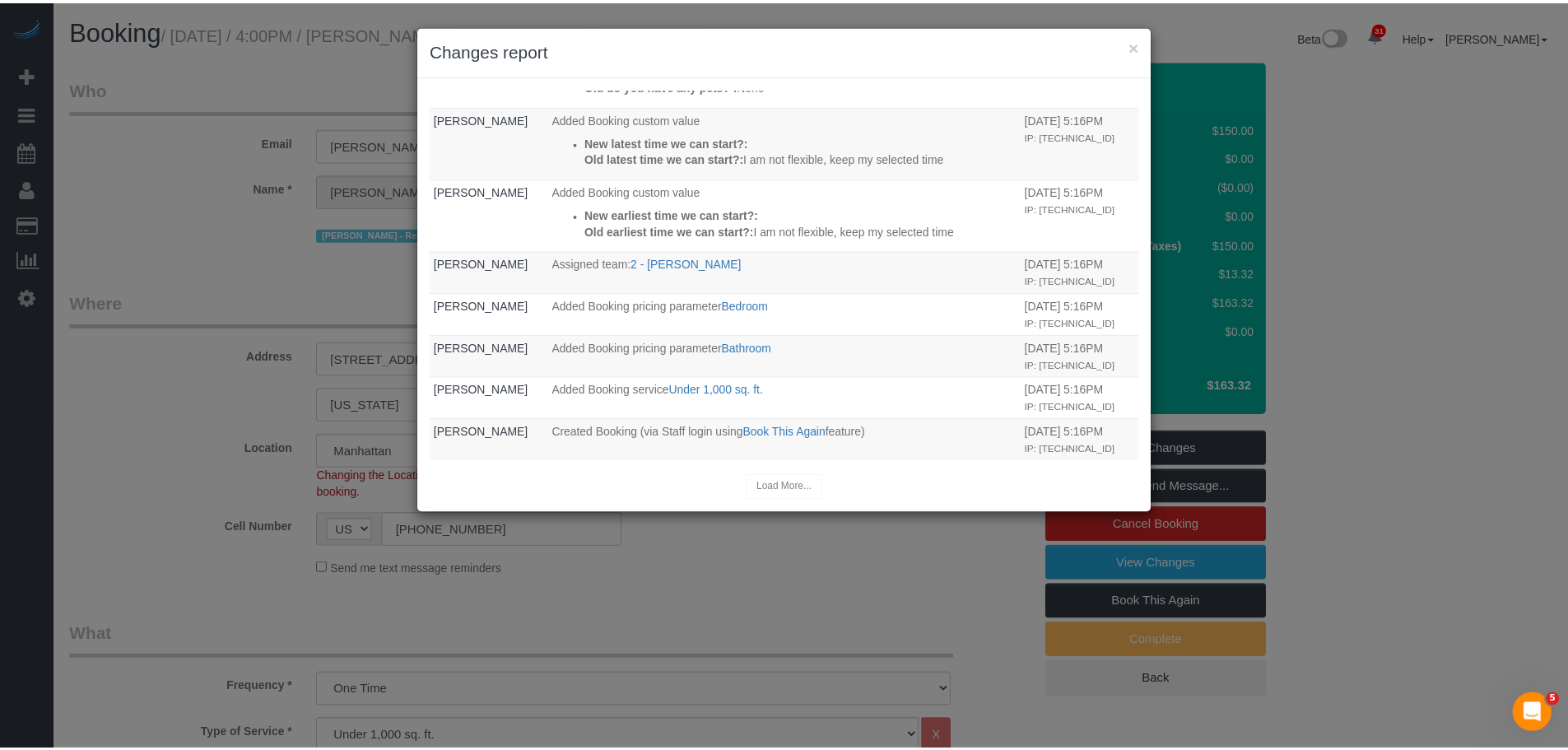
scroll to position [146, 0]
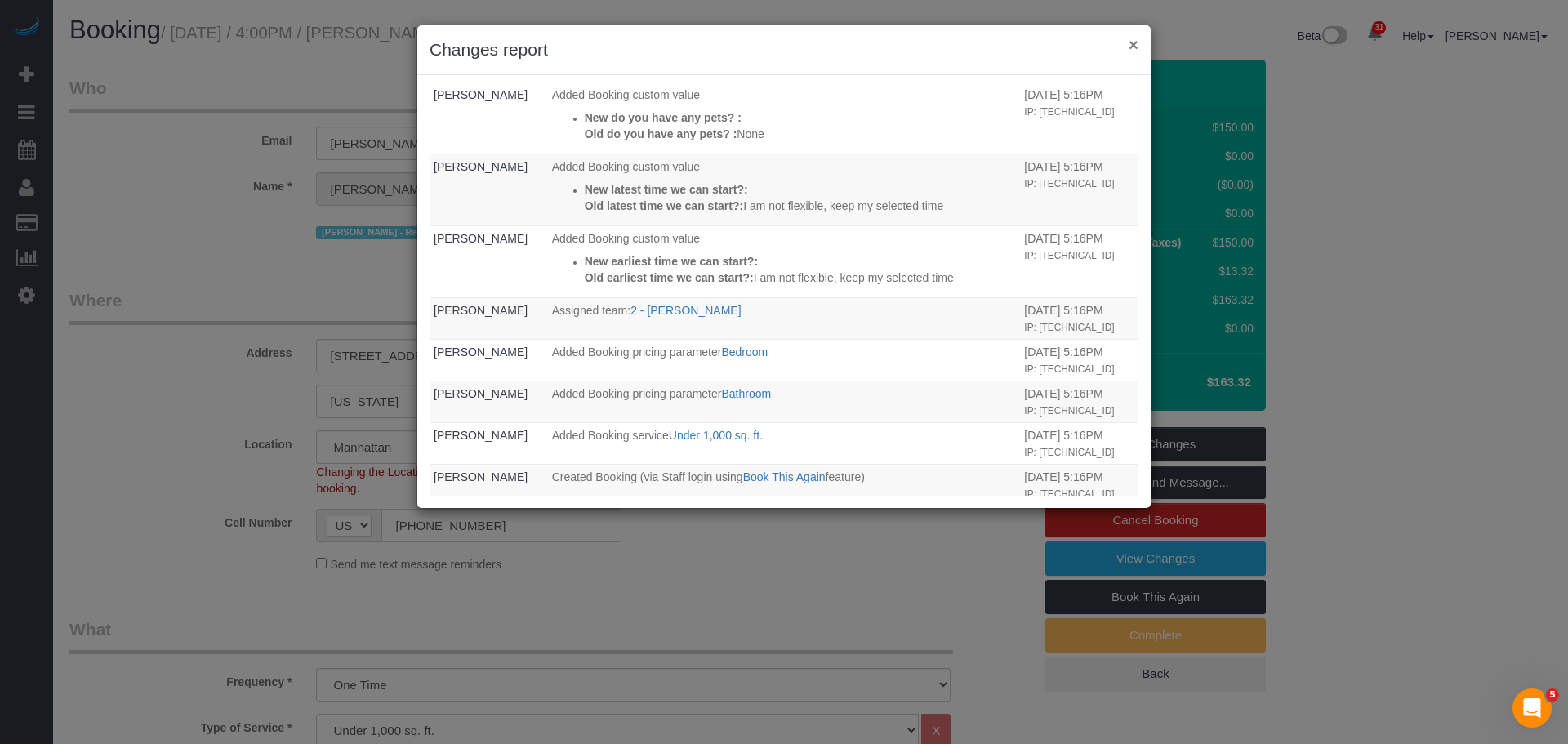
click at [1135, 43] on button "×" at bounding box center [1132, 45] width 9 height 17
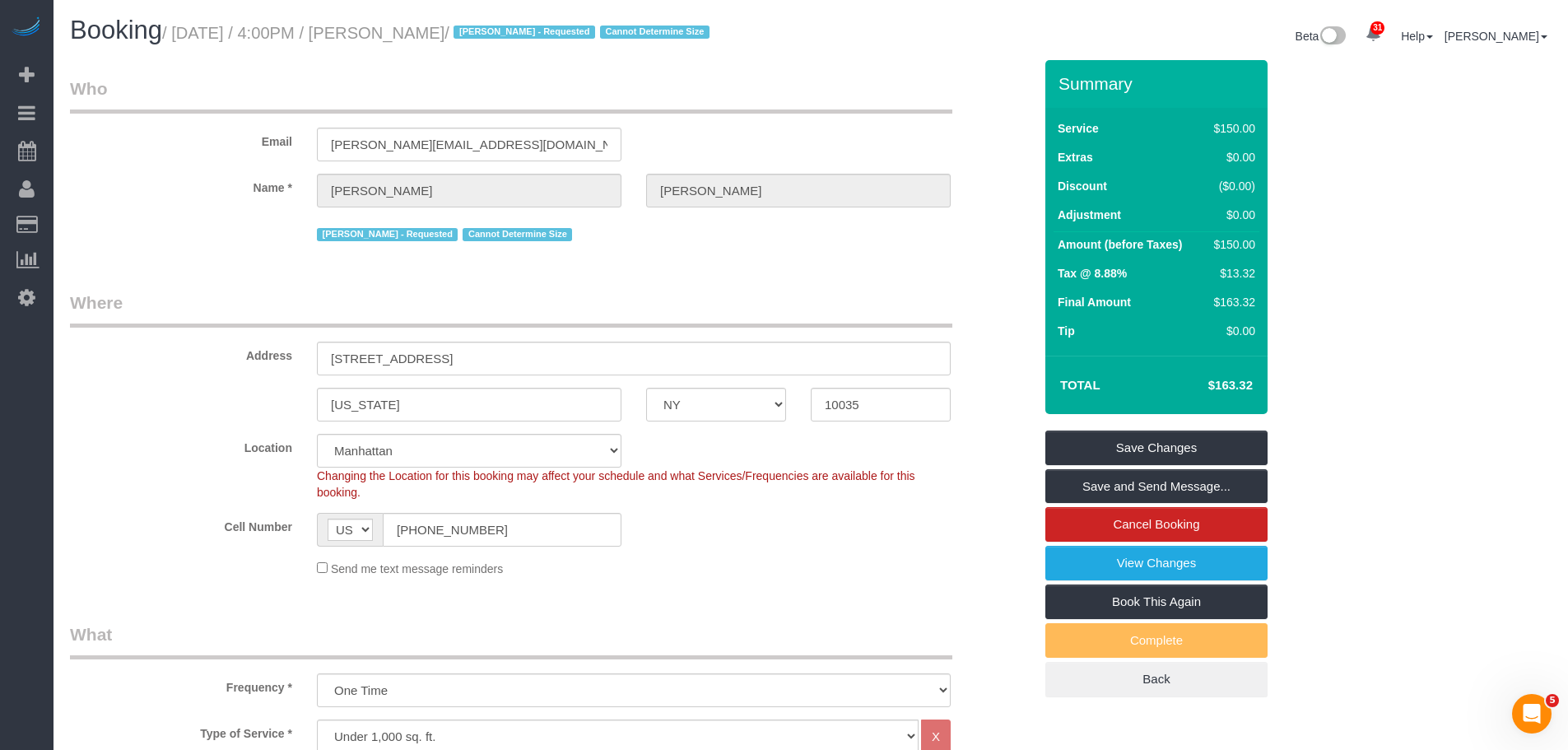
click at [759, 316] on legend "Where" at bounding box center [511, 308] width 883 height 37
click at [756, 124] on div "Email luca.s.naef@gmail.com" at bounding box center [551, 119] width 988 height 85
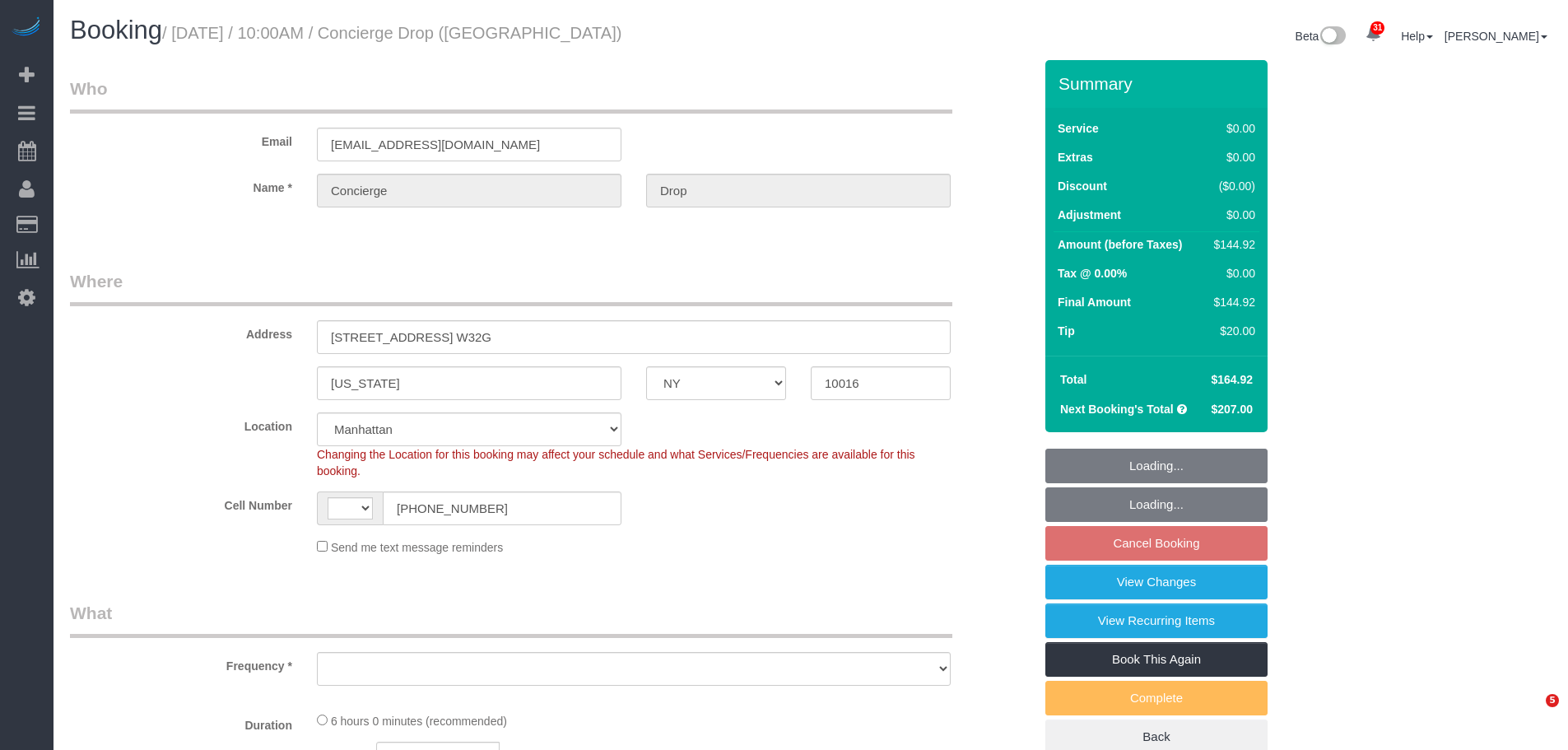
select select "NY"
select select "number:89"
select select "number:90"
select select "number:15"
select select "number:6"
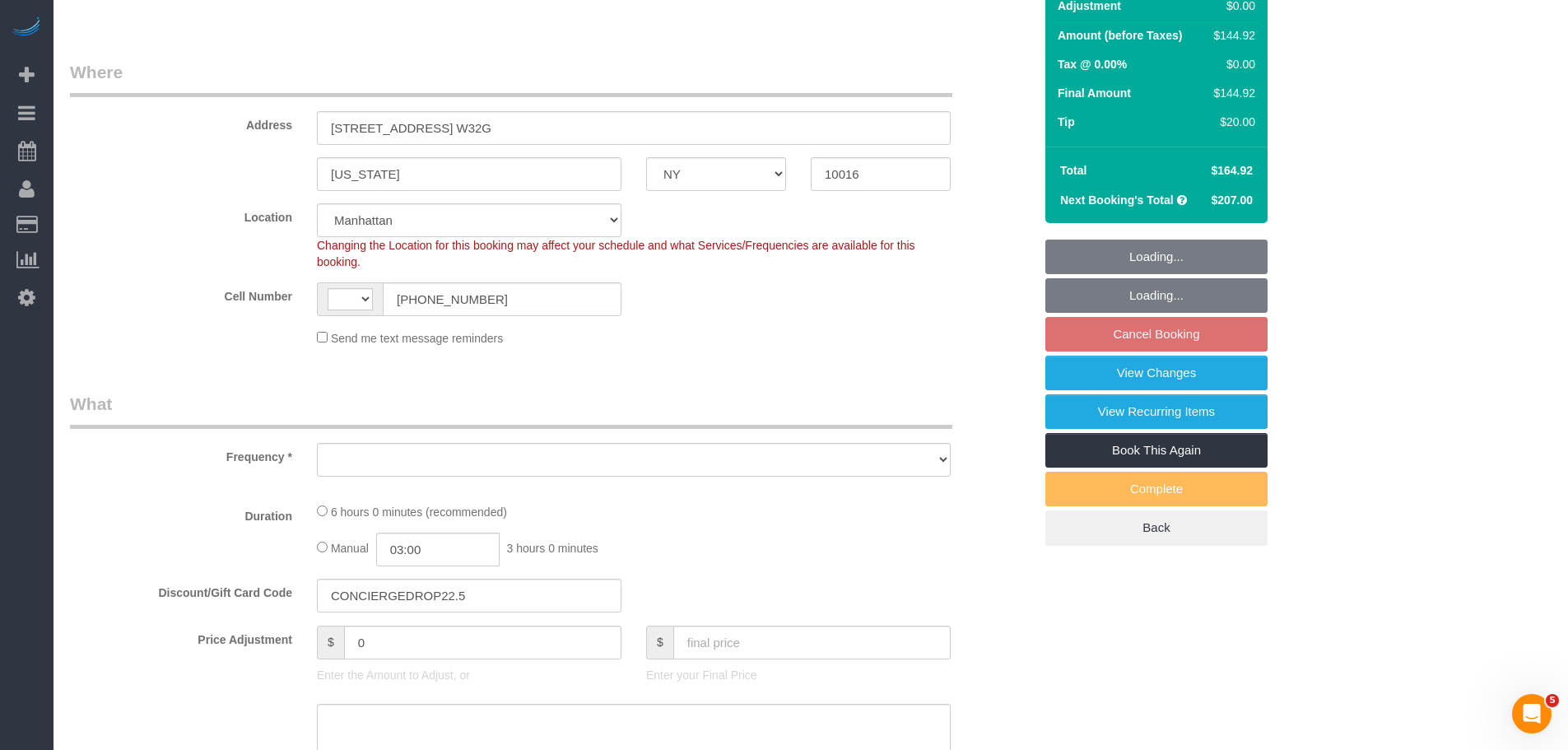
select select "string:US"
select select "string:stripe-pm_1RaQn24VGloSiKo7zeOF73Wj"
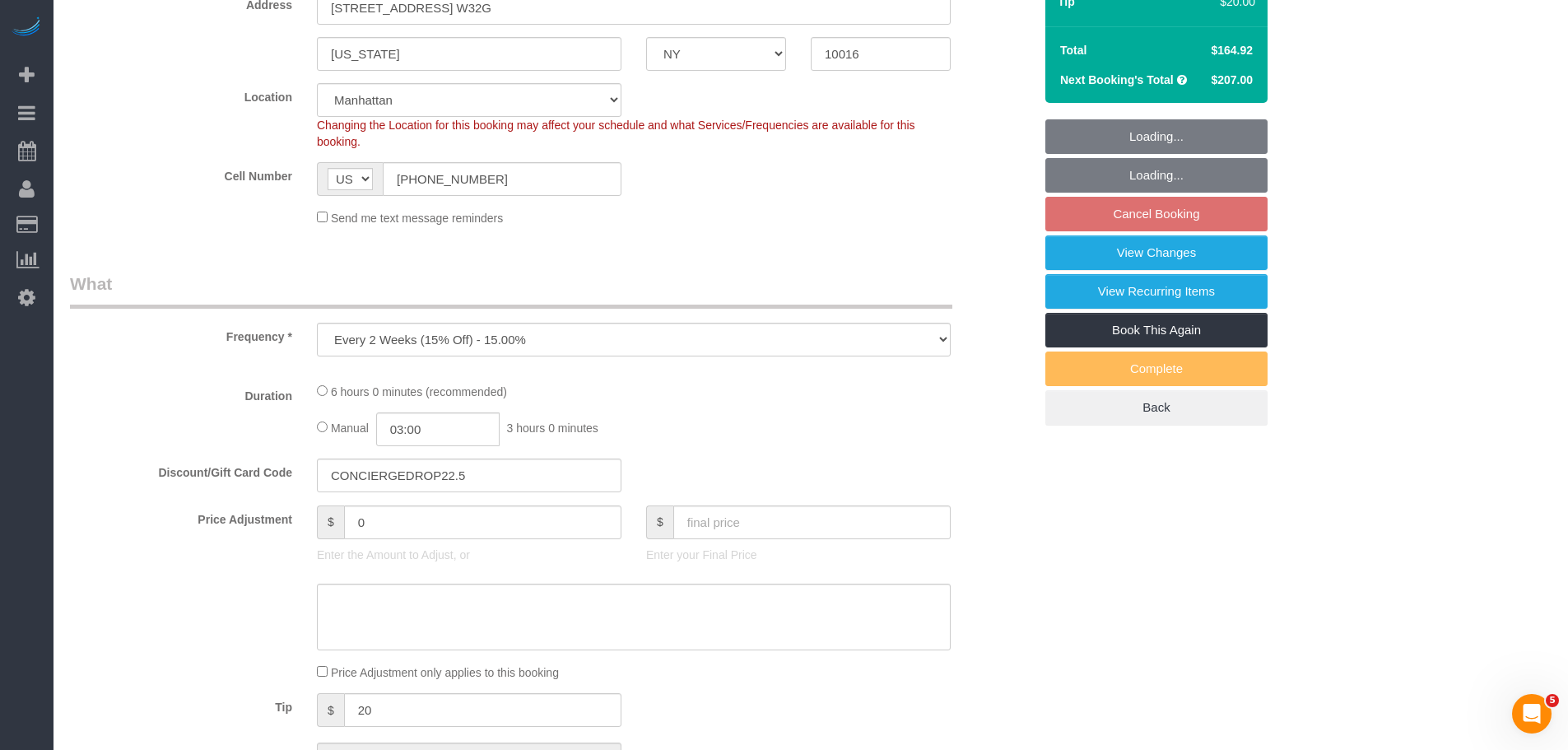
select select "object:1070"
select select "2"
select select "spot3"
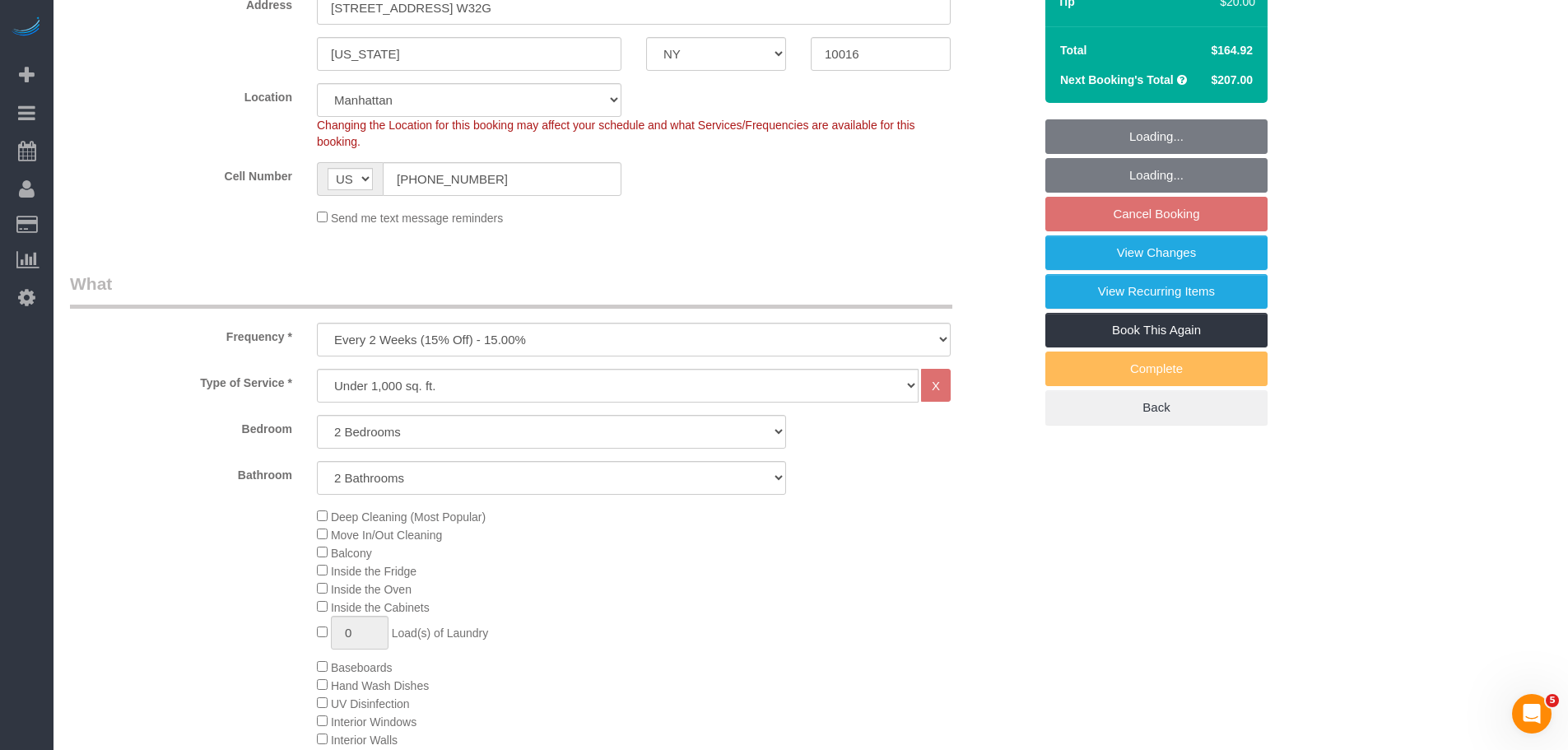
select select "2"
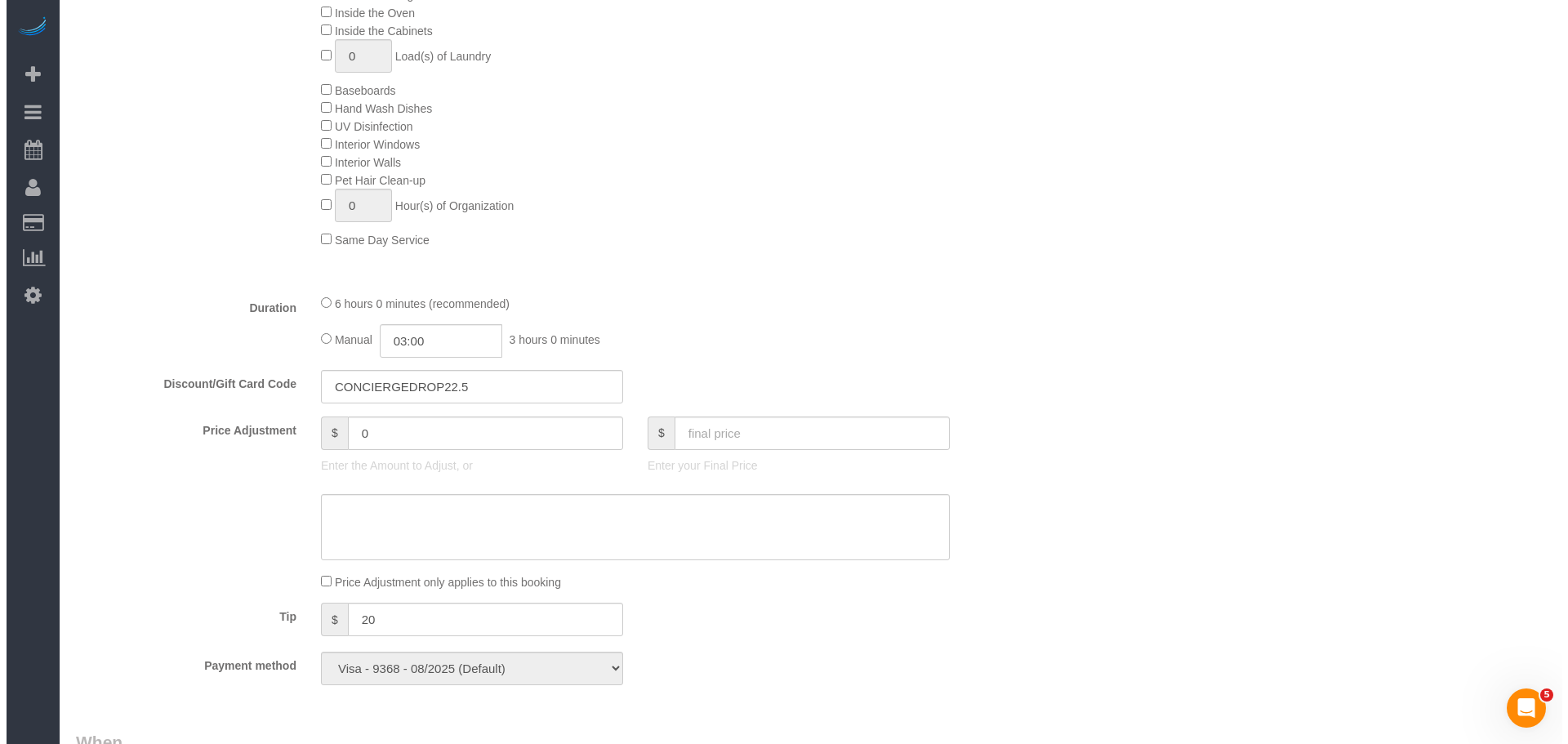
scroll to position [489, 0]
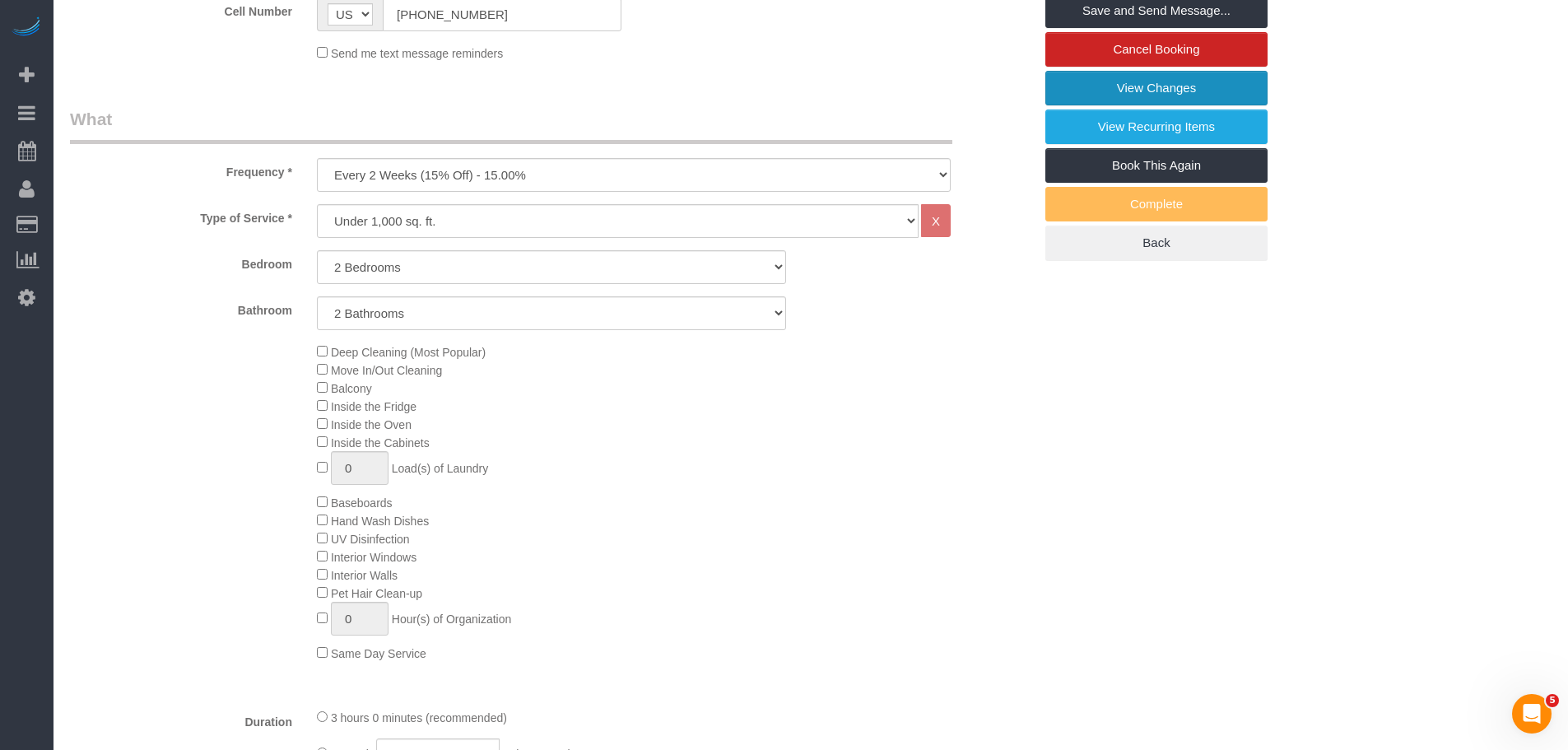
click at [1152, 90] on link "View Changes" at bounding box center [1157, 88] width 222 height 35
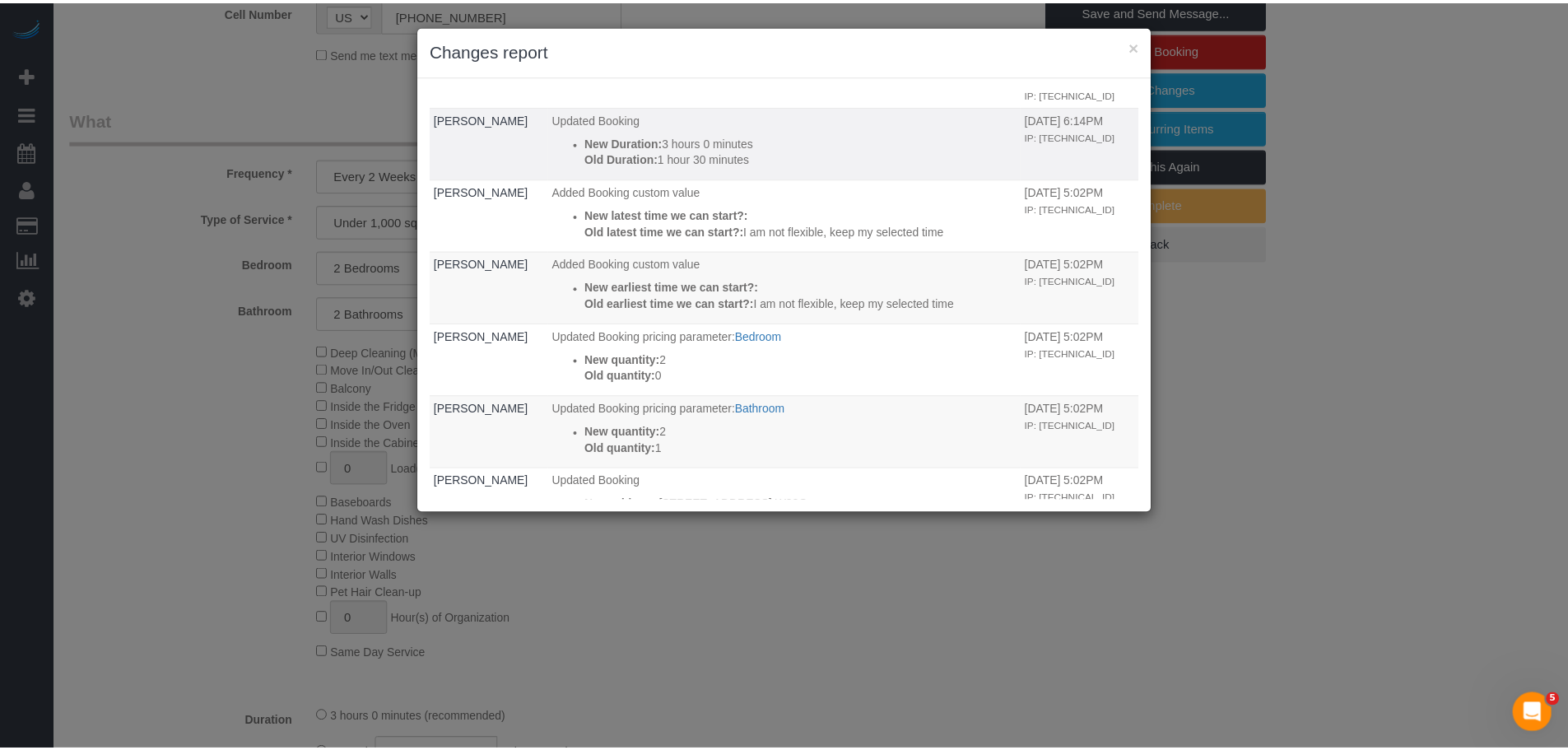
scroll to position [0, 0]
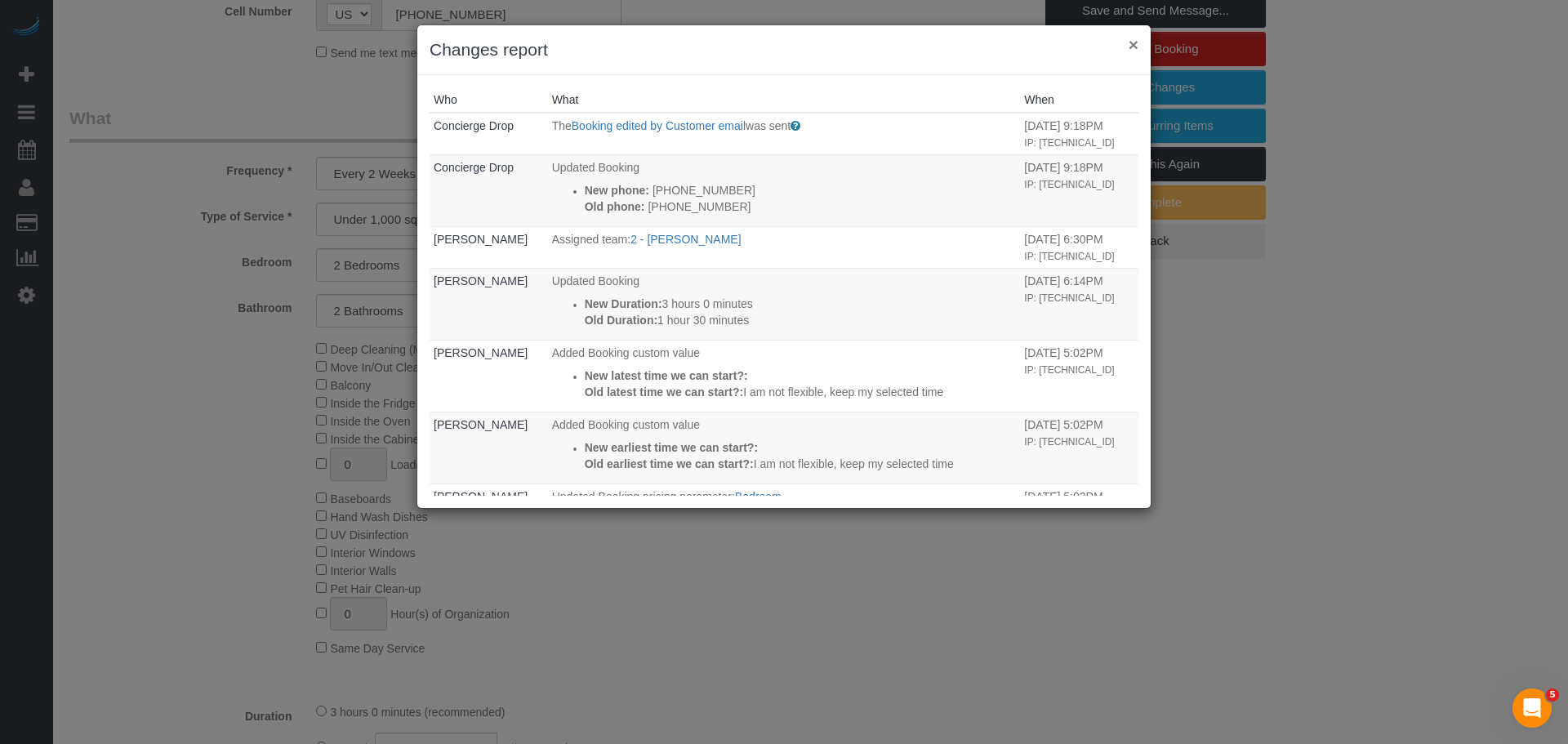
click at [1135, 45] on button "×" at bounding box center [1132, 45] width 9 height 17
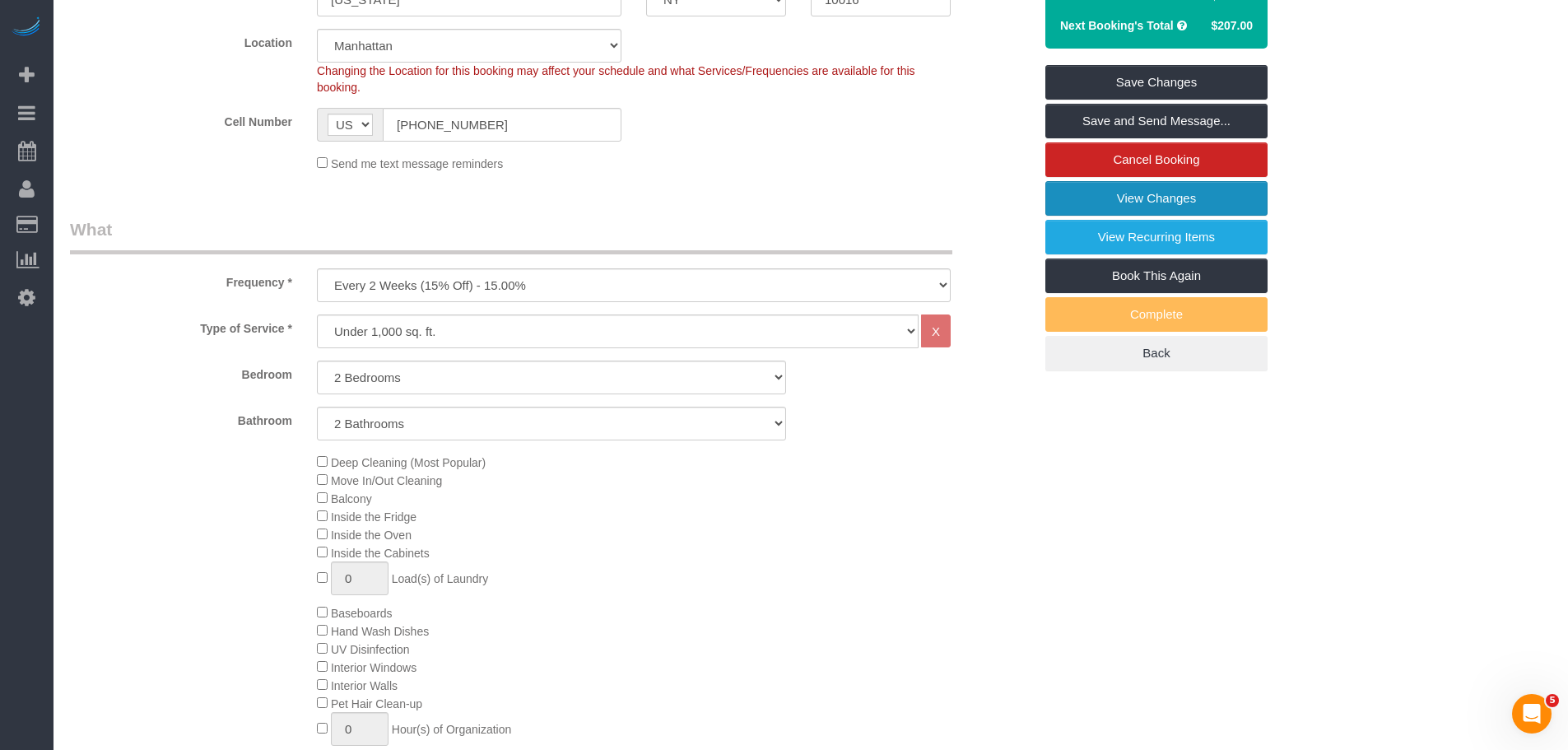
scroll to position [411, 0]
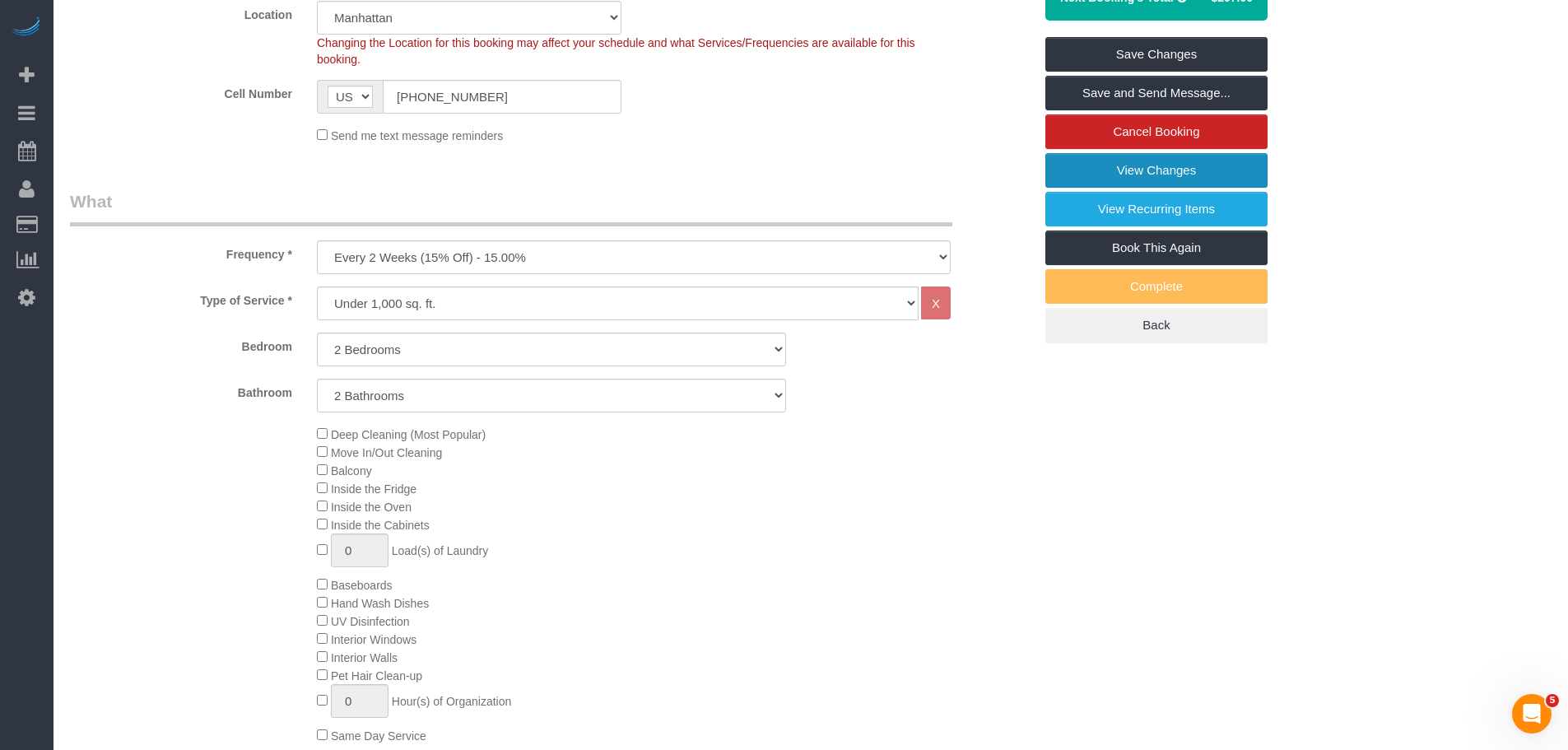
click at [1210, 168] on link "View Changes" at bounding box center [1157, 170] width 222 height 35
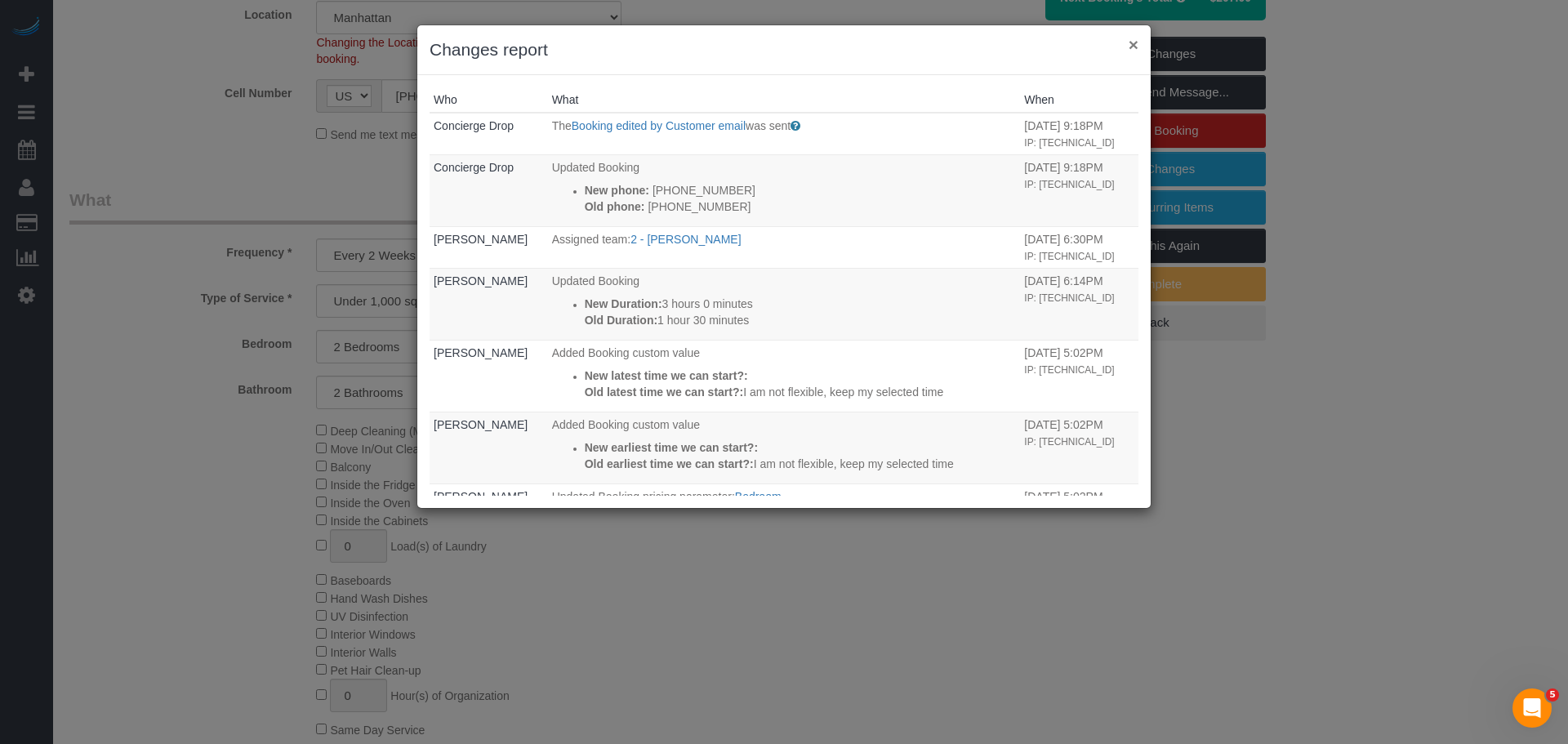
click at [1134, 48] on button "×" at bounding box center [1132, 45] width 9 height 17
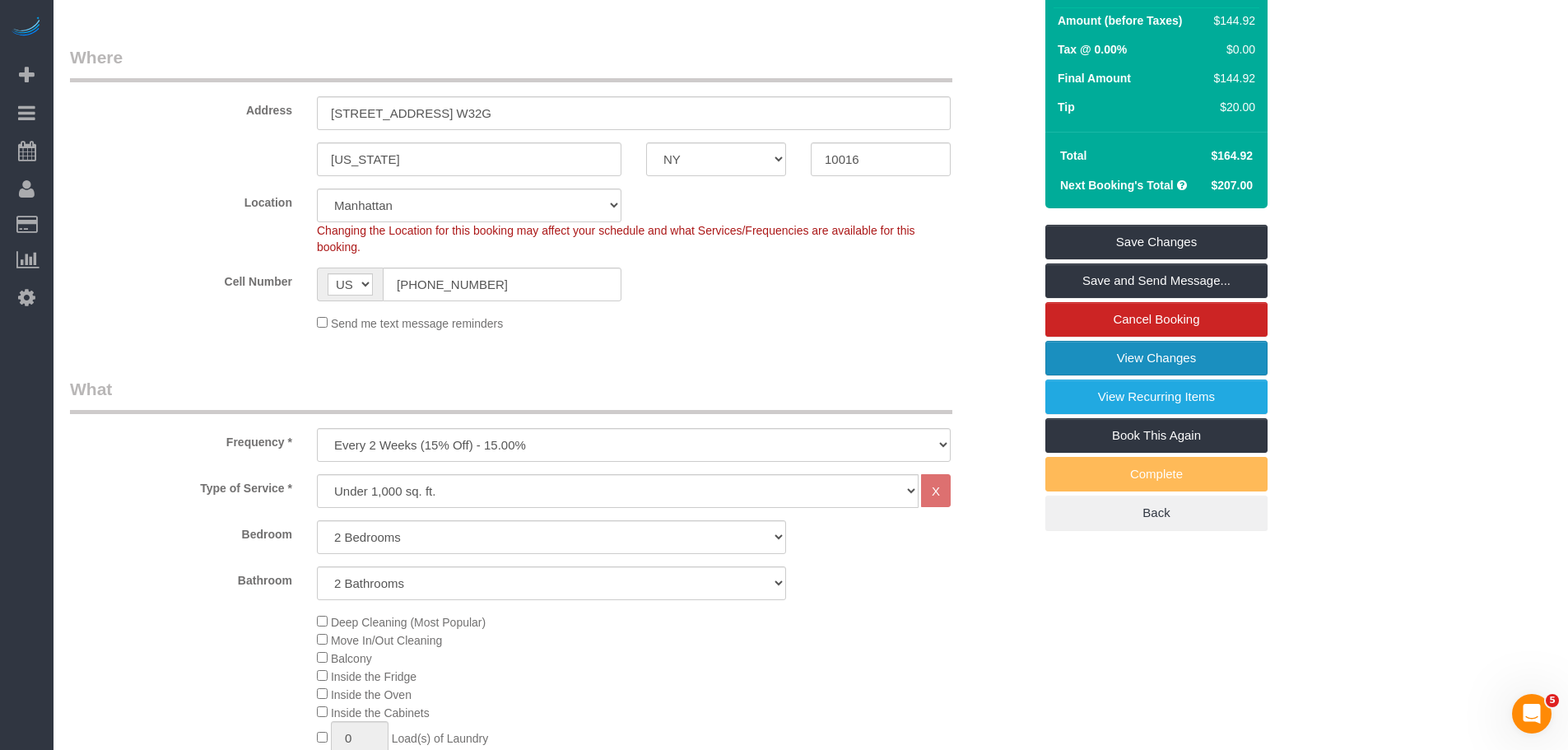
scroll to position [0, 0]
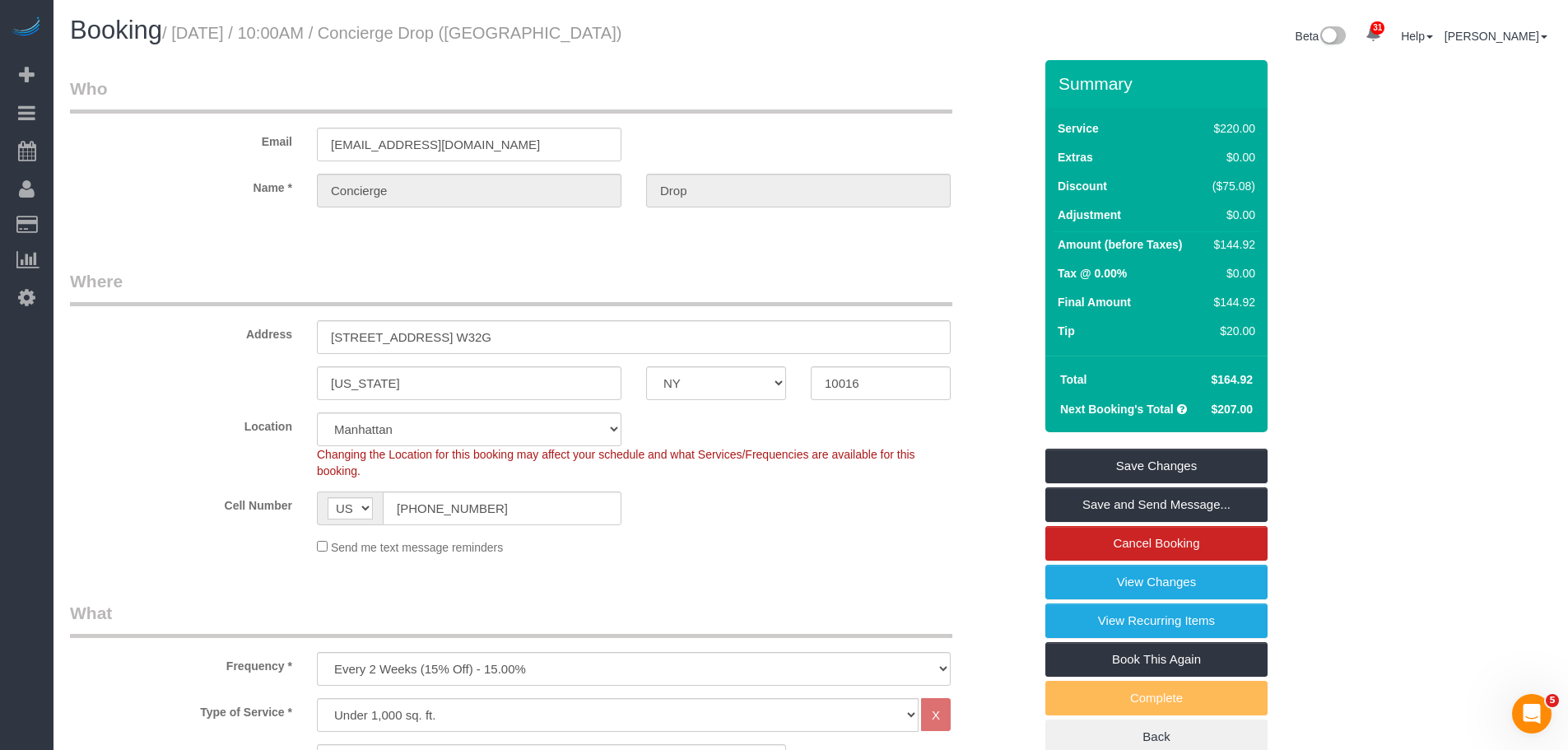
click at [847, 145] on div "Email support@conciergedrop.com" at bounding box center [551, 119] width 988 height 85
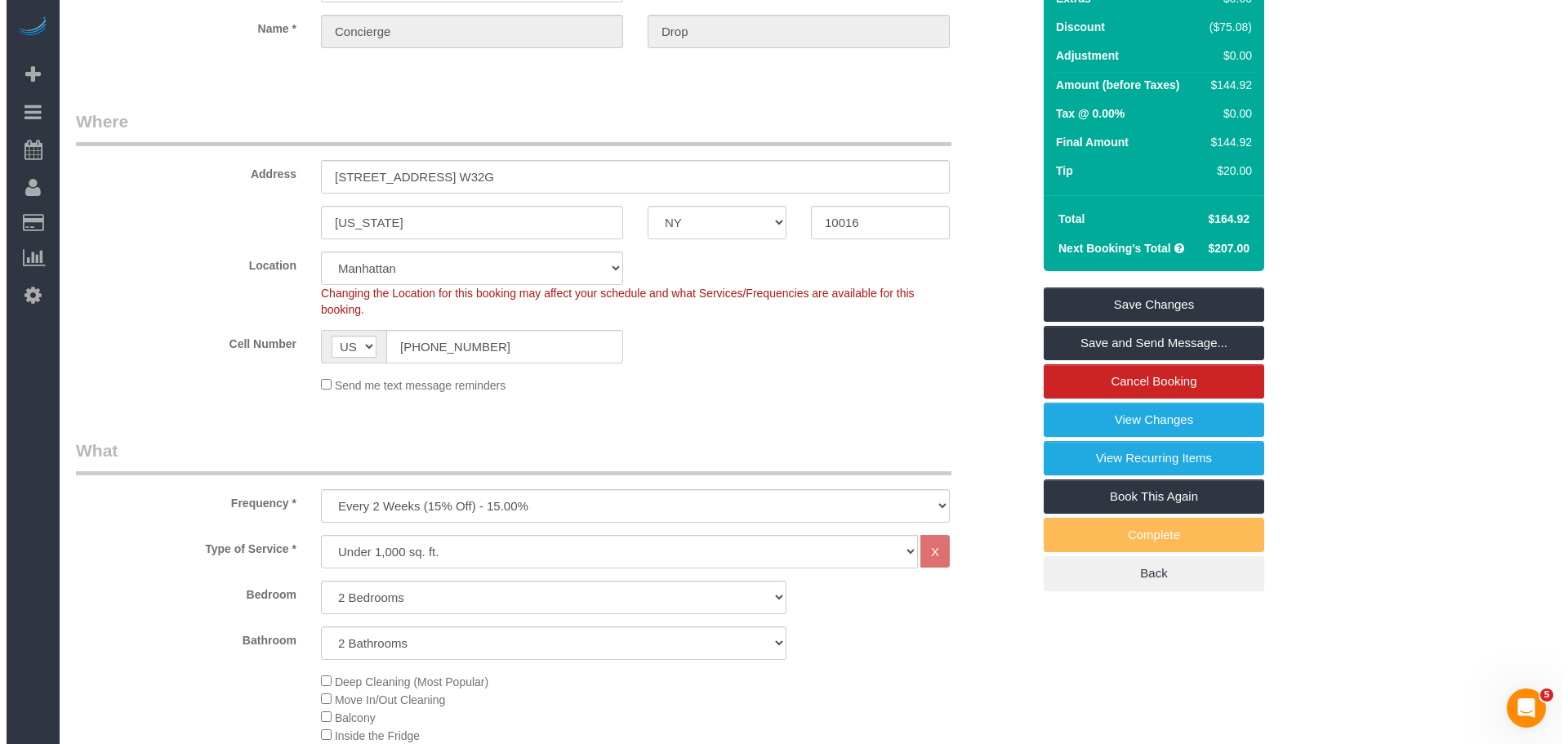
scroll to position [163, 0]
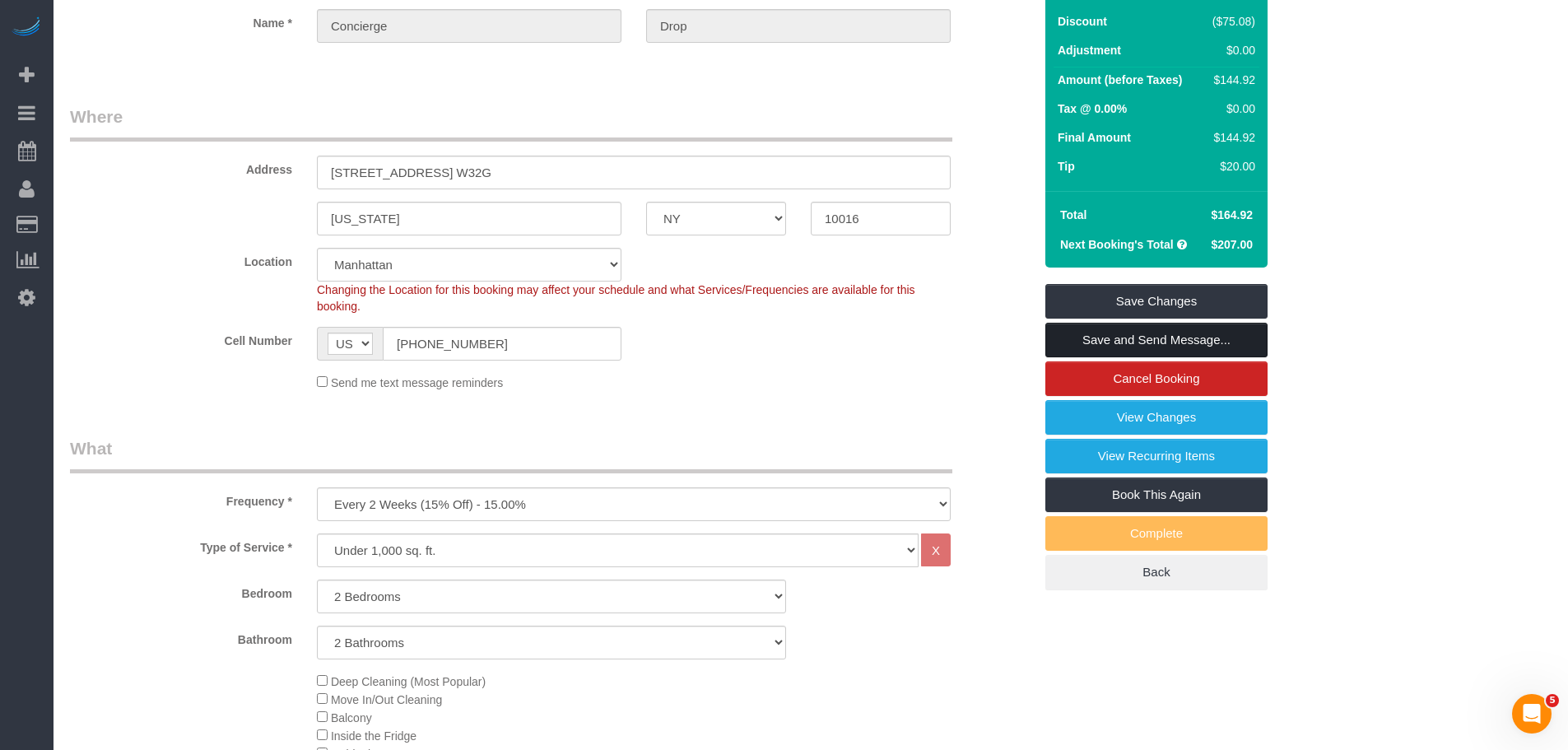
drag, startPoint x: 1167, startPoint y: 335, endPoint x: 1126, endPoint y: 331, distance: 41.2
click at [1167, 335] on link "Save and Send Message..." at bounding box center [1157, 340] width 222 height 35
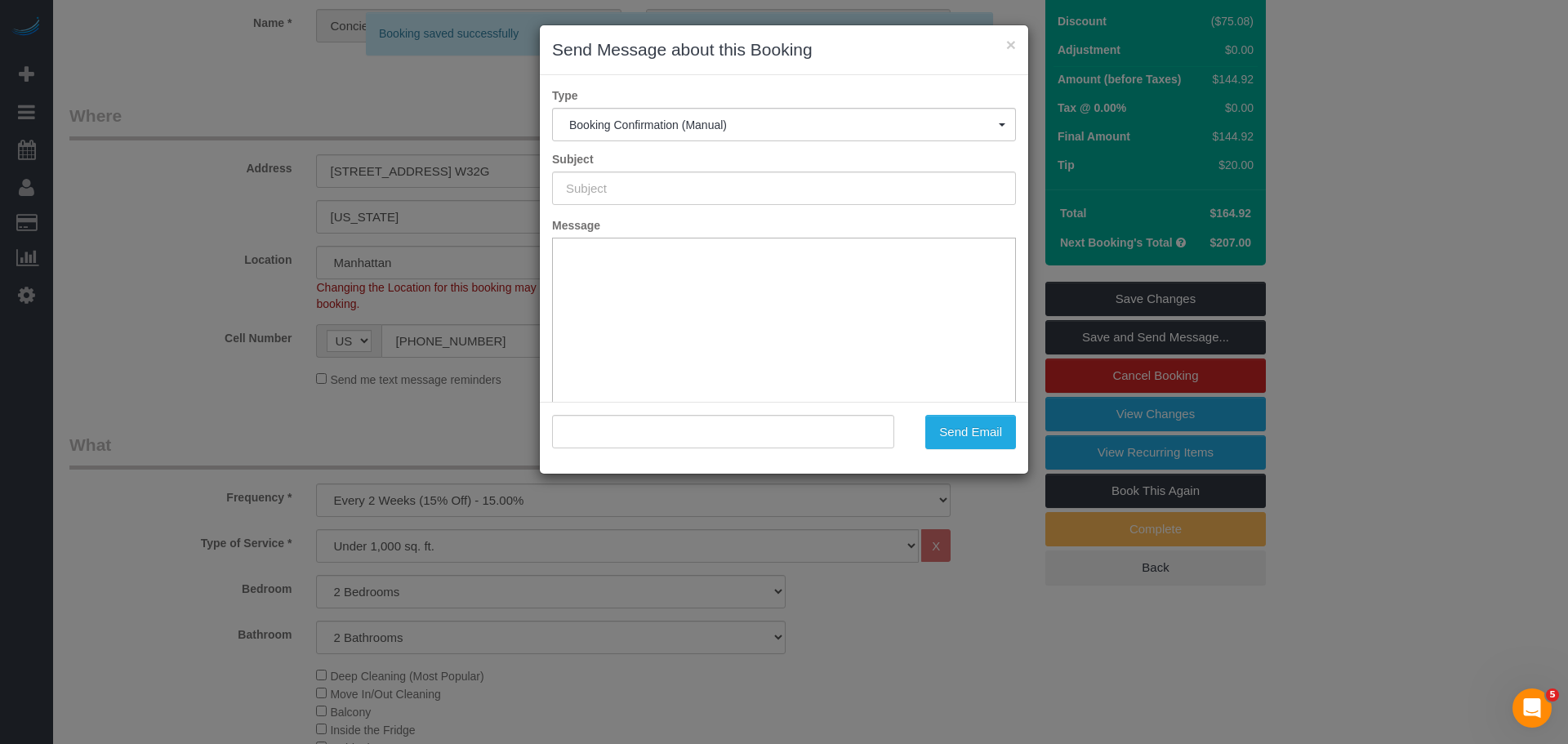
scroll to position [0, 0]
type input "Cleaning Confirmed for 10/03/2025 at 10:00am"
type input ""Concierge Drop" <[EMAIL_ADDRESS][DOMAIN_NAME]>"
drag, startPoint x: 866, startPoint y: 189, endPoint x: 363, endPoint y: 204, distance: 503.2
click at [351, 203] on div "× Send Message about this Booking Type Booking Confirmation (Manual) Booking Co…" at bounding box center [784, 372] width 1568 height 744
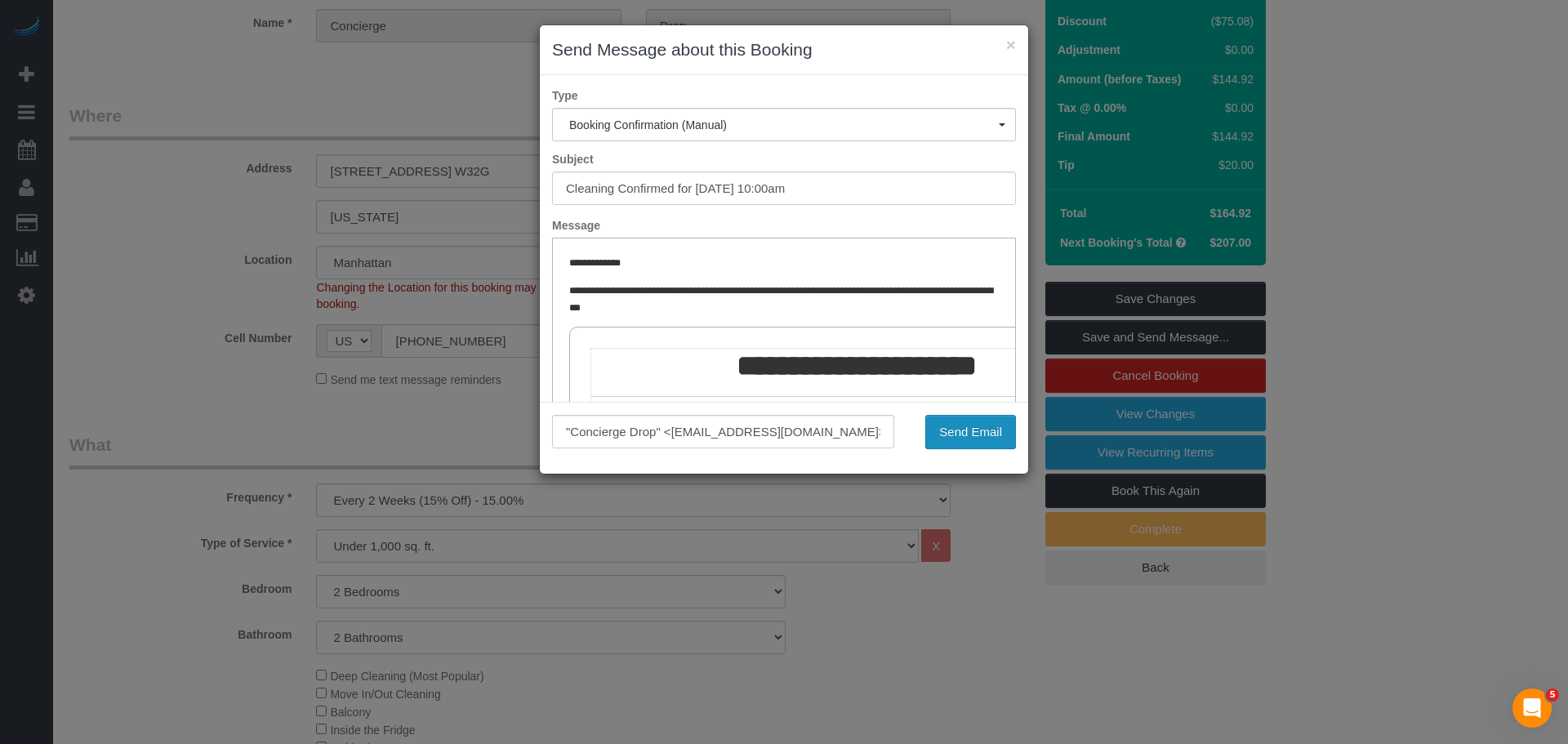
click at [986, 429] on button "Send Email" at bounding box center [970, 432] width 91 height 34
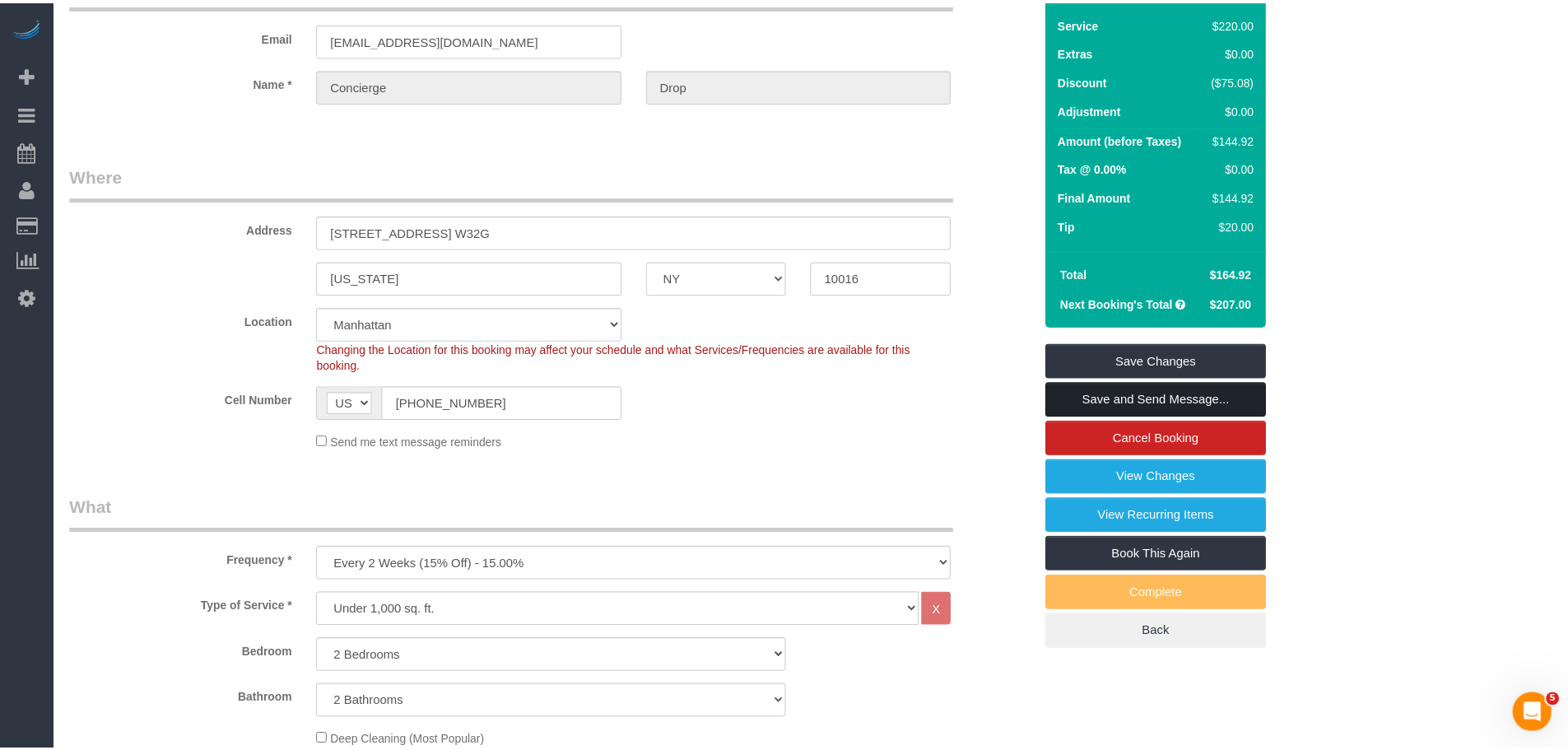
scroll to position [224, 0]
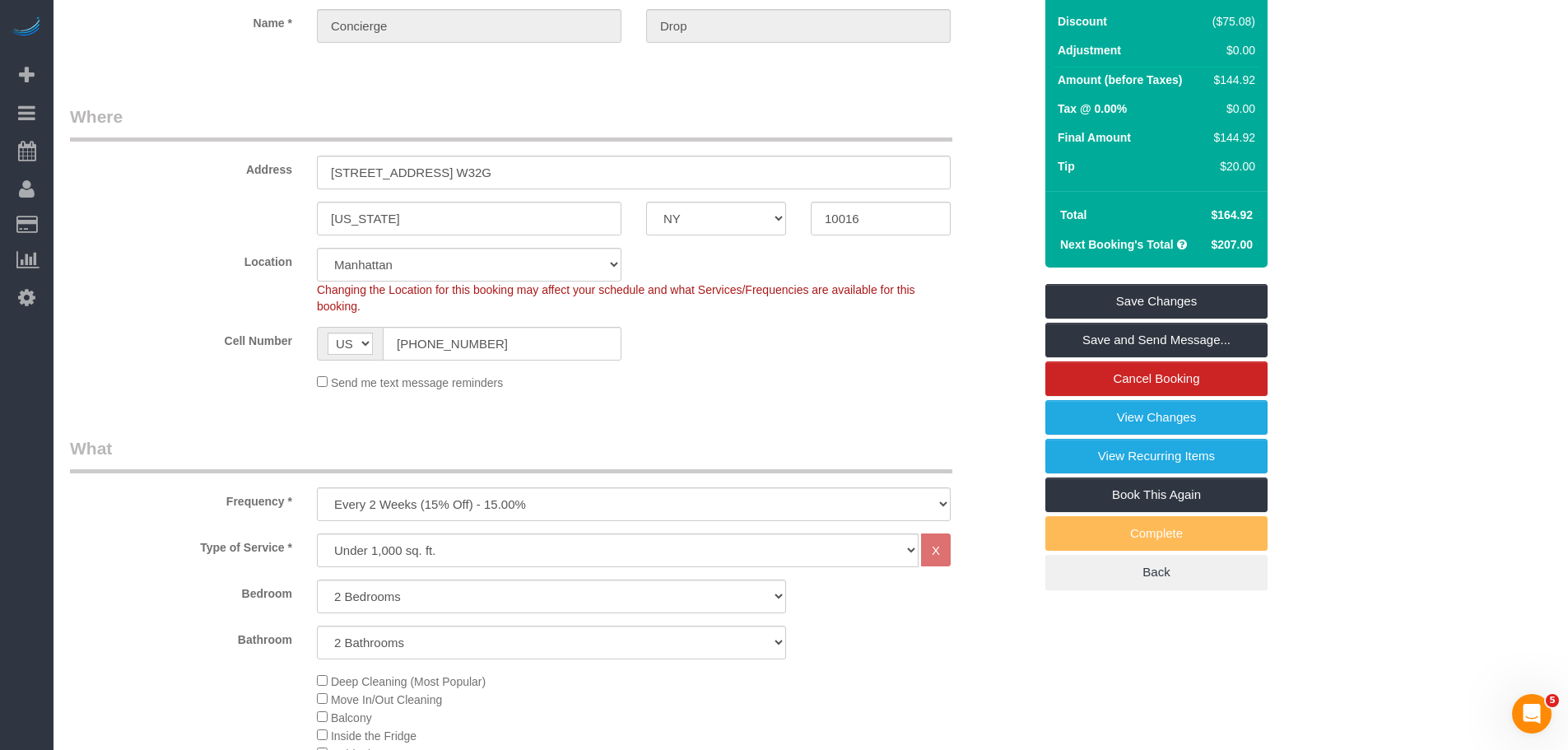
click at [948, 112] on legend "Where" at bounding box center [511, 123] width 883 height 37
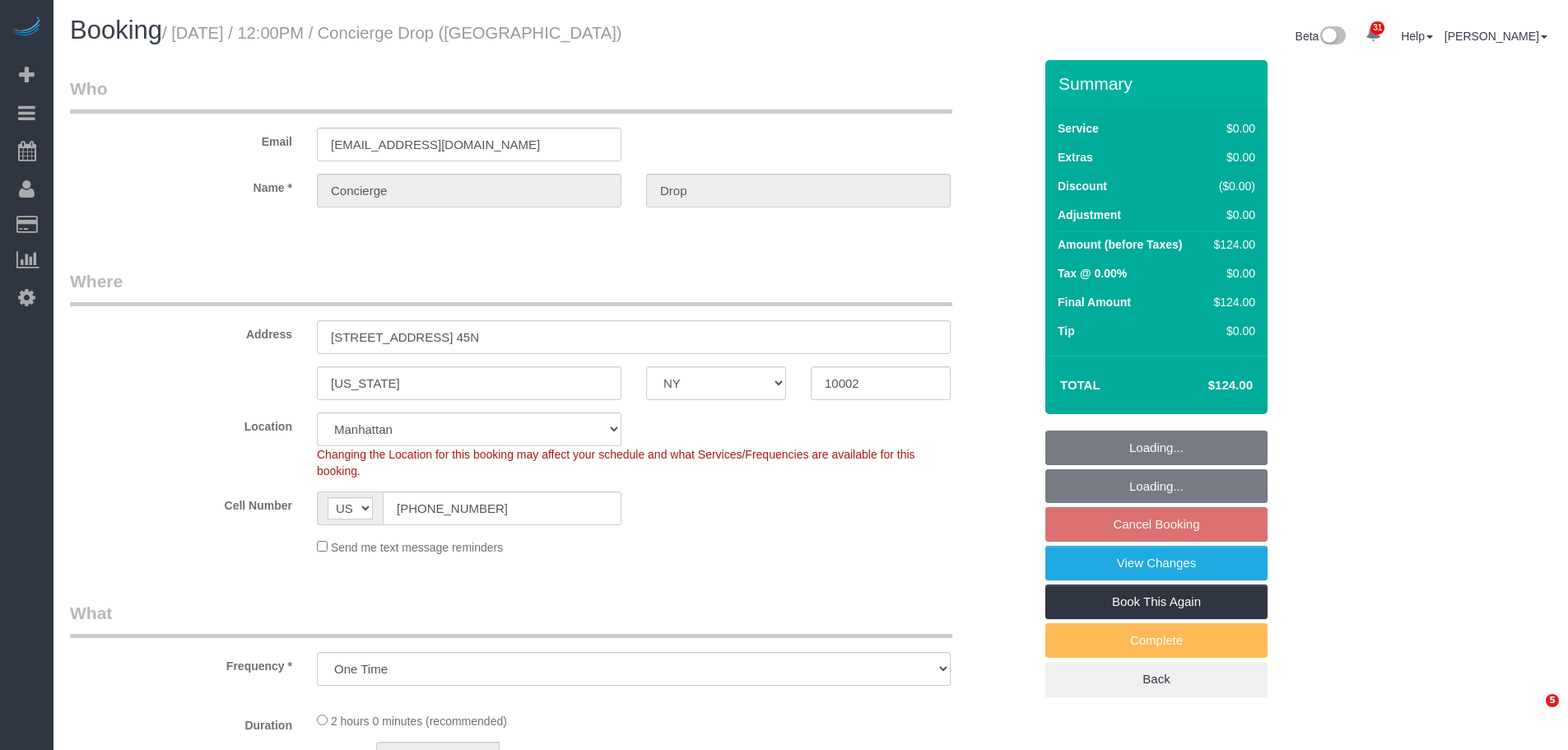
select select "NY"
select select "spot5"
select select "number:89"
select select "number:90"
select select "number:15"
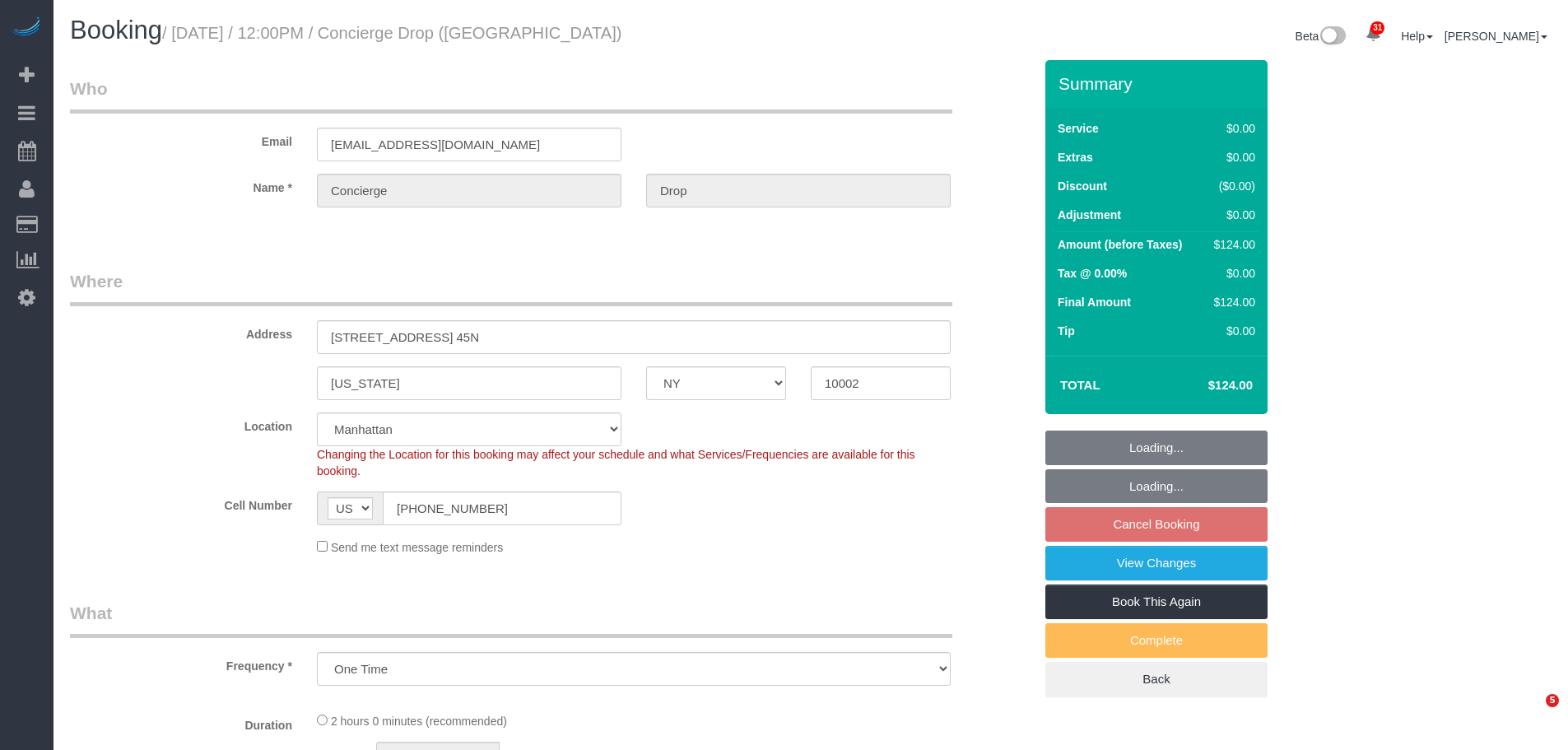
select select "number:6"
select select "object:1448"
select select "1"
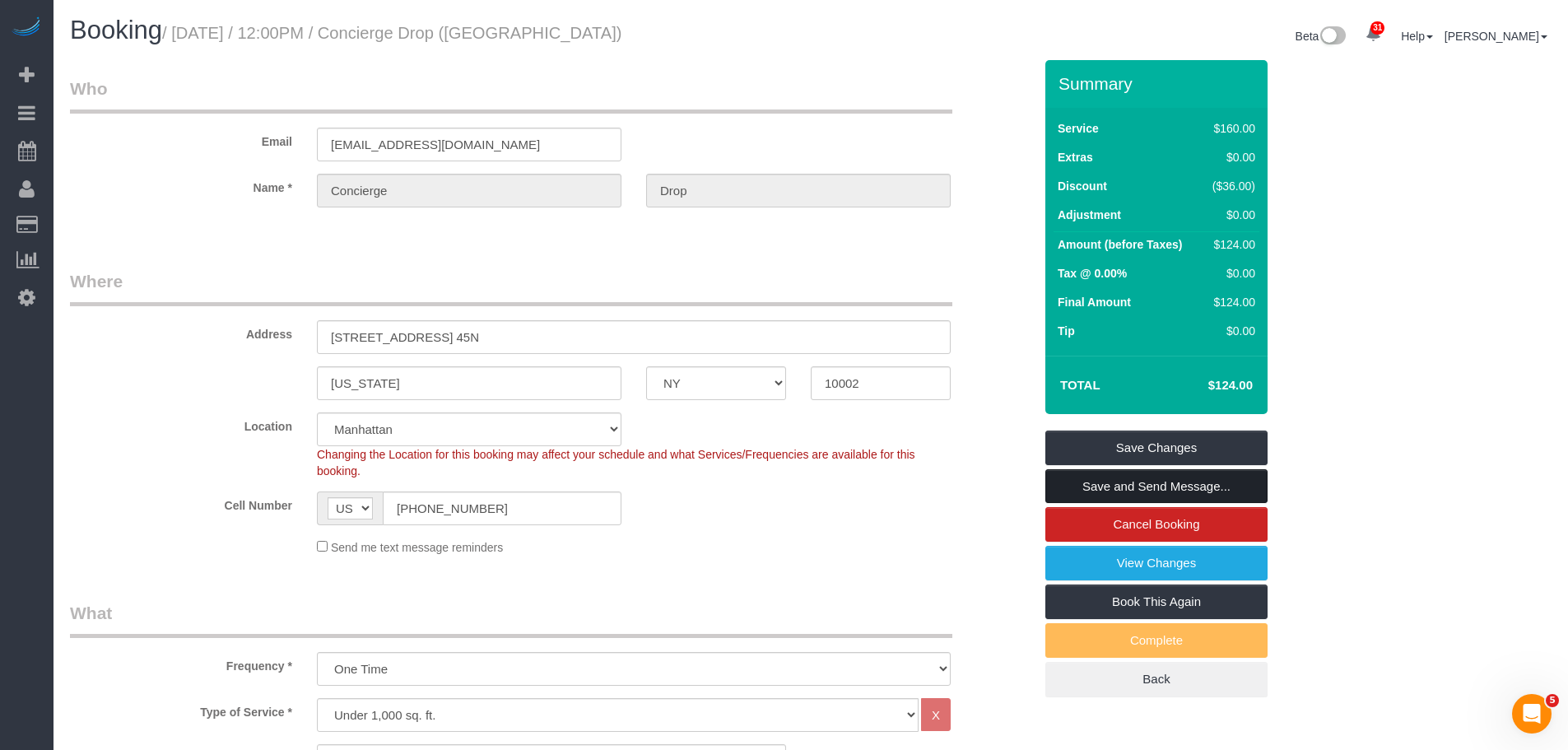
drag, startPoint x: 1178, startPoint y: 486, endPoint x: 1191, endPoint y: 477, distance: 15.8
click at [1178, 486] on link "Save and Send Message..." at bounding box center [1157, 486] width 222 height 35
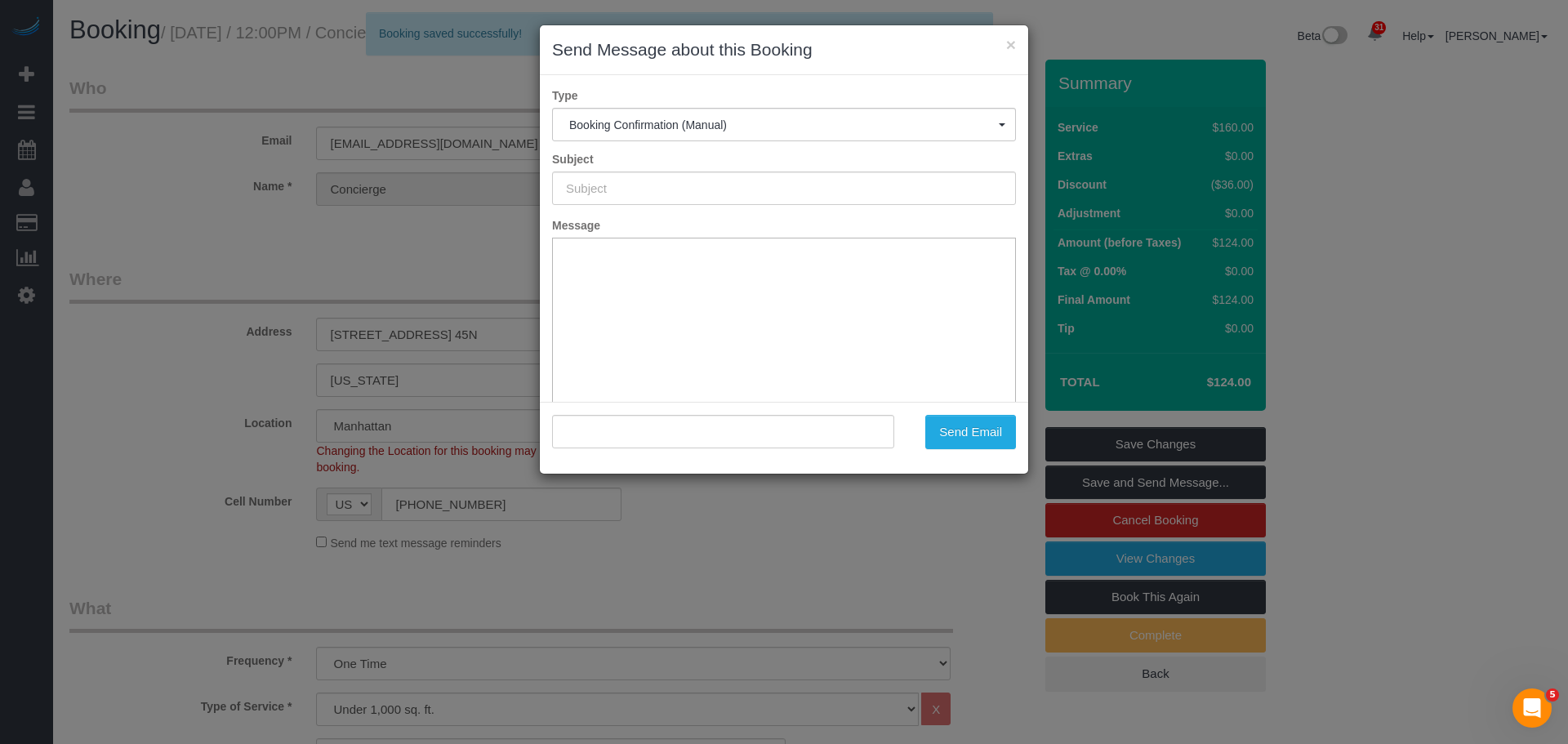
type input "Cleaning Confirmed for 10/03/2025 at 12:00pm"
type input ""Concierge Drop" <[EMAIL_ADDRESS][DOMAIN_NAME]>"
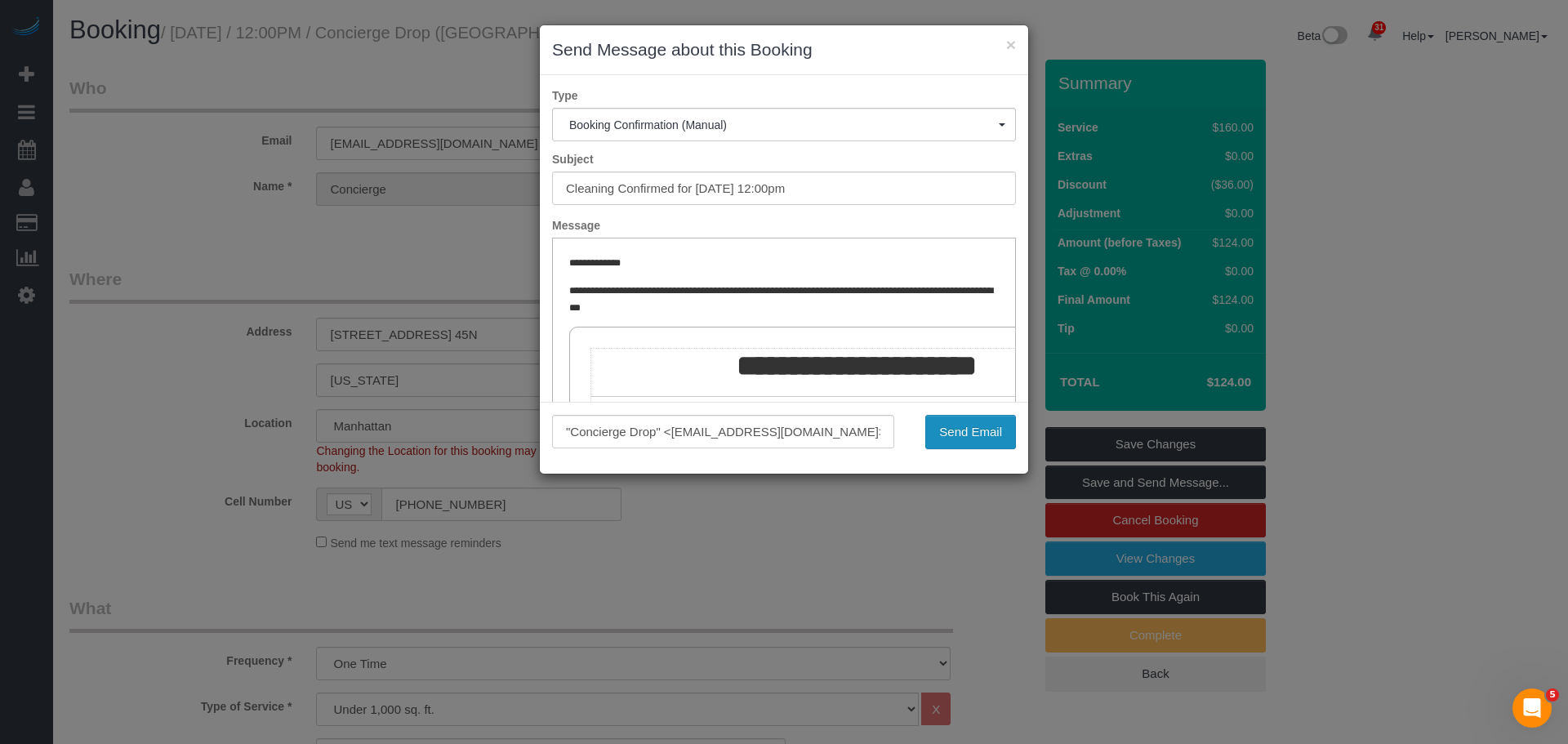
click at [979, 435] on button "Send Email" at bounding box center [970, 432] width 91 height 34
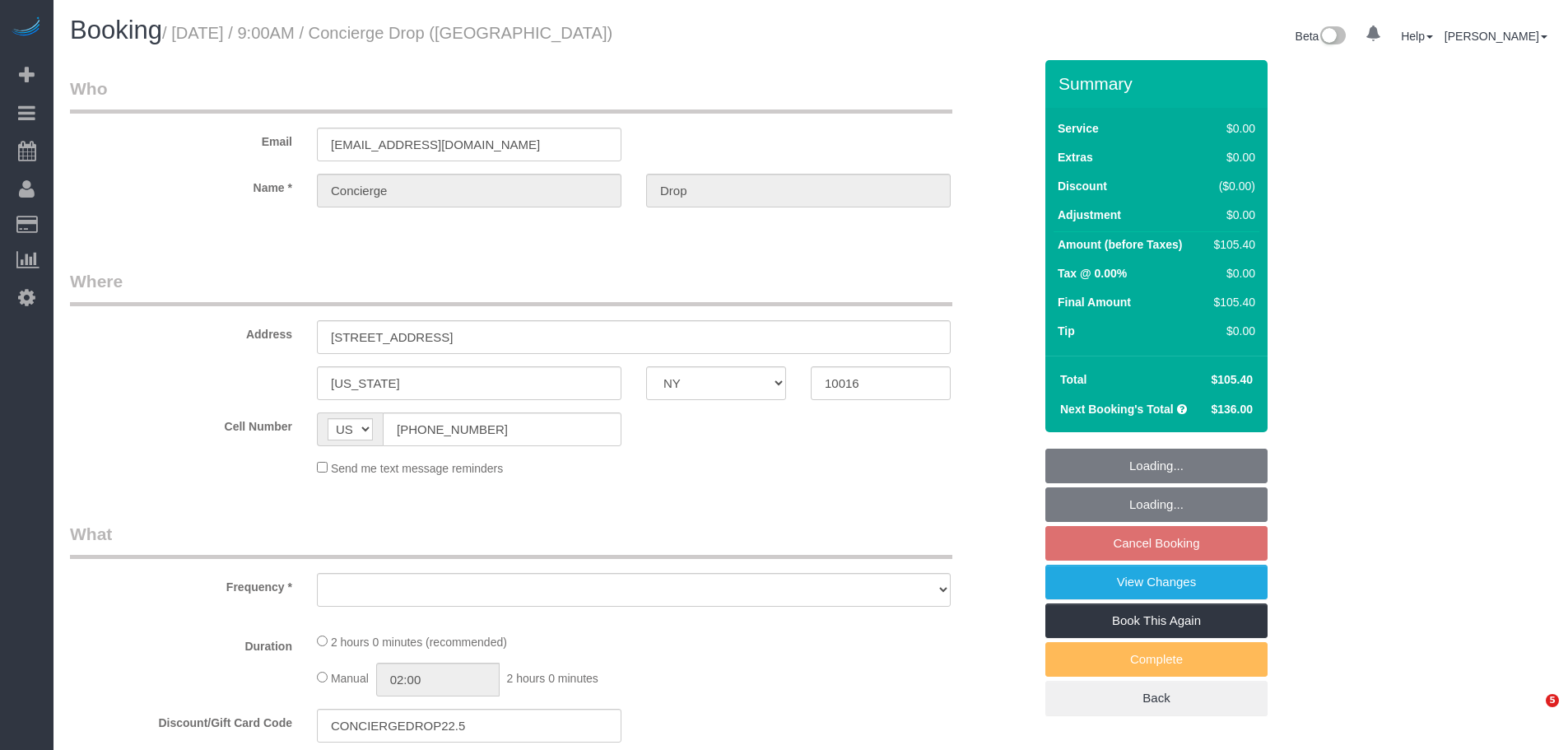
select select "NY"
select select "object:803"
select select "string:stripe-pm_1RaQn24VGloSiKo7zeOF73Wj"
select select "1"
select select "number:89"
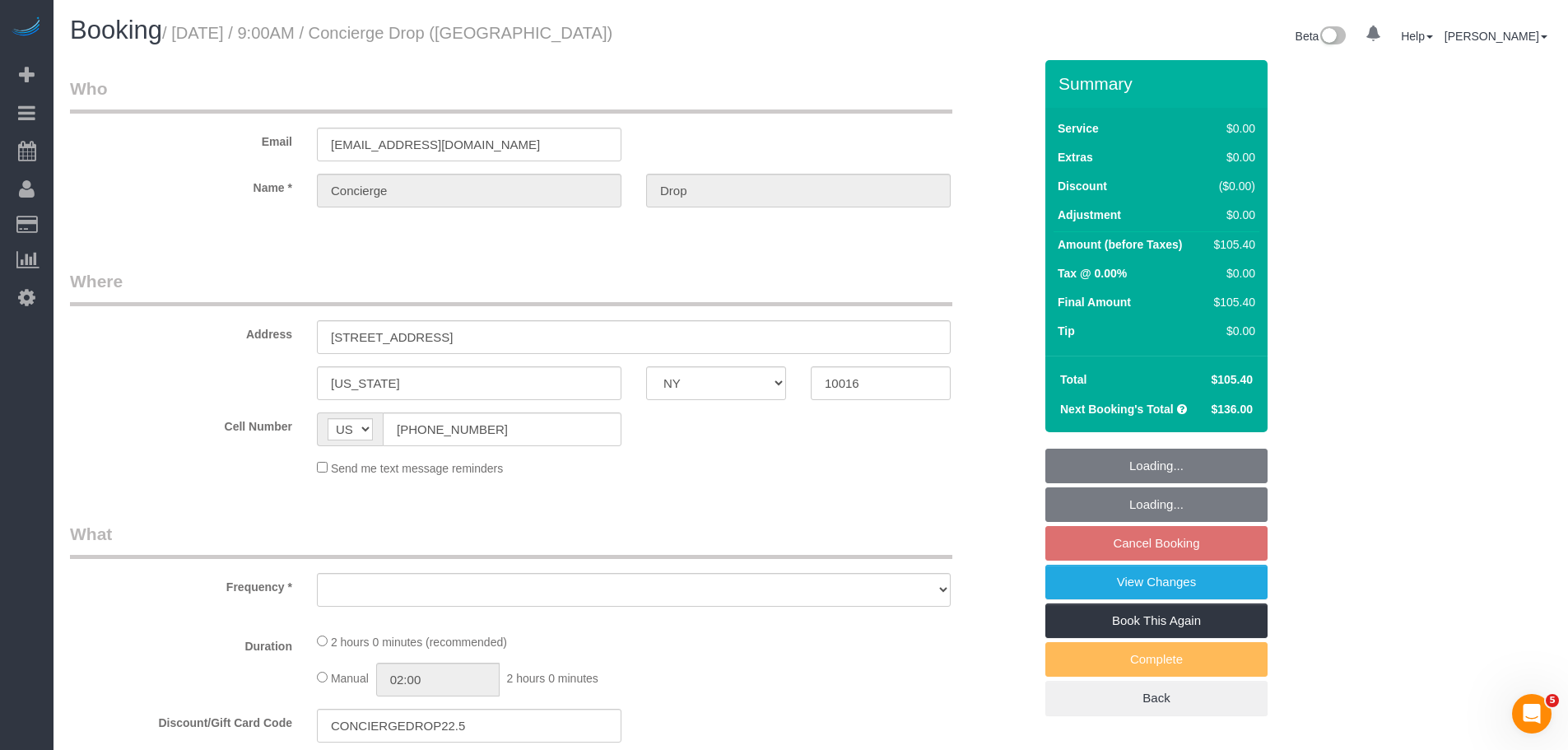
select select "number:90"
select select "number:15"
select select "number:6"
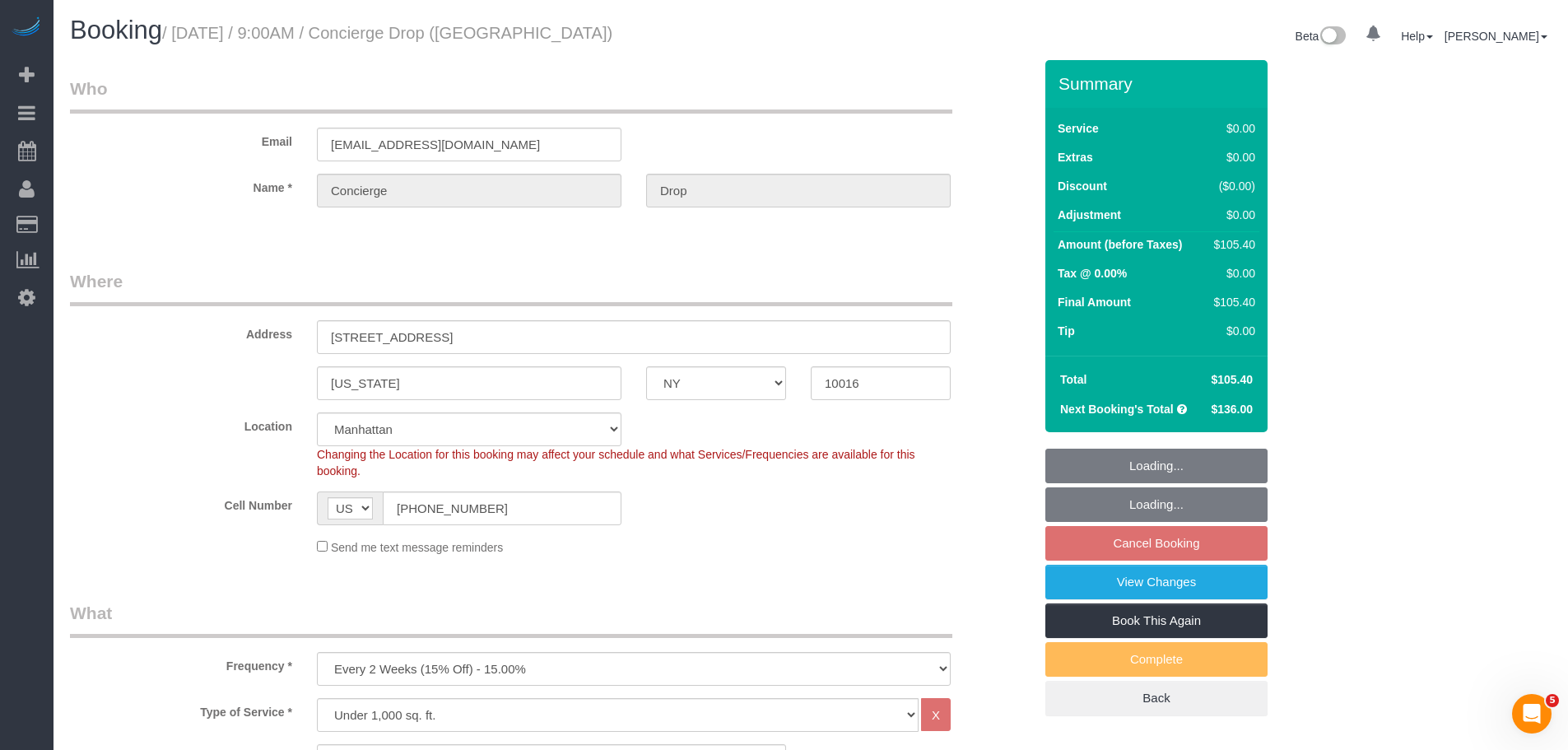
select select "object:1057"
select select "spot2"
select select "1"
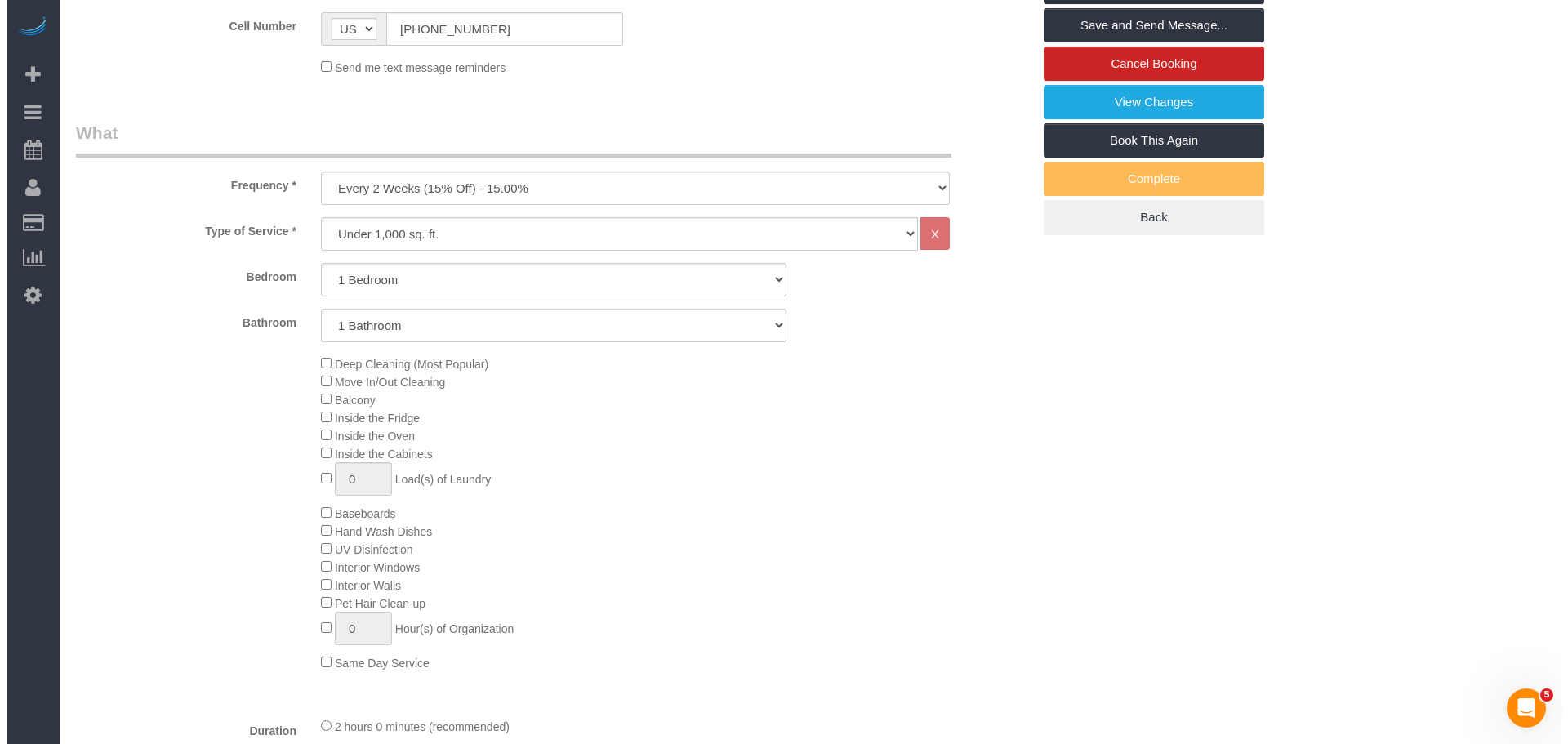
scroll to position [245, 0]
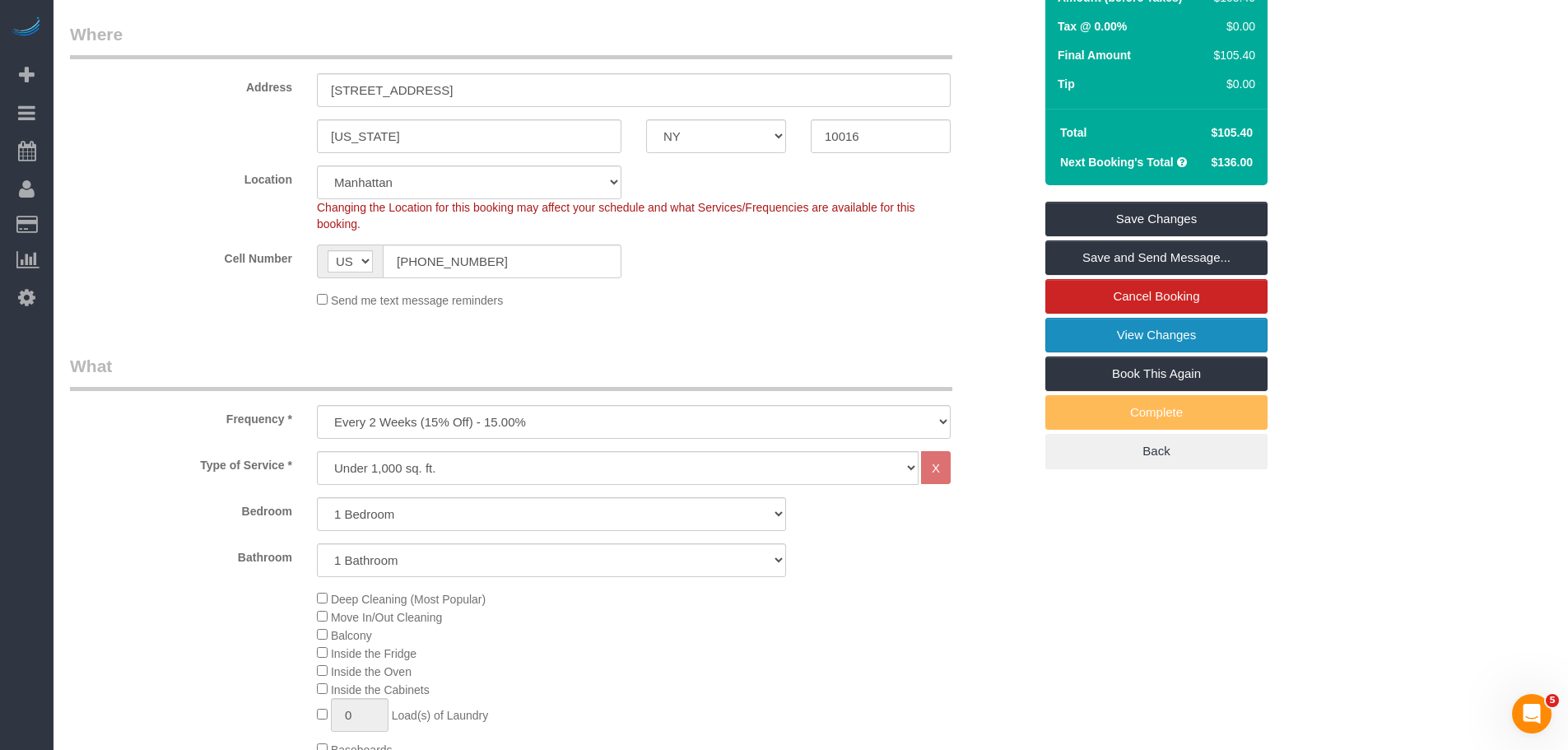
click at [1165, 327] on link "View Changes" at bounding box center [1157, 335] width 222 height 35
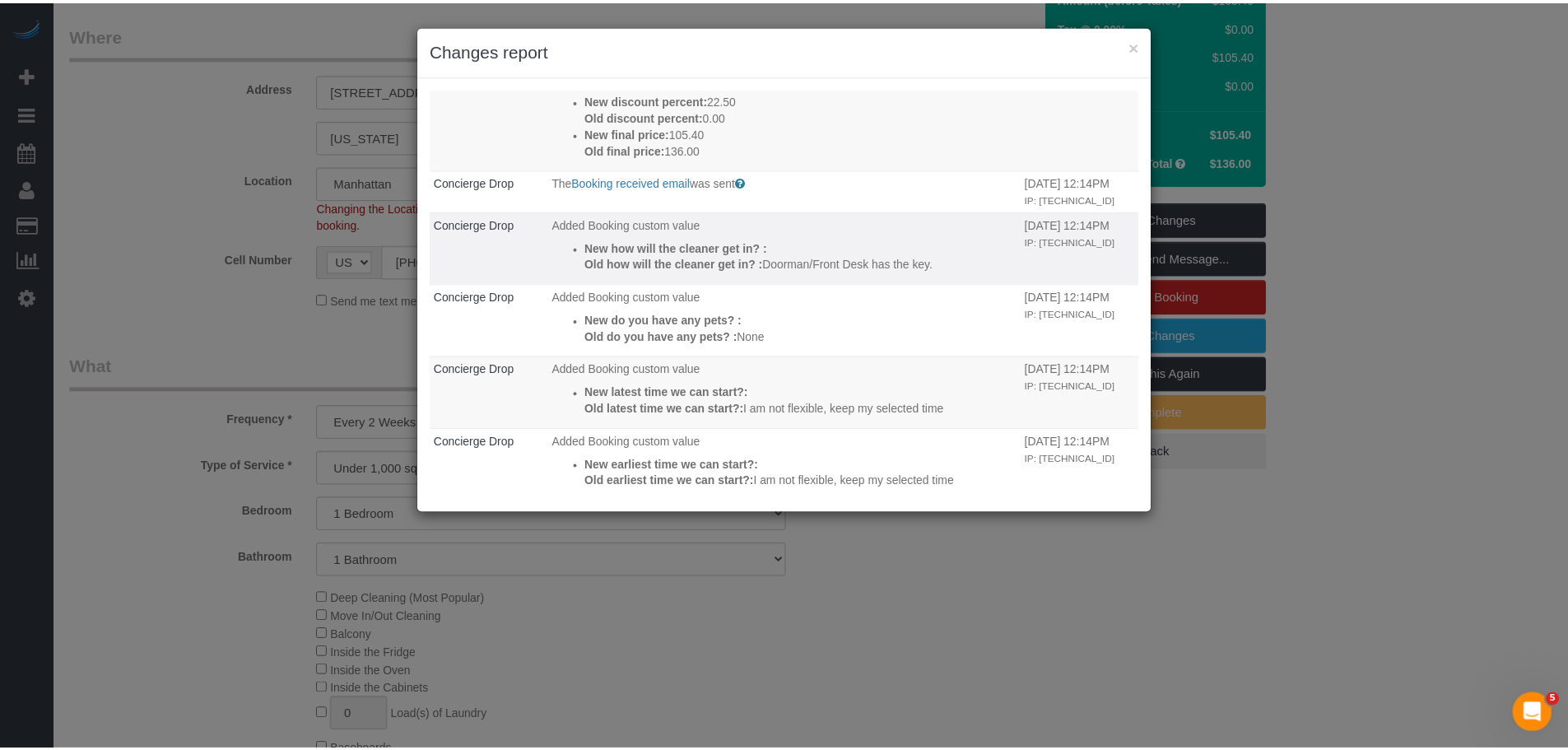
scroll to position [0, 0]
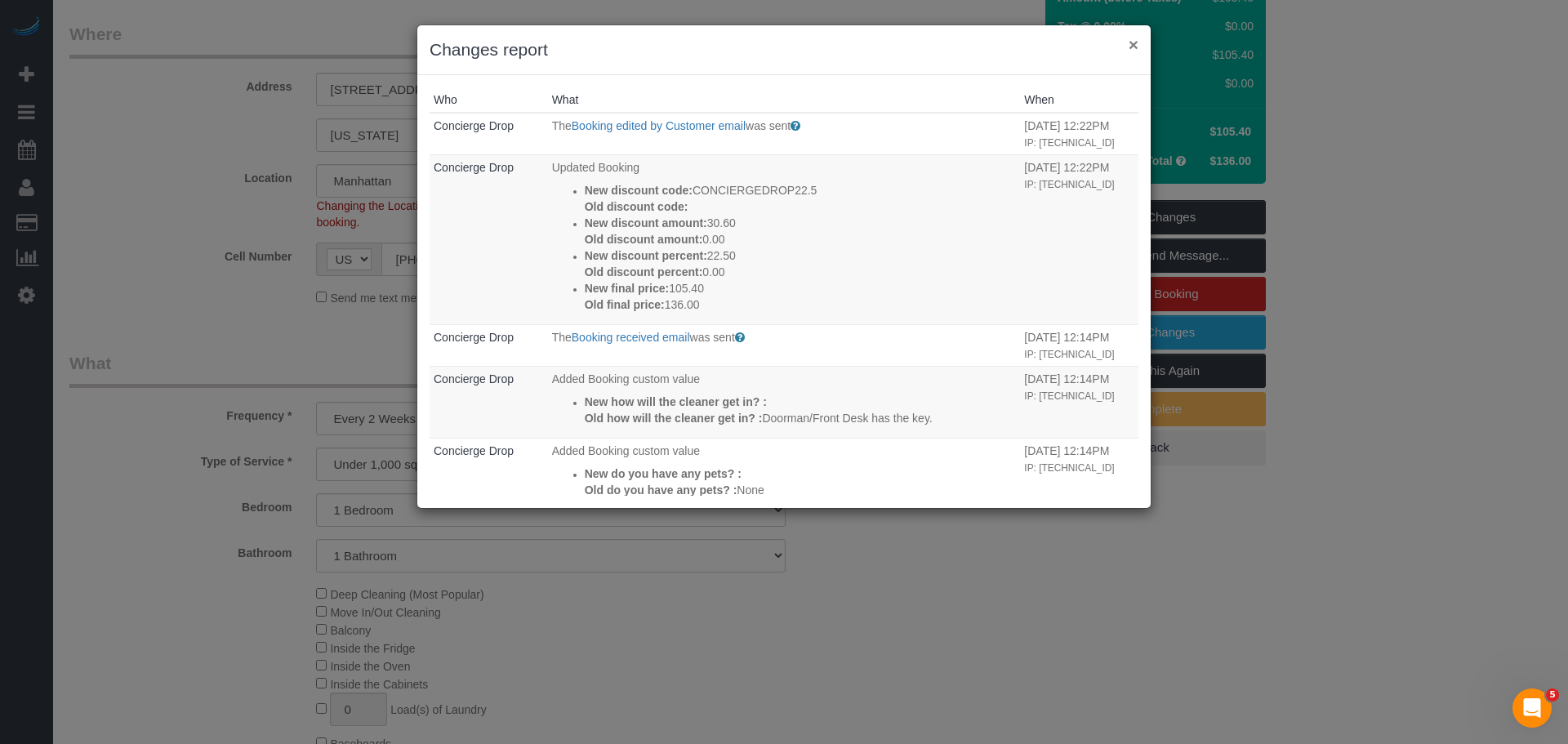
click at [1138, 48] on button "×" at bounding box center [1132, 45] width 9 height 17
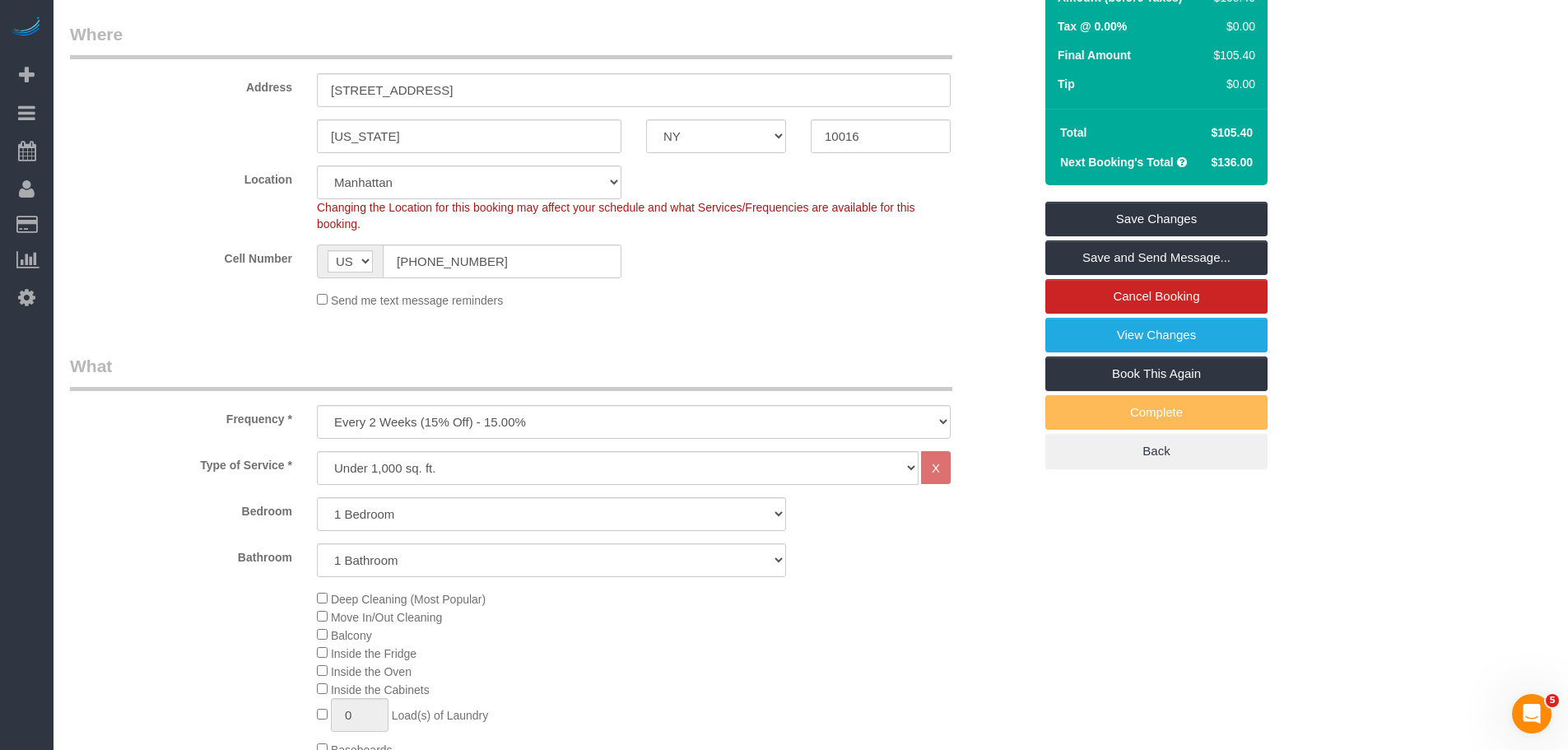
click at [403, 87] on input "[STREET_ADDRESS]" at bounding box center [634, 90] width 634 height 34
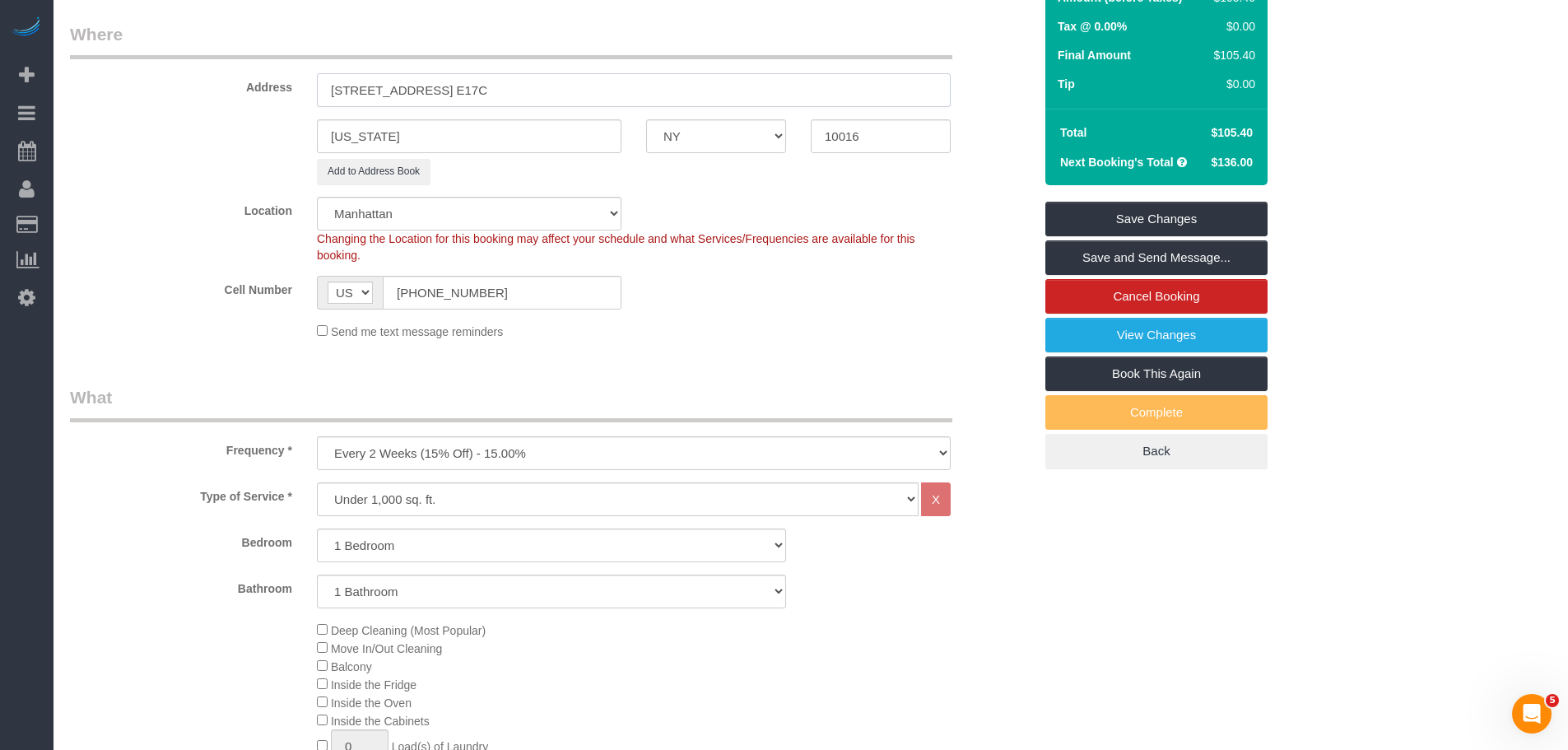
type input "[STREET_ADDRESS] E17C"
click at [602, 26] on legend "Where" at bounding box center [511, 41] width 883 height 37
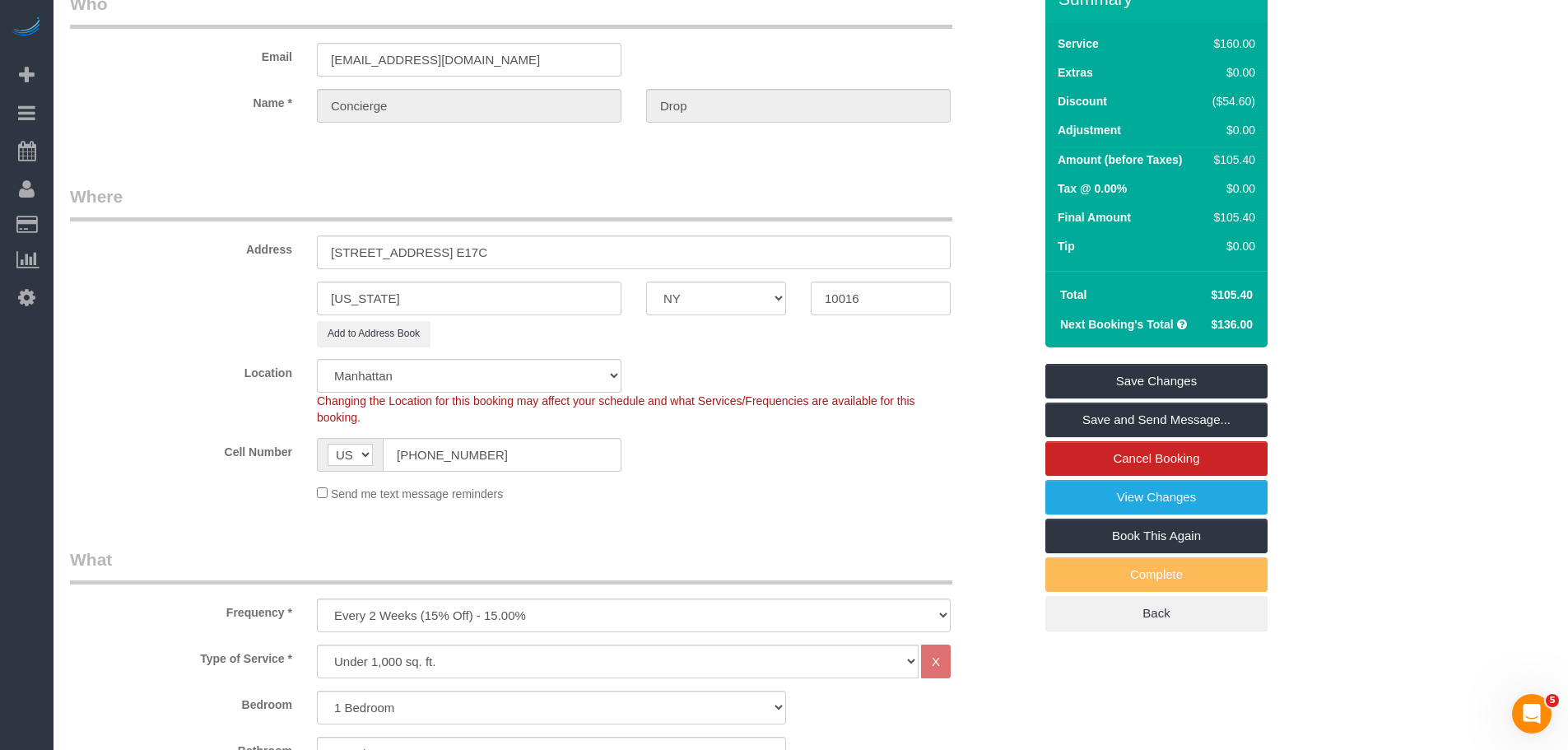
scroll to position [82, 0]
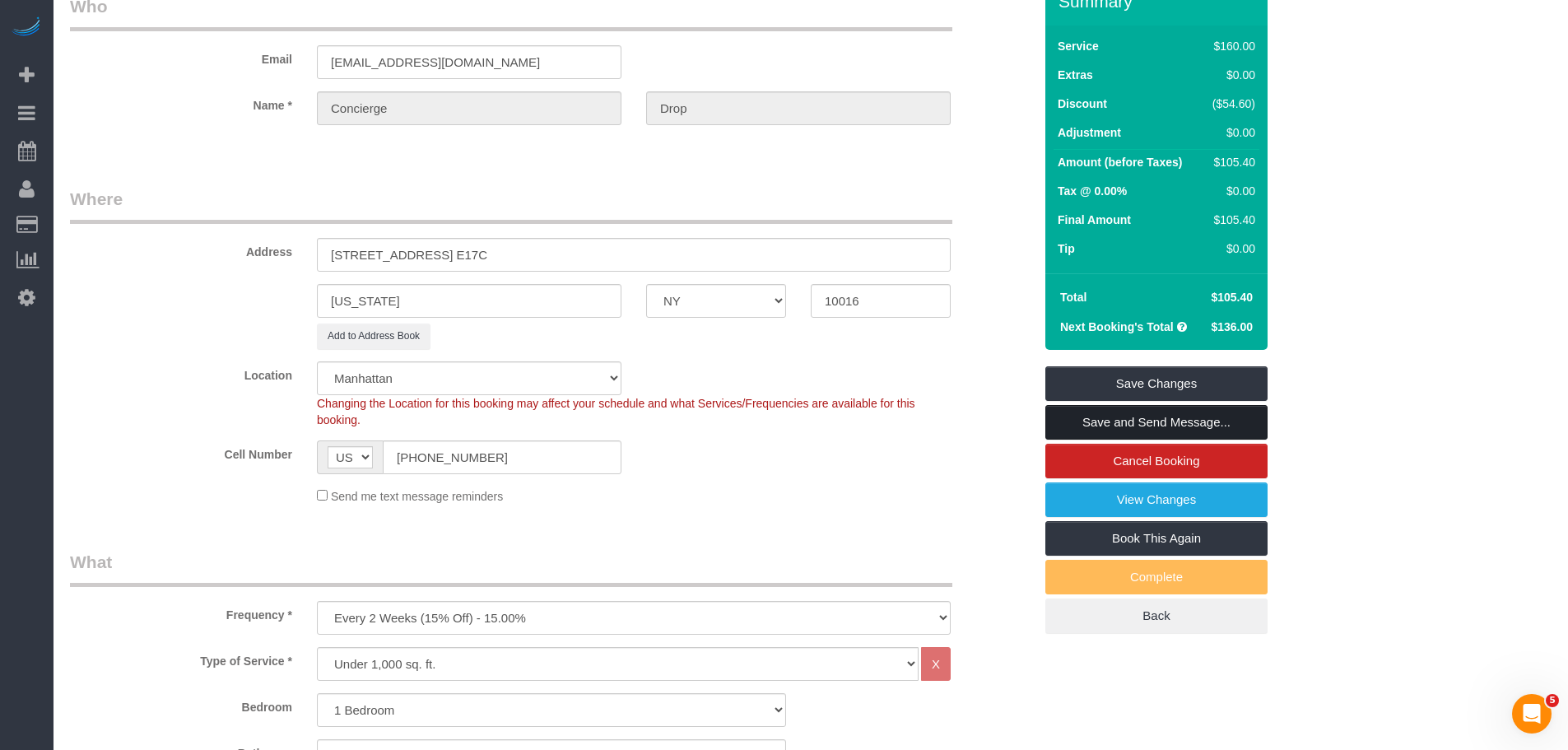
click at [1123, 422] on link "Save and Send Message..." at bounding box center [1157, 423] width 222 height 35
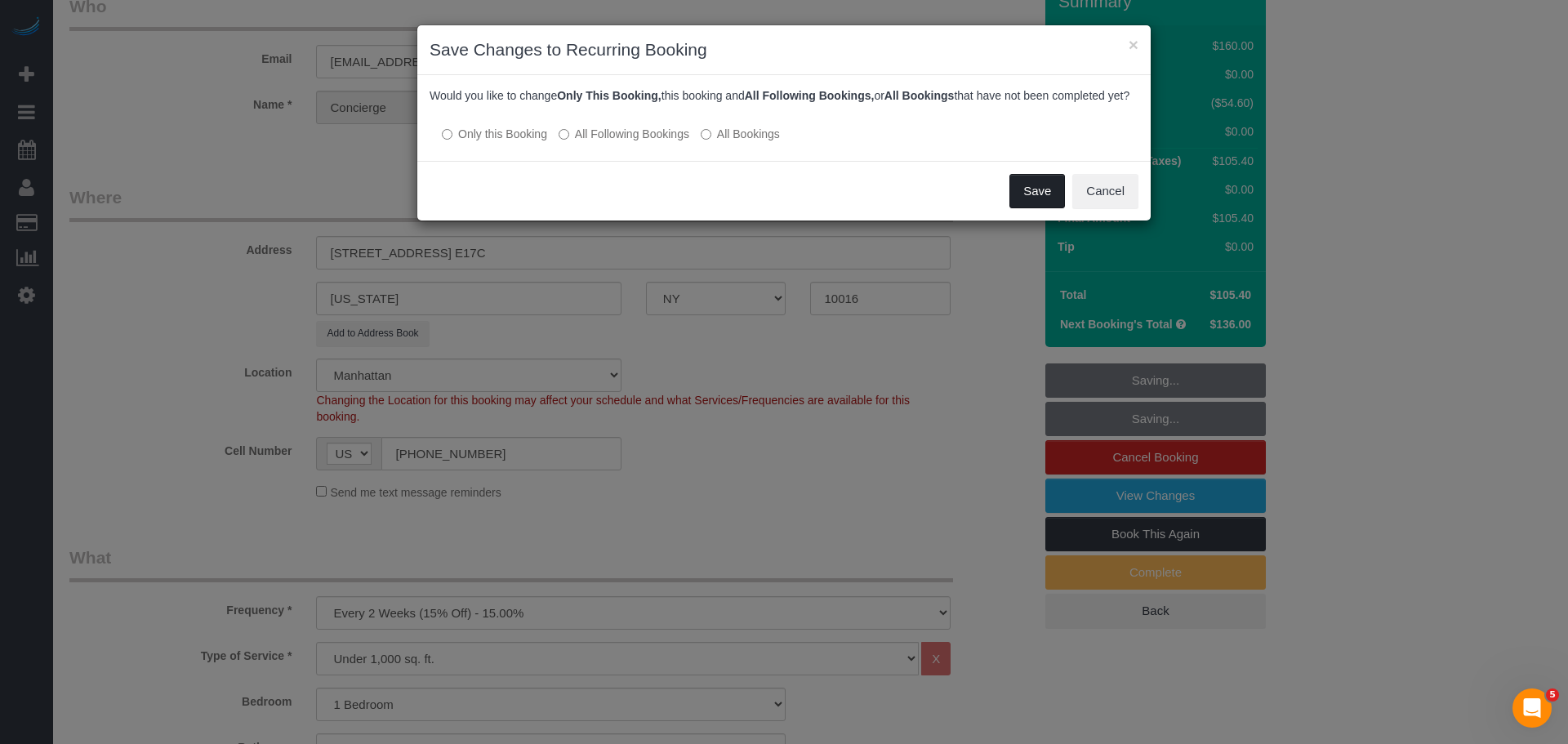
click at [1032, 208] on button "Save" at bounding box center [1036, 191] width 56 height 34
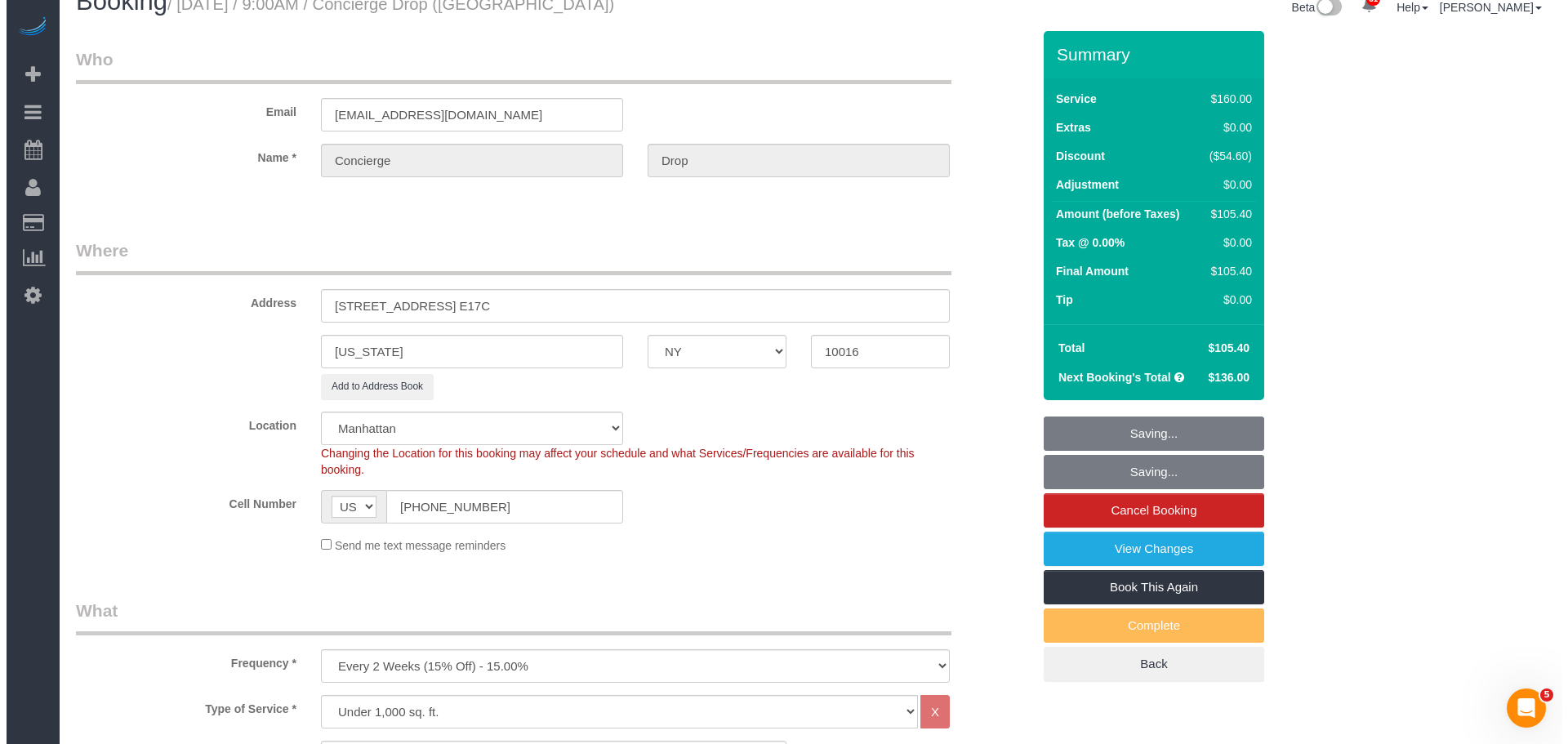
scroll to position [0, 0]
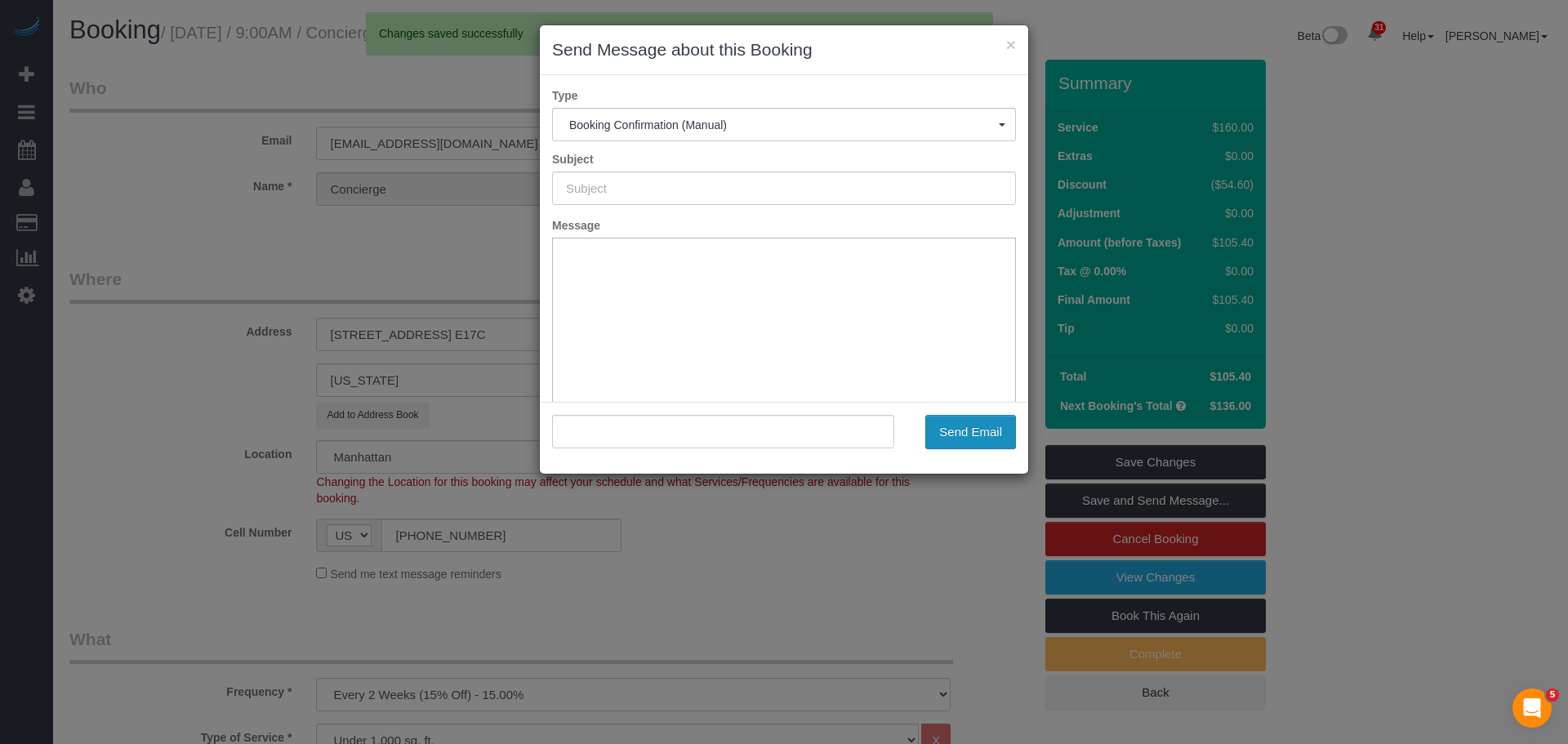
type input "Cleaning Confirmed for [DATE] 9:00am"
type input ""Concierge Drop" <[EMAIL_ADDRESS][DOMAIN_NAME]>"
click at [947, 429] on button "Send Email" at bounding box center [970, 432] width 91 height 34
